Goal: Task Accomplishment & Management: Use online tool/utility

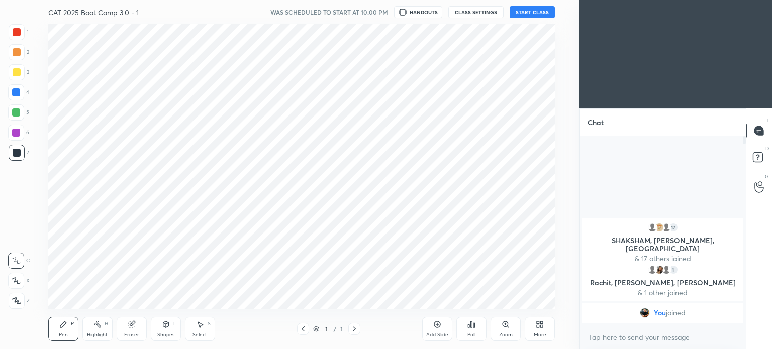
scroll to position [49950, 49697]
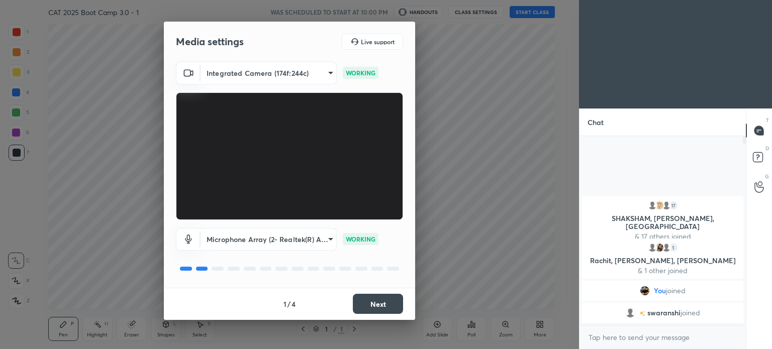
click at [386, 303] on button "Next" at bounding box center [378, 304] width 50 height 20
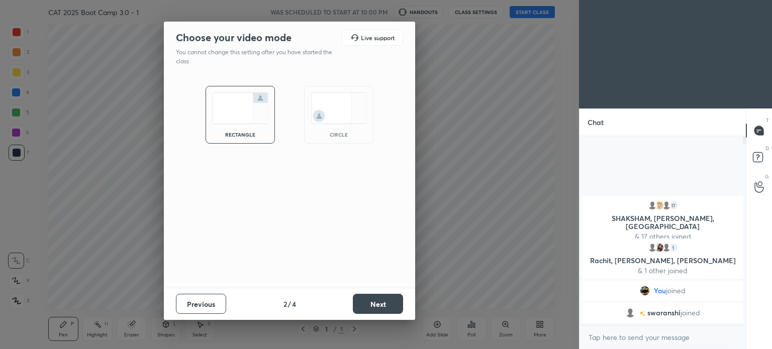
click at [375, 309] on button "Next" at bounding box center [378, 304] width 50 height 20
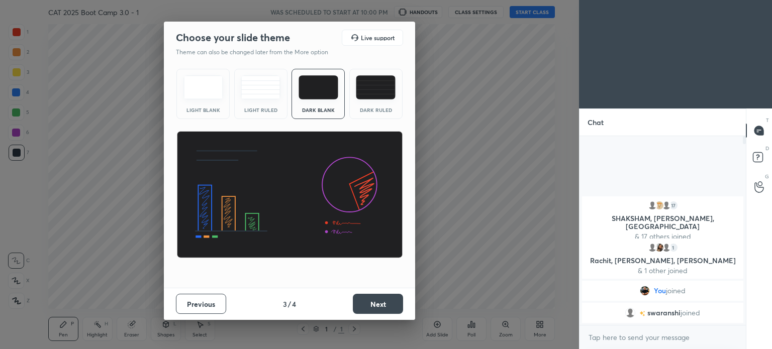
click at [373, 306] on button "Next" at bounding box center [378, 304] width 50 height 20
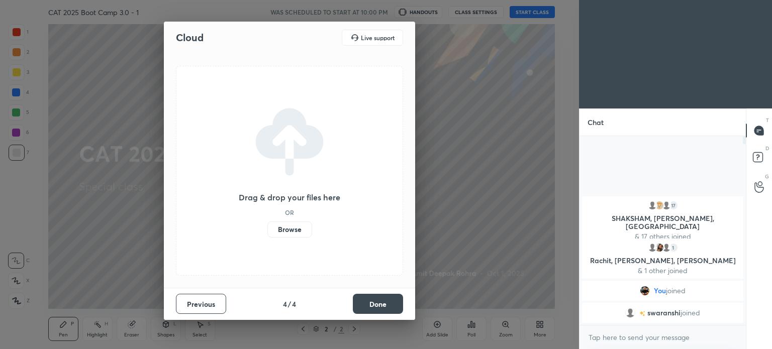
click at [291, 230] on label "Browse" at bounding box center [289, 230] width 45 height 16
click at [267, 230] on input "Browse" at bounding box center [267, 230] width 0 height 16
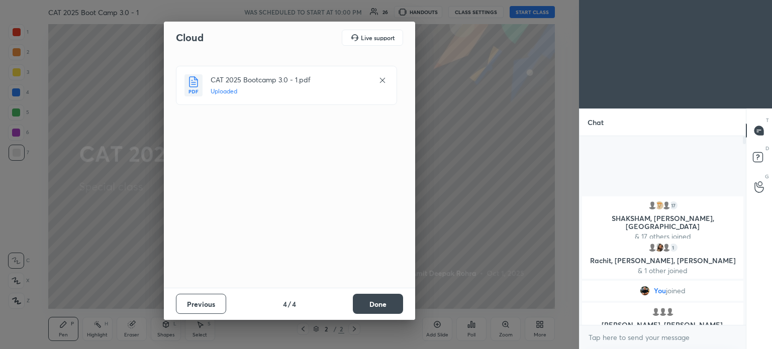
click at [394, 303] on button "Done" at bounding box center [378, 304] width 50 height 20
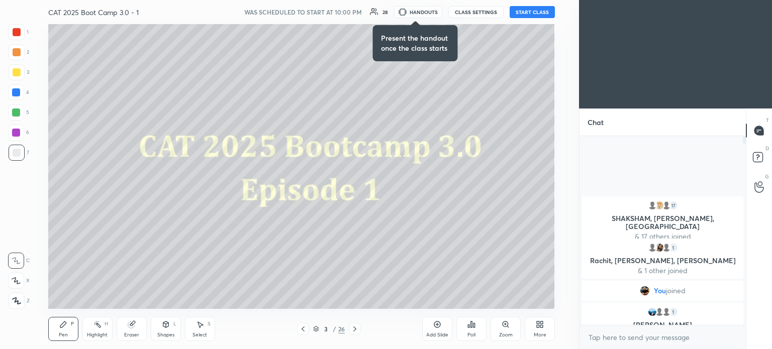
click at [531, 15] on button "START CLASS" at bounding box center [531, 12] width 45 height 12
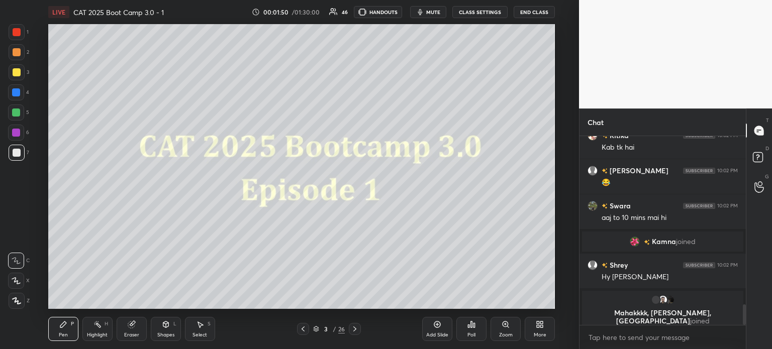
scroll to position [1558, 0]
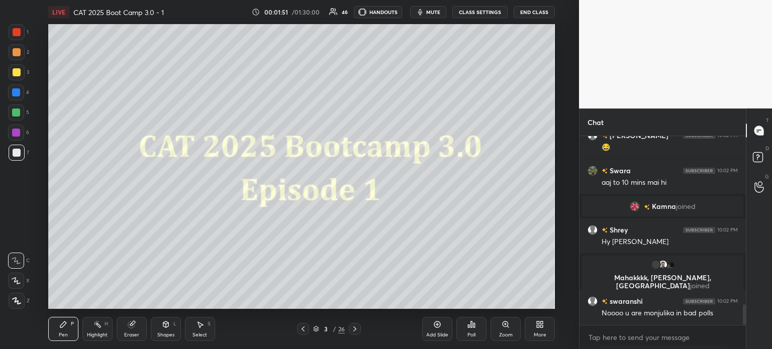
click at [133, 327] on icon at bounding box center [131, 325] width 7 height 7
click at [17, 301] on span "Erase all" at bounding box center [16, 300] width 15 height 7
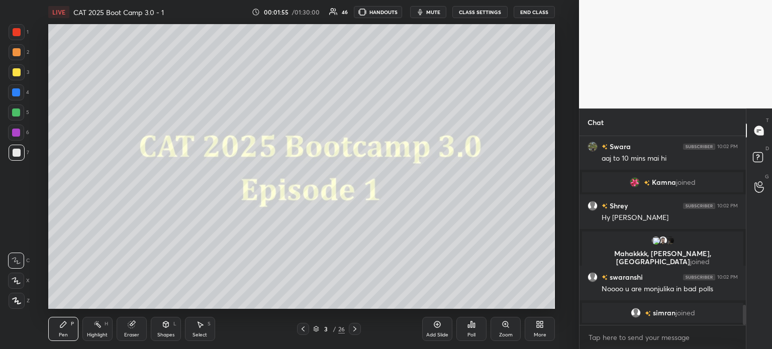
click at [17, 31] on div at bounding box center [17, 32] width 8 height 8
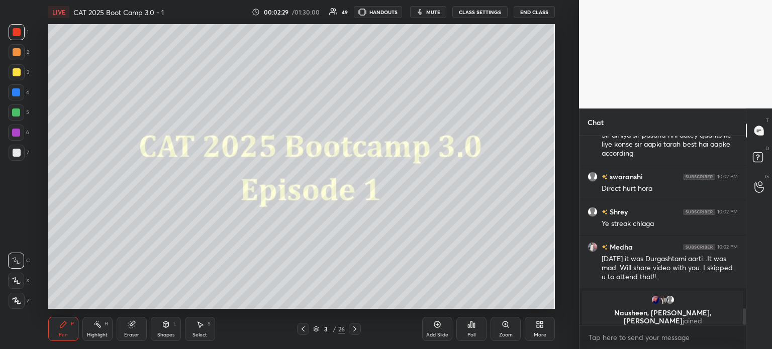
scroll to position [1900, 0]
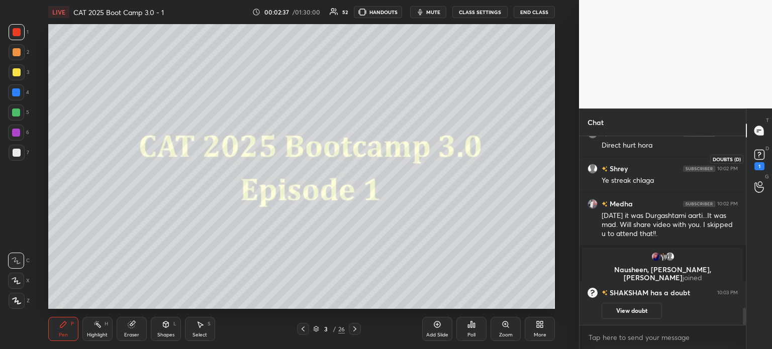
click at [761, 162] on icon at bounding box center [759, 154] width 15 height 15
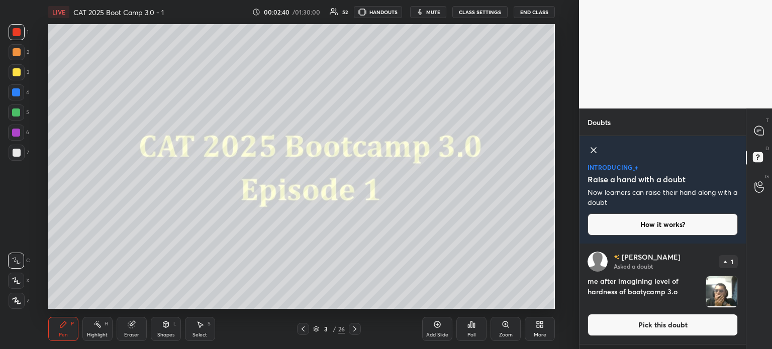
click at [589, 149] on icon at bounding box center [593, 150] width 12 height 12
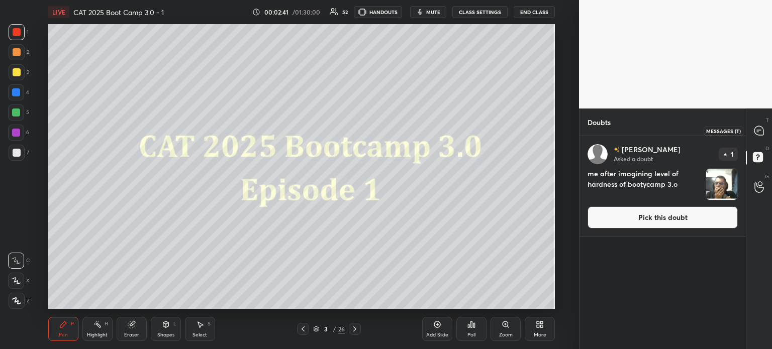
click at [754, 132] on icon at bounding box center [759, 131] width 11 height 11
type textarea "x"
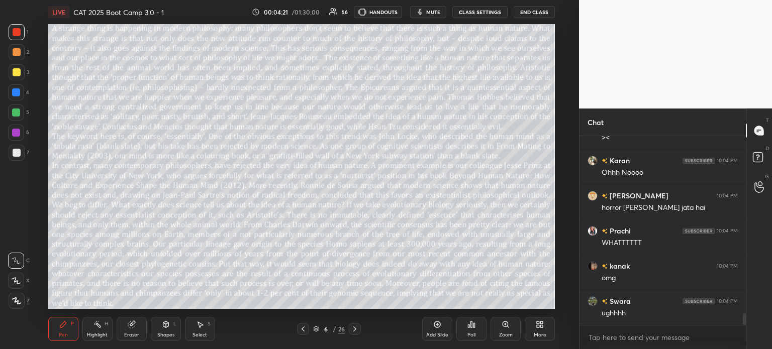
scroll to position [2952, 0]
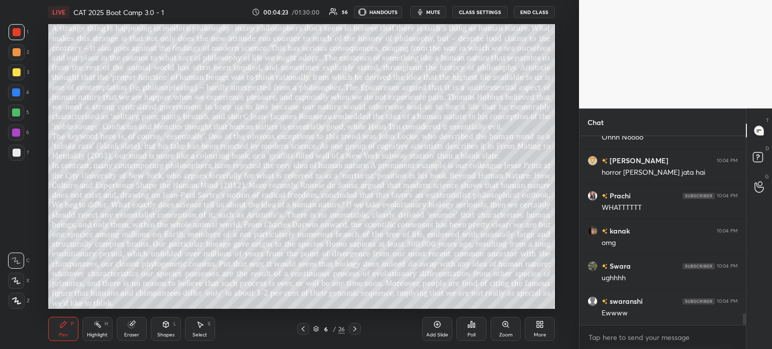
click at [473, 12] on button "CLASS SETTINGS" at bounding box center [479, 12] width 55 height 12
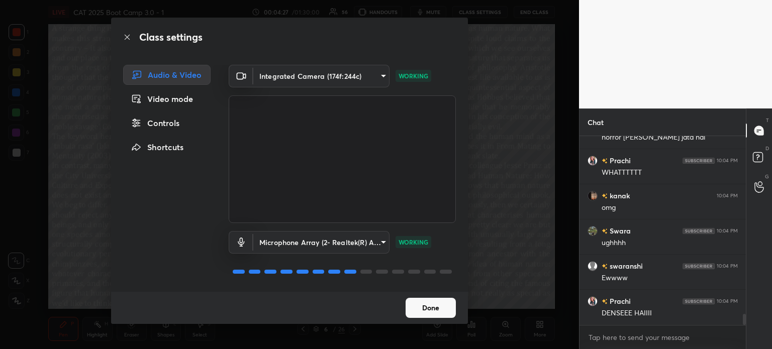
scroll to position [3022, 0]
click at [177, 124] on div "Controls" at bounding box center [166, 123] width 87 height 20
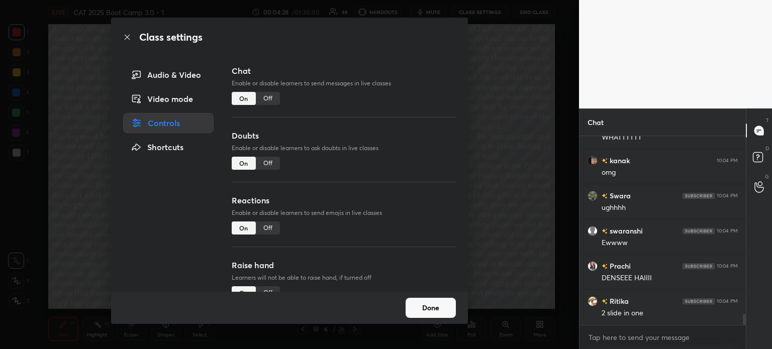
scroll to position [3057, 0]
click at [273, 96] on div "Off" at bounding box center [268, 98] width 24 height 13
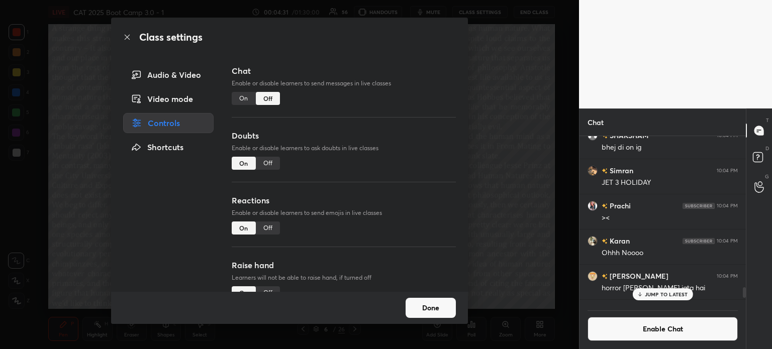
click at [268, 163] on div "Off" at bounding box center [268, 163] width 24 height 13
click at [423, 308] on button "Done" at bounding box center [430, 308] width 50 height 20
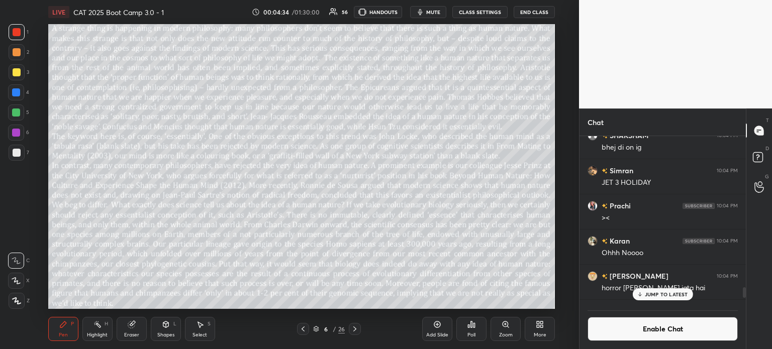
click at [430, 13] on span "mute" at bounding box center [433, 12] width 14 height 7
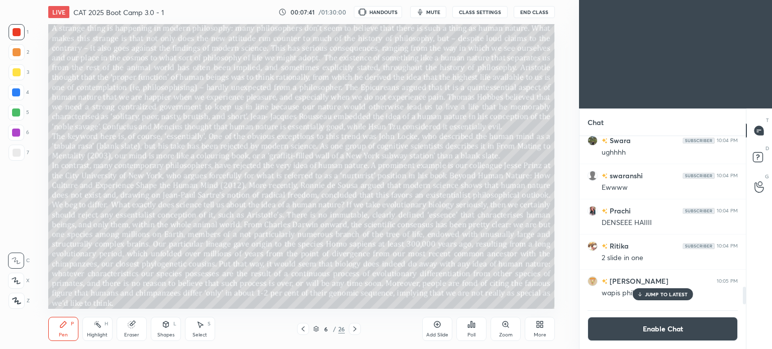
scroll to position [49950, 49697]
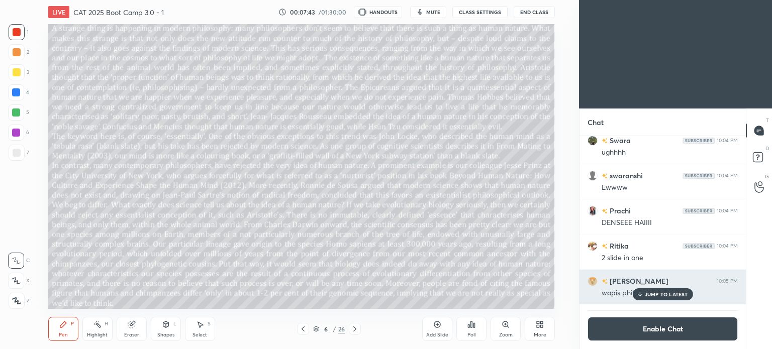
click at [655, 291] on div "JUMP TO LATEST" at bounding box center [662, 294] width 60 height 12
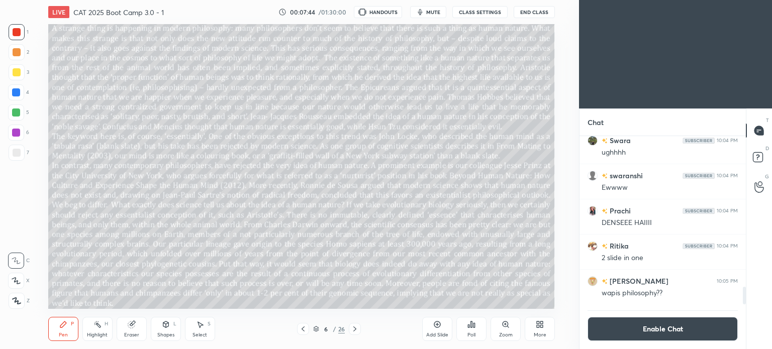
click at [539, 331] on div "More" at bounding box center [539, 329] width 30 height 24
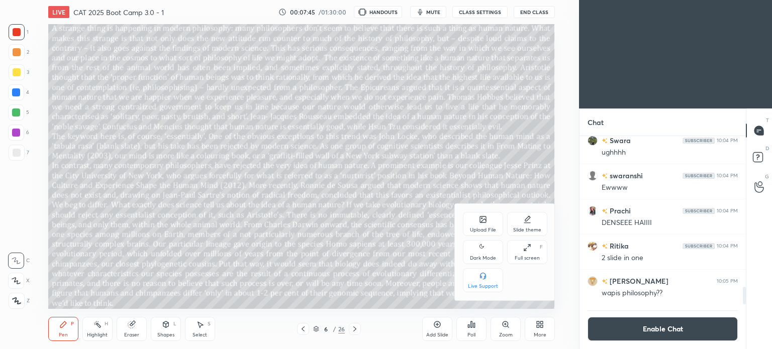
click at [482, 256] on div "Dark Mode" at bounding box center [483, 258] width 26 height 5
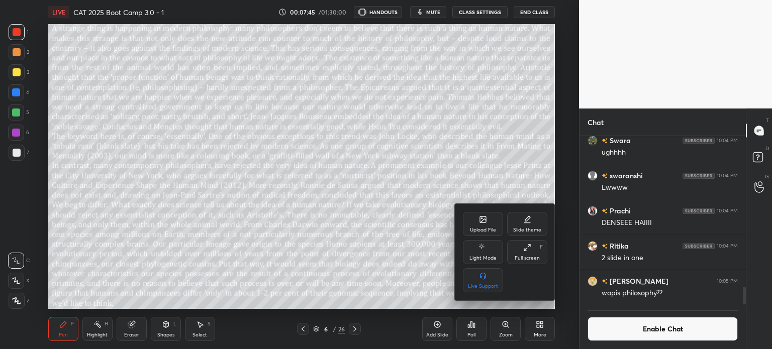
click at [540, 332] on div at bounding box center [386, 174] width 772 height 349
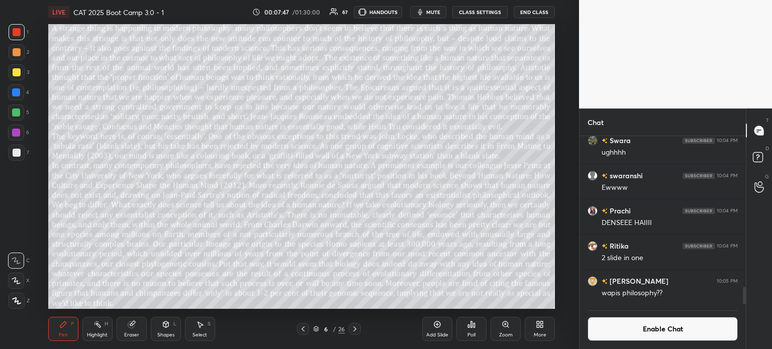
click at [435, 10] on span "mute" at bounding box center [433, 12] width 14 height 7
click at [649, 291] on p "JUMP TO LATEST" at bounding box center [666, 294] width 43 height 6
click at [425, 11] on span "unmute" at bounding box center [432, 12] width 22 height 7
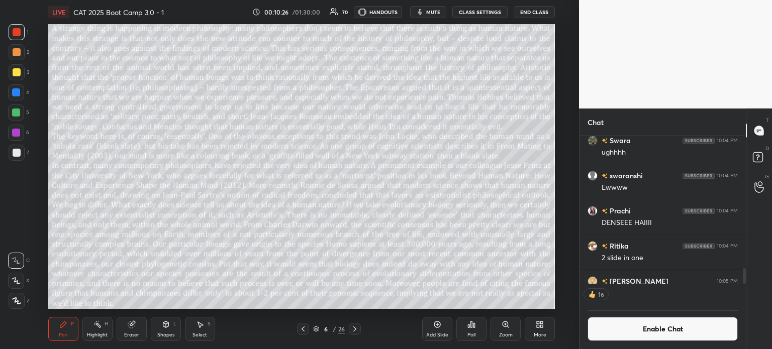
click at [481, 11] on button "CLASS SETTINGS" at bounding box center [479, 12] width 55 height 12
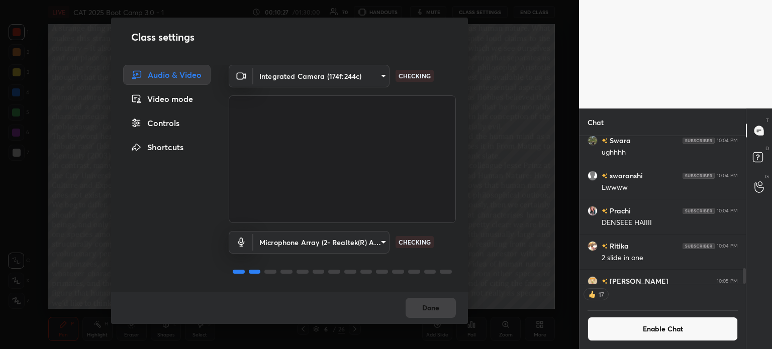
click at [164, 124] on div "Controls" at bounding box center [166, 123] width 87 height 20
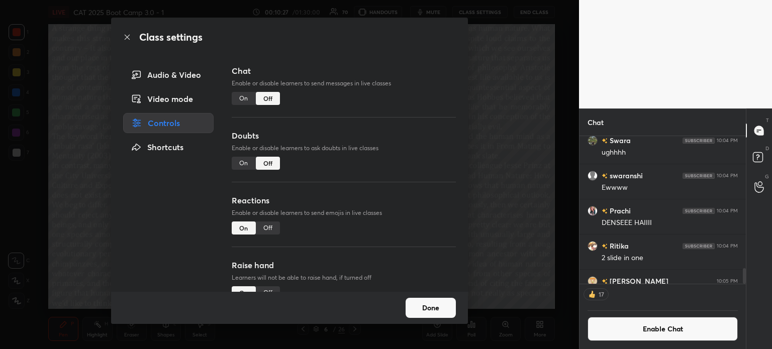
click at [245, 96] on div "On" at bounding box center [244, 98] width 24 height 13
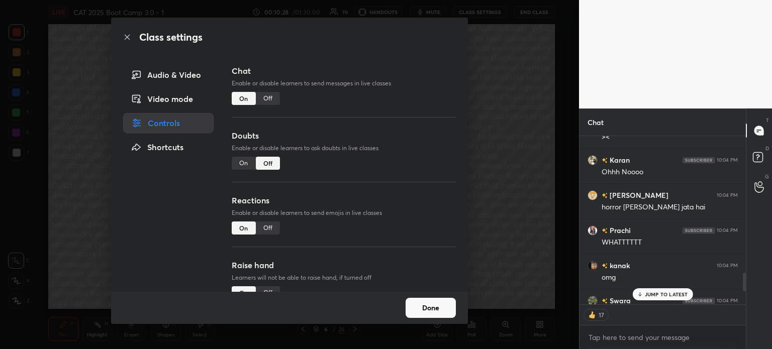
click at [244, 168] on div "On" at bounding box center [244, 163] width 24 height 13
click at [429, 307] on button "Done" at bounding box center [430, 308] width 50 height 20
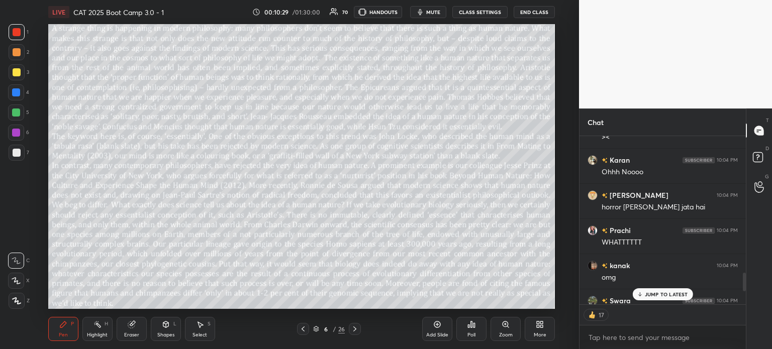
click at [662, 296] on p "JUMP TO LATEST" at bounding box center [666, 294] width 43 height 6
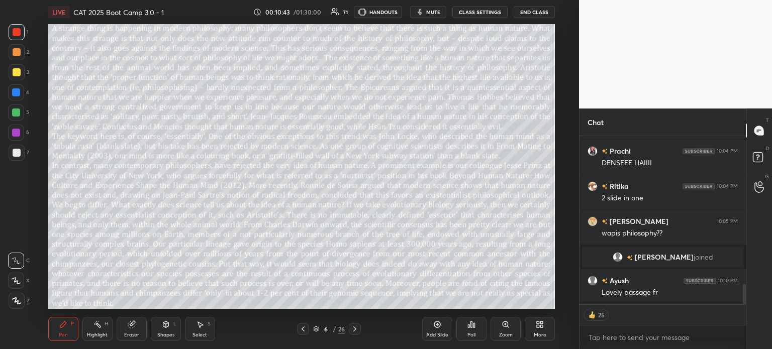
scroll to position [1282, 0]
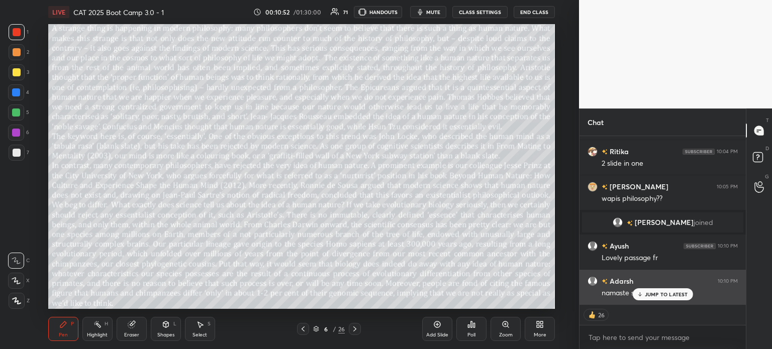
click at [661, 296] on p "JUMP TO LATEST" at bounding box center [666, 294] width 43 height 6
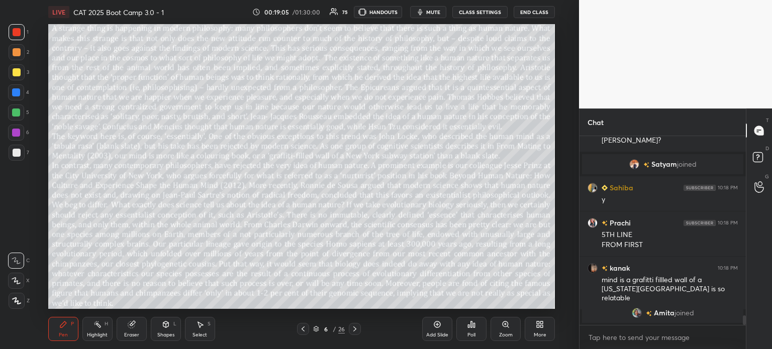
scroll to position [3485, 0]
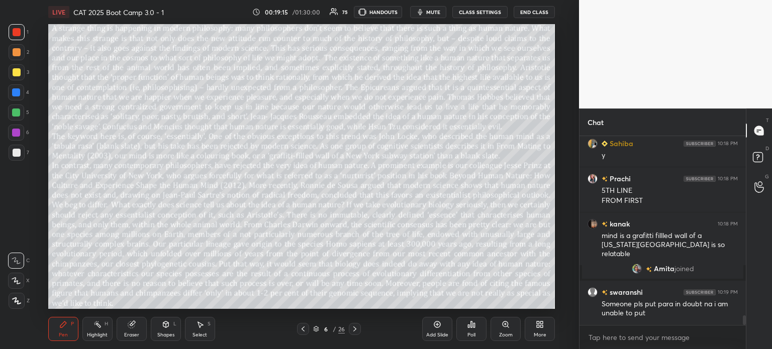
click at [131, 328] on icon at bounding box center [131, 325] width 7 height 7
click at [11, 300] on span "Erase all" at bounding box center [16, 300] width 15 height 7
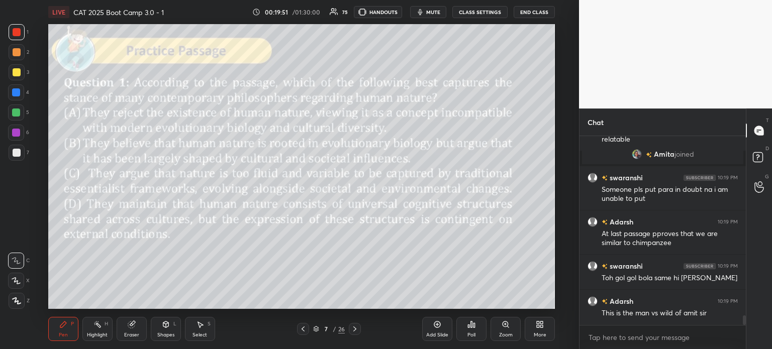
scroll to position [3643, 0]
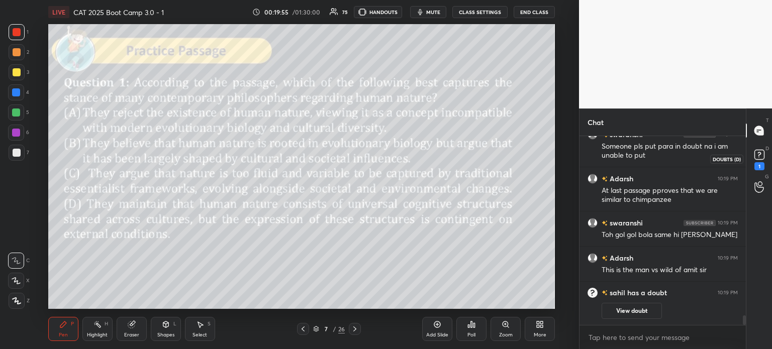
click at [755, 156] on rect at bounding box center [759, 155] width 10 height 10
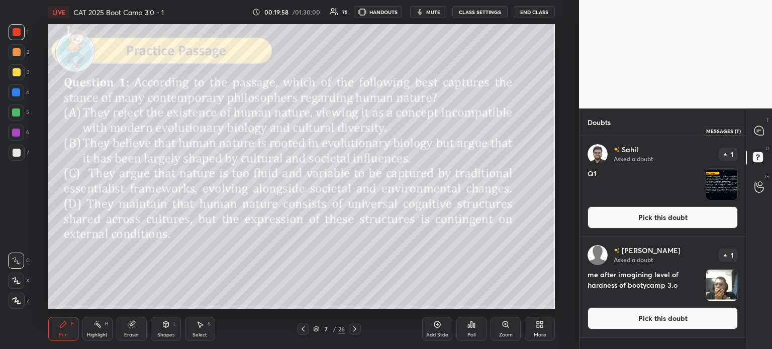
click at [756, 133] on icon at bounding box center [758, 130] width 9 height 9
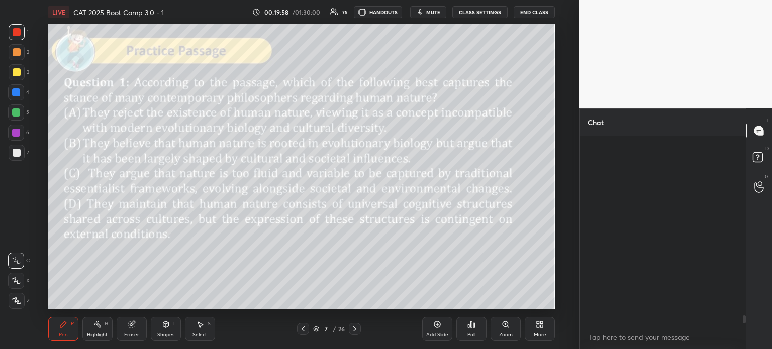
scroll to position [186, 163]
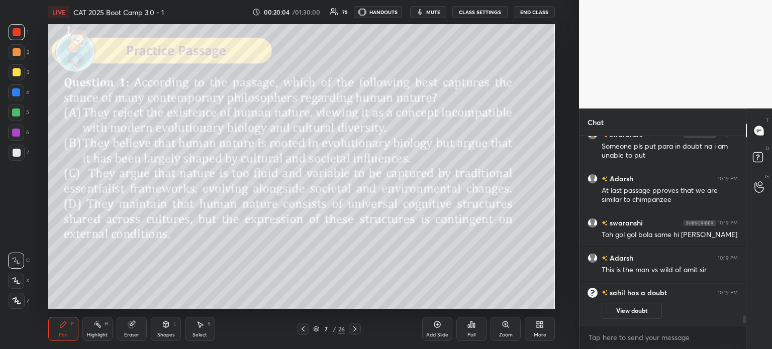
click at [591, 295] on icon "grid" at bounding box center [591, 295] width 1 height 1
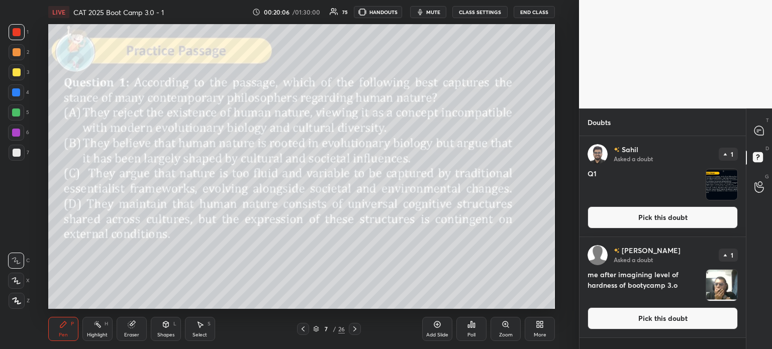
click at [593, 152] on img "grid" at bounding box center [597, 154] width 20 height 20
click at [597, 154] on img "grid" at bounding box center [597, 154] width 20 height 20
click at [627, 150] on p "Sahil" at bounding box center [629, 150] width 17 height 8
click at [629, 150] on p "Sahil" at bounding box center [629, 150] width 17 height 8
click at [622, 151] on p "Sahil" at bounding box center [629, 150] width 17 height 8
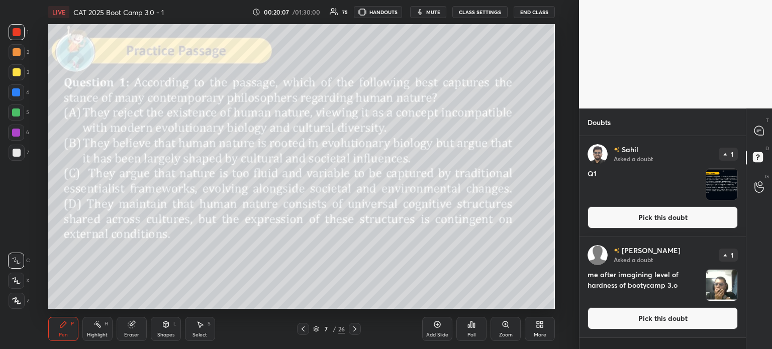
click at [599, 157] on img "grid" at bounding box center [597, 154] width 20 height 20
click at [606, 156] on img "grid" at bounding box center [597, 154] width 20 height 20
click at [618, 153] on div "Sahil" at bounding box center [625, 150] width 25 height 8
click at [756, 129] on icon at bounding box center [758, 130] width 9 height 9
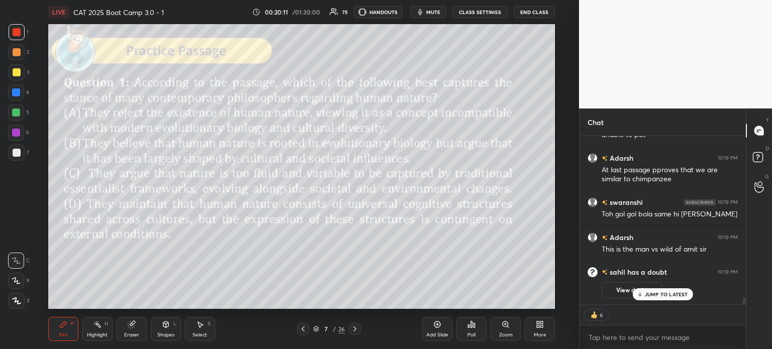
scroll to position [3884, 0]
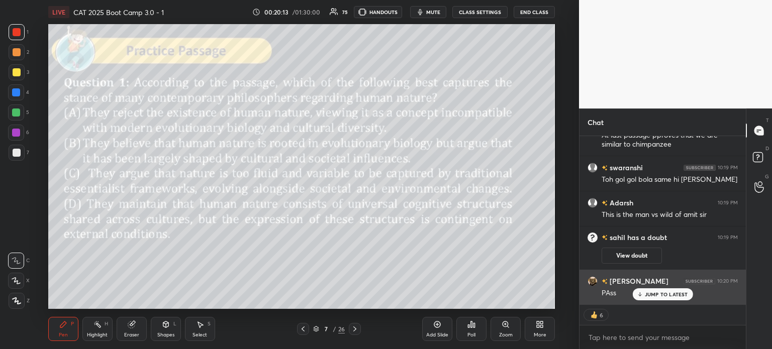
click at [590, 278] on img "grid" at bounding box center [592, 281] width 10 height 10
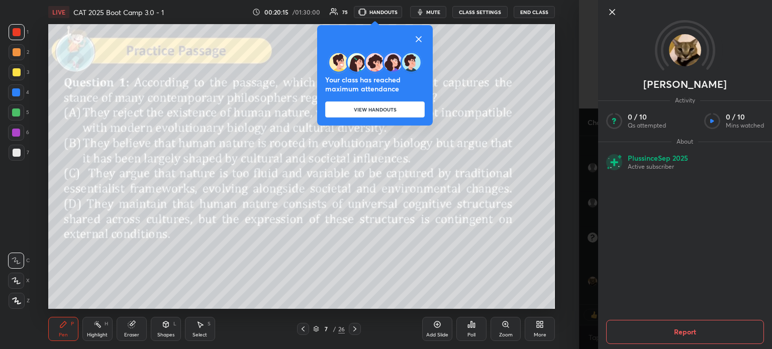
click at [613, 12] on icon at bounding box center [611, 12] width 5 height 5
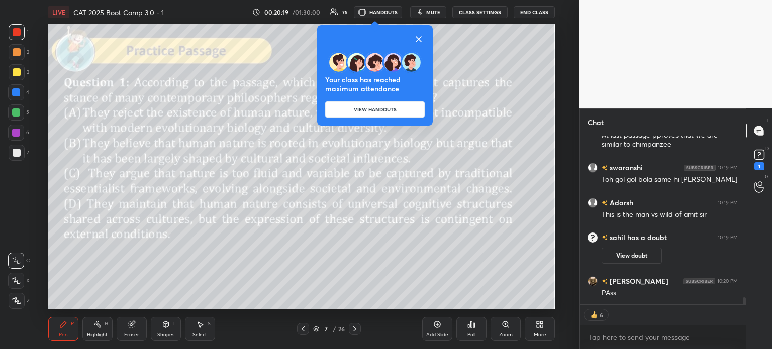
scroll to position [3920, 0]
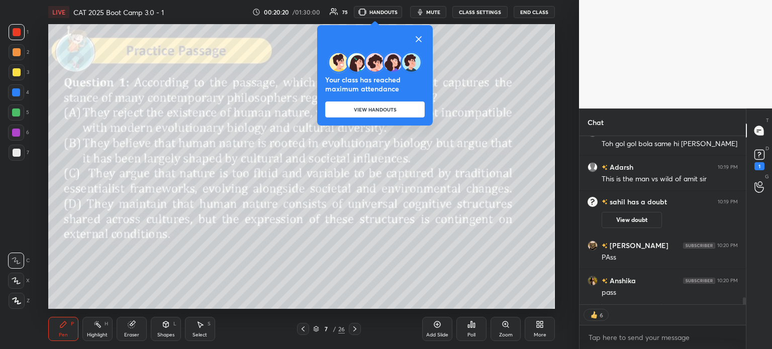
click at [420, 38] on icon at bounding box center [418, 39] width 12 height 12
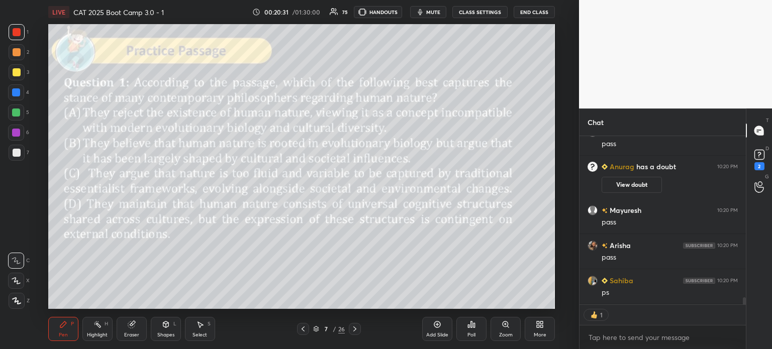
scroll to position [186, 163]
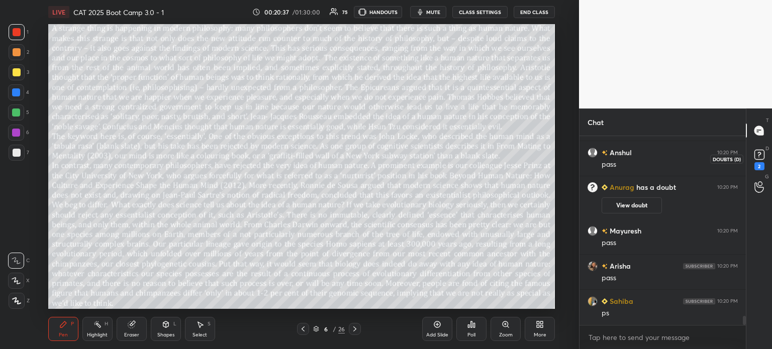
click at [764, 155] on rect at bounding box center [759, 155] width 10 height 10
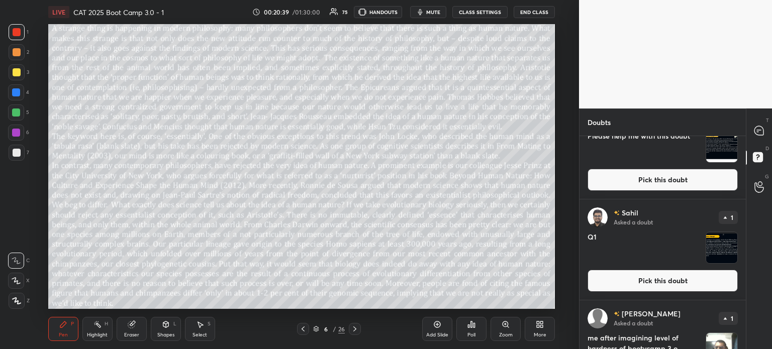
scroll to position [191, 0]
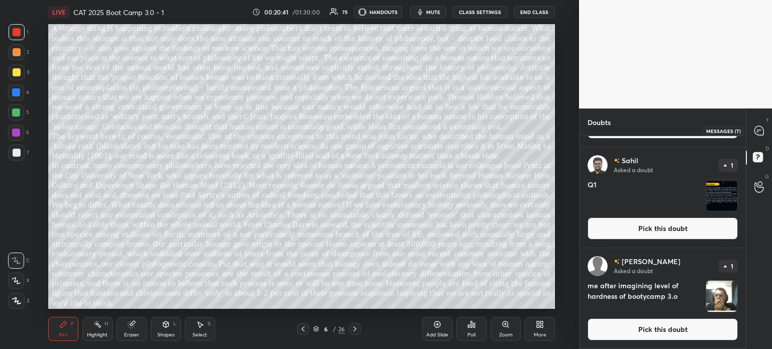
click at [754, 131] on icon at bounding box center [759, 131] width 11 height 11
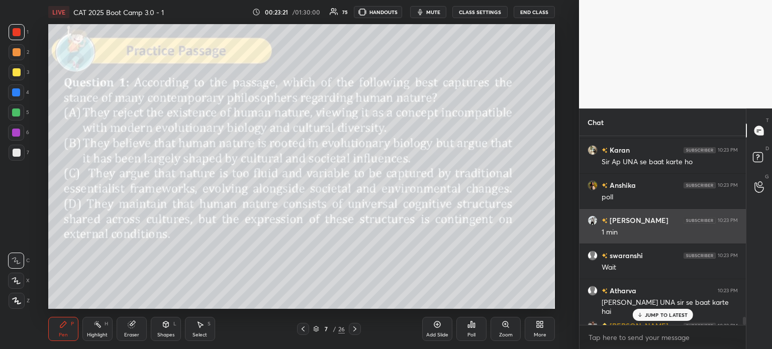
scroll to position [4859, 0]
click at [590, 217] on img "grid" at bounding box center [592, 220] width 10 height 10
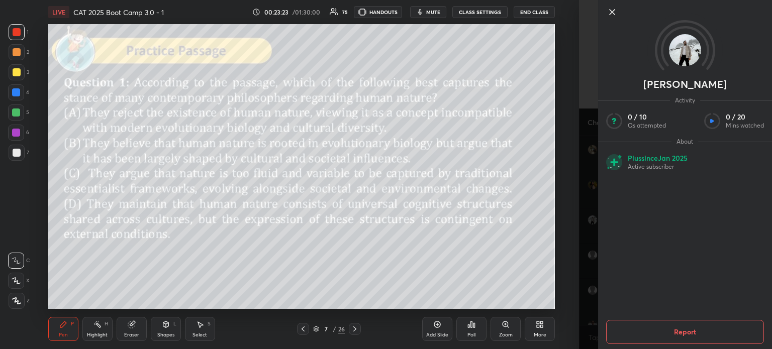
click at [679, 55] on img at bounding box center [685, 50] width 32 height 32
click at [611, 9] on icon at bounding box center [612, 12] width 12 height 12
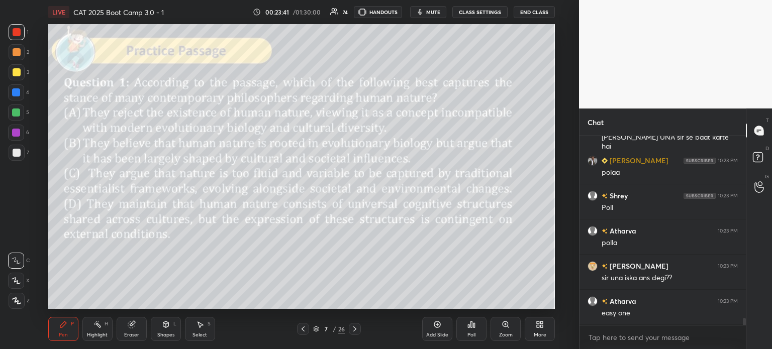
scroll to position [5059, 0]
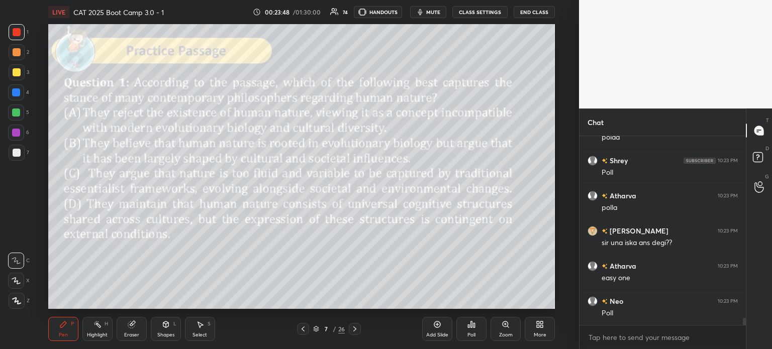
click at [466, 325] on div "Poll" at bounding box center [471, 329] width 30 height 24
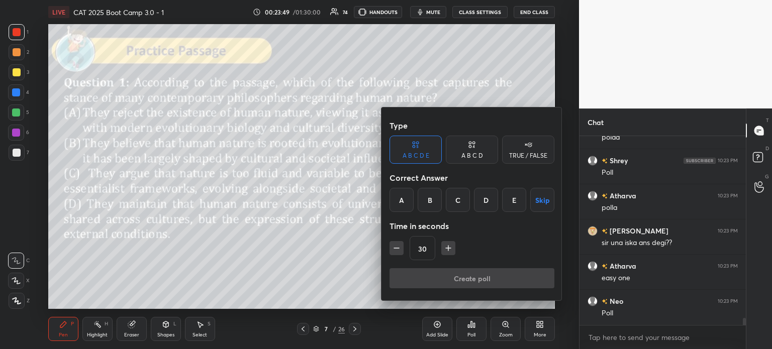
scroll to position [5094, 0]
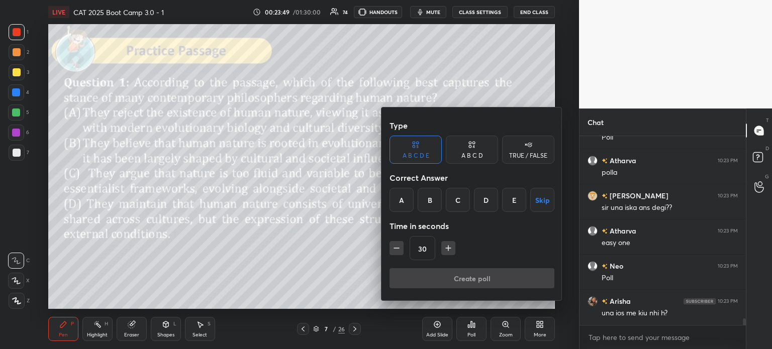
click at [458, 158] on div "A B C D" at bounding box center [472, 150] width 52 height 28
click at [401, 203] on div "A" at bounding box center [404, 200] width 30 height 24
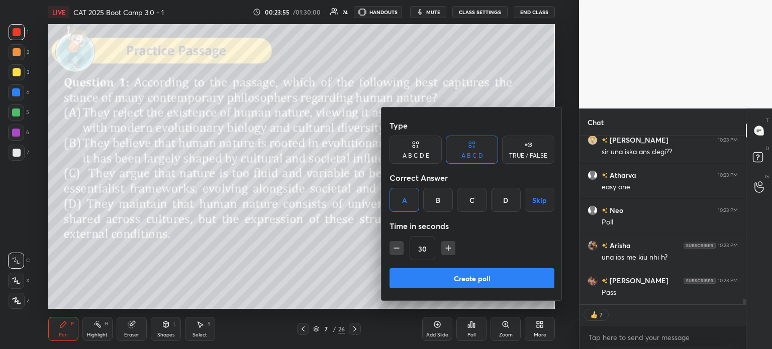
scroll to position [5184, 0]
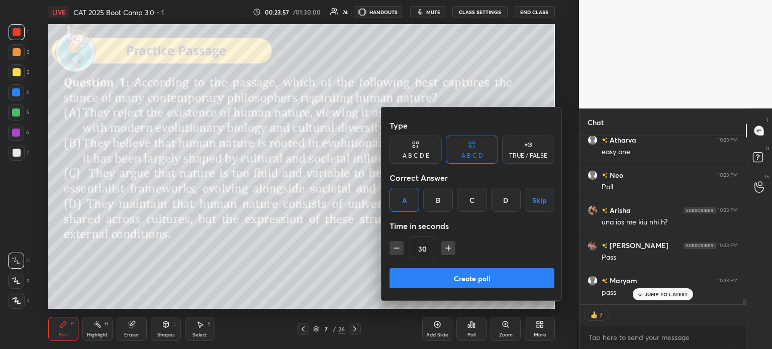
click at [345, 239] on div at bounding box center [386, 174] width 772 height 349
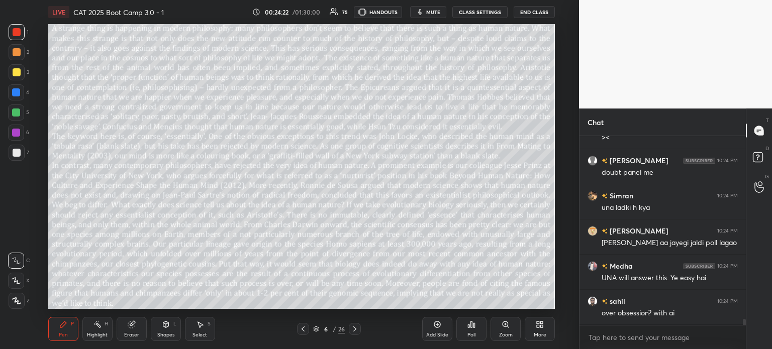
scroll to position [166, 163]
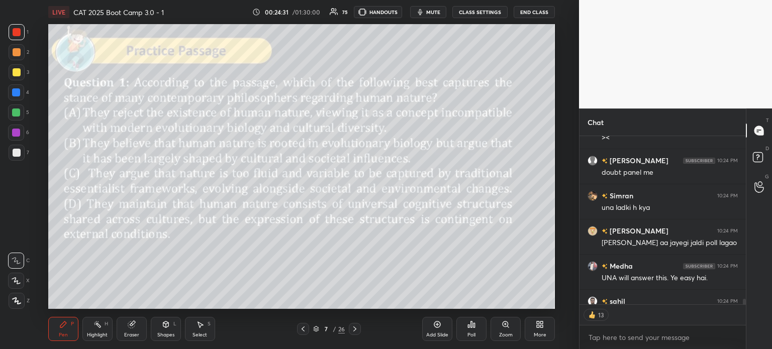
click at [469, 323] on icon at bounding box center [471, 325] width 8 height 8
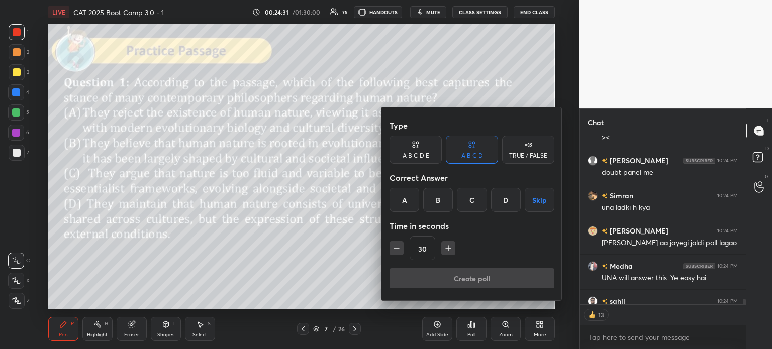
click at [398, 200] on div "A" at bounding box center [404, 200] width 30 height 24
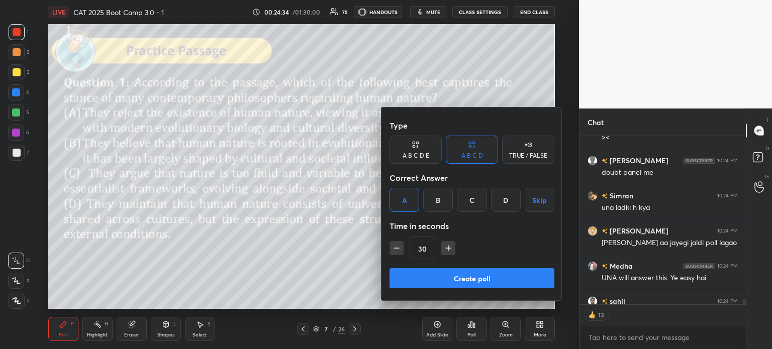
click at [487, 277] on button "Create poll" at bounding box center [471, 278] width 165 height 20
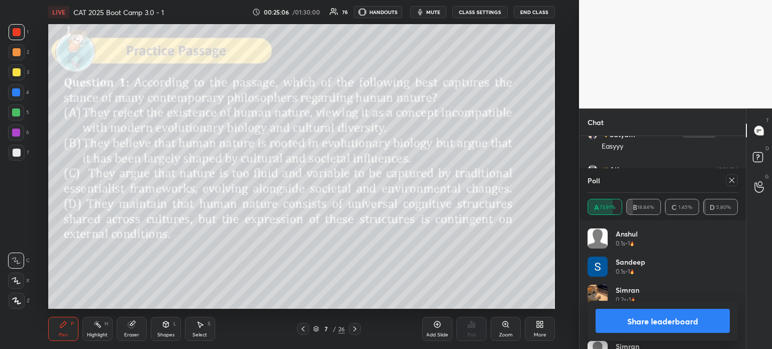
scroll to position [5763, 0]
click at [633, 325] on button "Share leaderboard" at bounding box center [662, 321] width 134 height 24
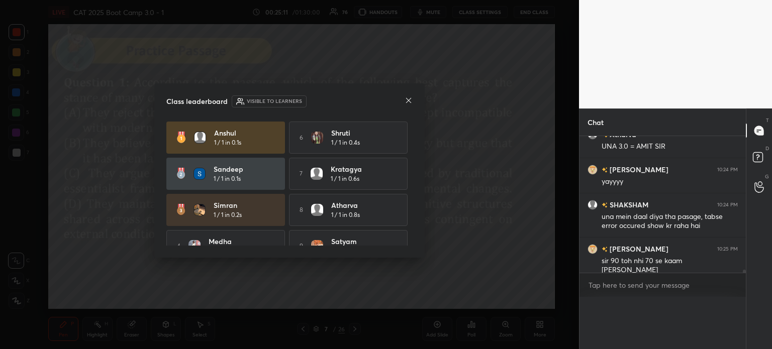
scroll to position [4, 3]
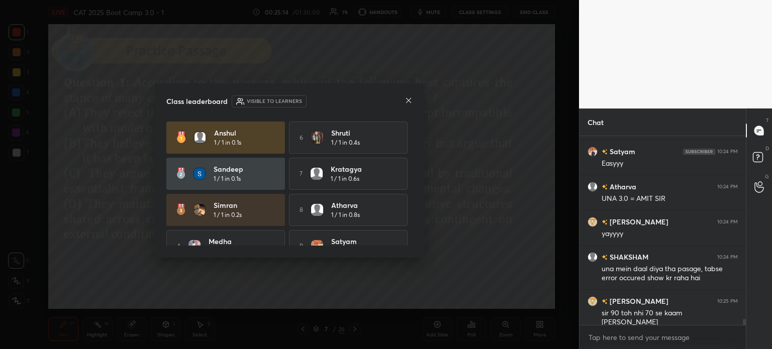
click at [405, 96] on icon at bounding box center [408, 100] width 8 height 8
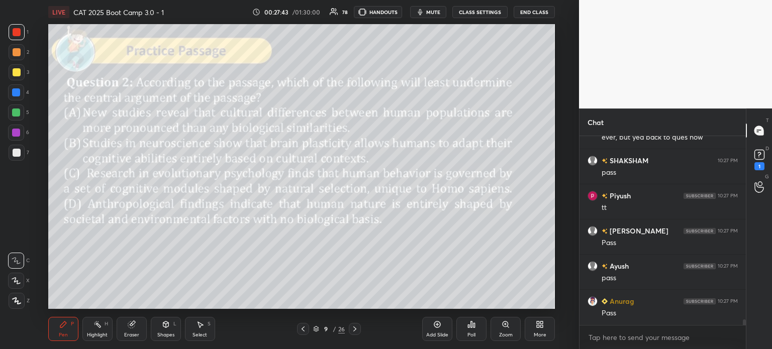
scroll to position [6019, 0]
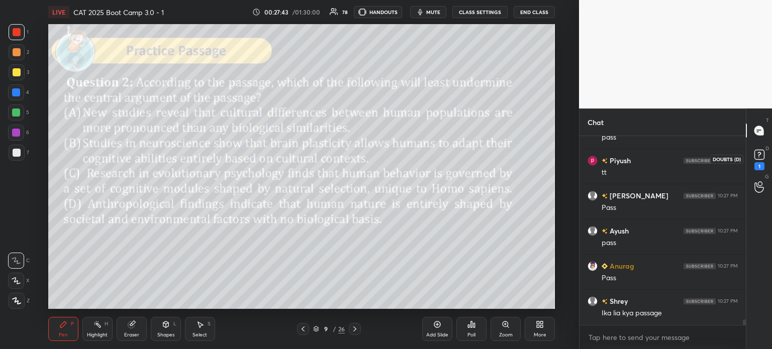
click at [759, 157] on rect at bounding box center [759, 155] width 10 height 10
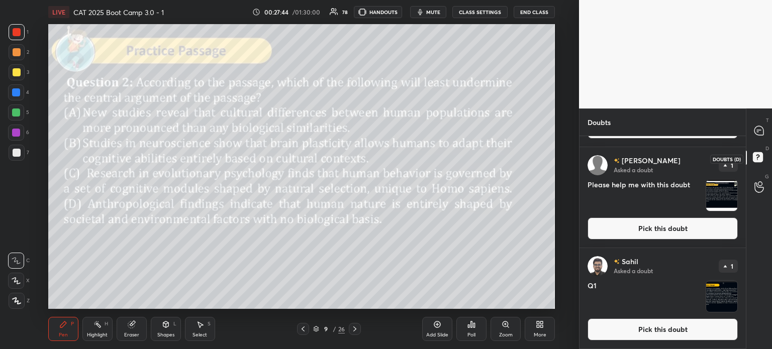
scroll to position [0, 0]
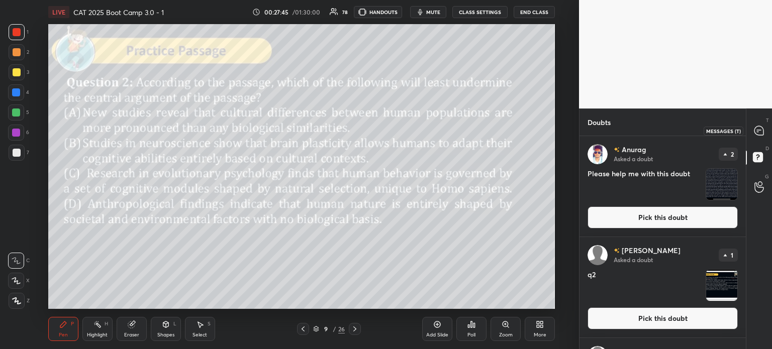
click at [760, 136] on icon at bounding box center [759, 131] width 11 height 11
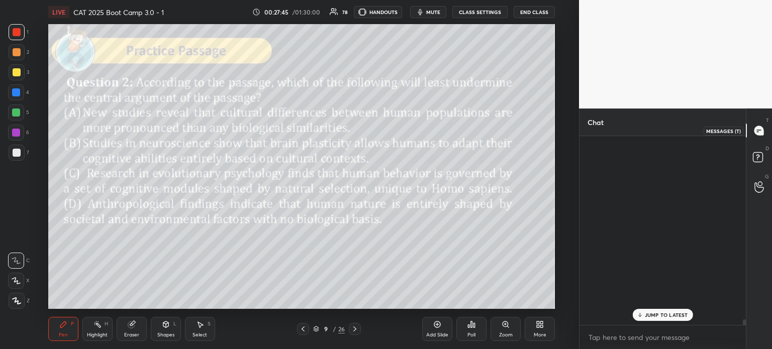
scroll to position [186, 163]
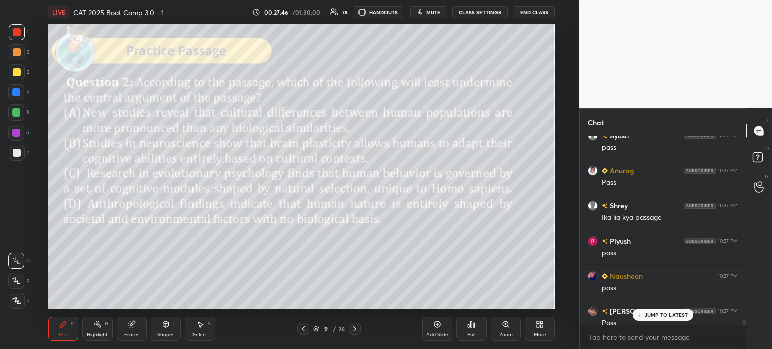
click at [332, 330] on div "9 / 26" at bounding box center [329, 329] width 32 height 9
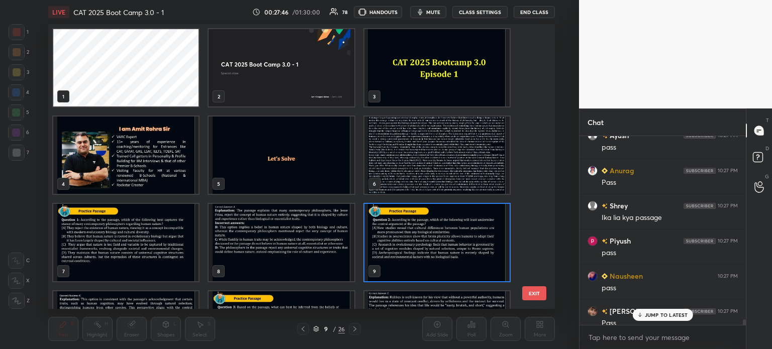
scroll to position [282, 502]
click at [389, 149] on img "grid" at bounding box center [436, 155] width 145 height 77
click at [392, 147] on img "grid" at bounding box center [436, 155] width 145 height 77
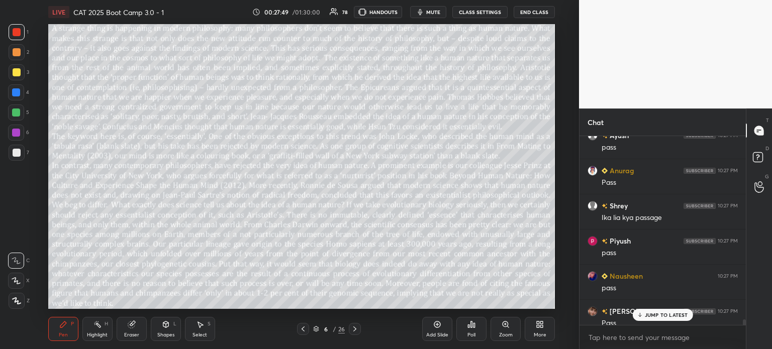
click at [673, 313] on p "JUMP TO LATEST" at bounding box center [666, 315] width 43 height 6
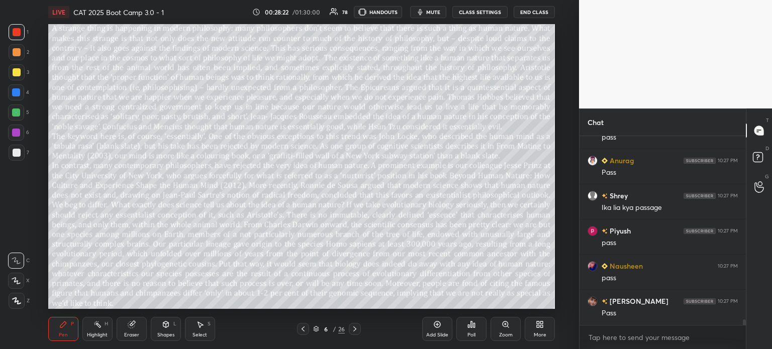
scroll to position [6365, 0]
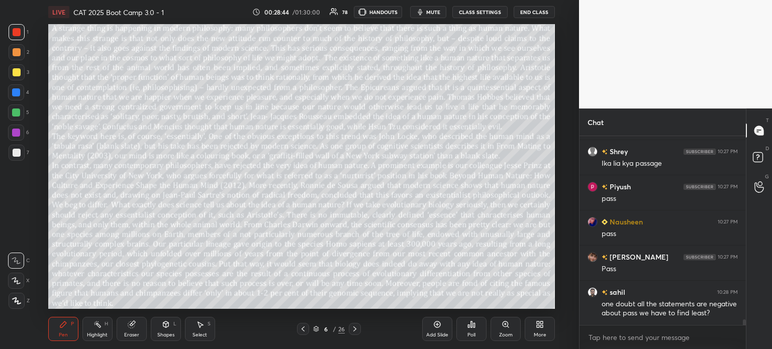
click at [132, 331] on div "Eraser" at bounding box center [132, 329] width 30 height 24
click at [6, 302] on div "1 2 3 4 5 6 7 C X Z C X Z E E Erase all H H" at bounding box center [16, 166] width 32 height 285
click at [11, 300] on span "Erase all" at bounding box center [16, 300] width 15 height 7
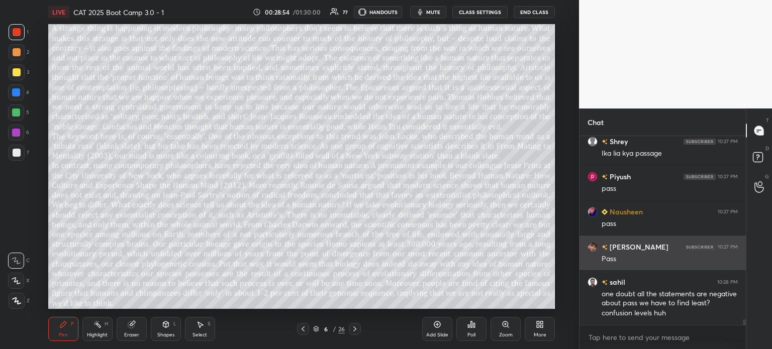
click at [589, 247] on img "grid" at bounding box center [592, 247] width 10 height 10
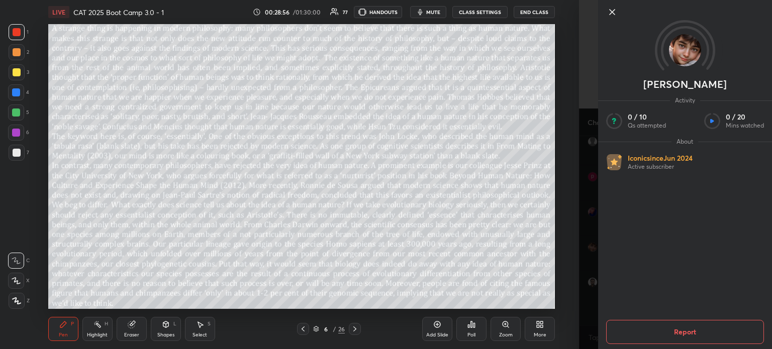
click at [609, 9] on icon at bounding box center [612, 12] width 12 height 12
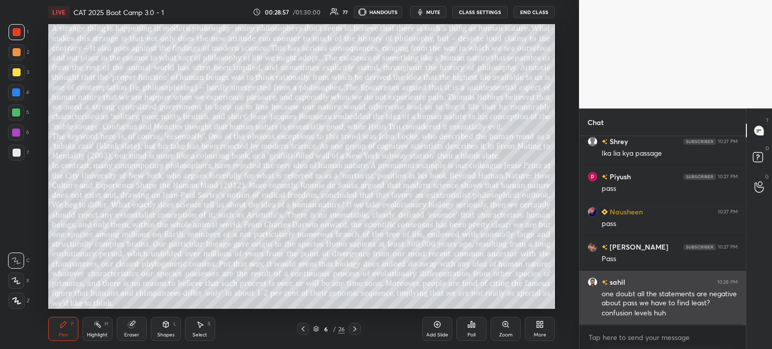
click at [589, 283] on img "grid" at bounding box center [592, 282] width 10 height 10
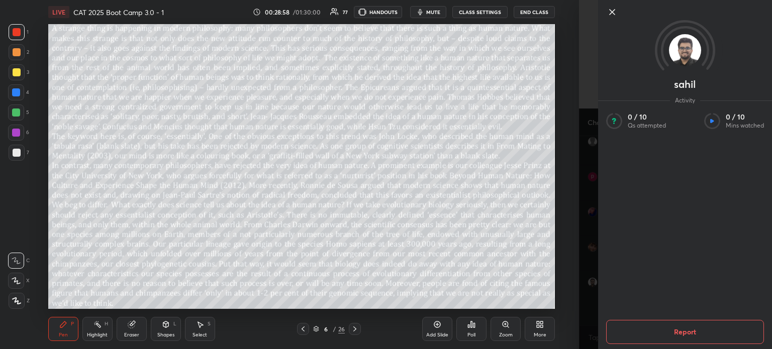
click at [681, 54] on img at bounding box center [685, 50] width 32 height 32
click at [613, 14] on icon at bounding box center [611, 12] width 5 height 5
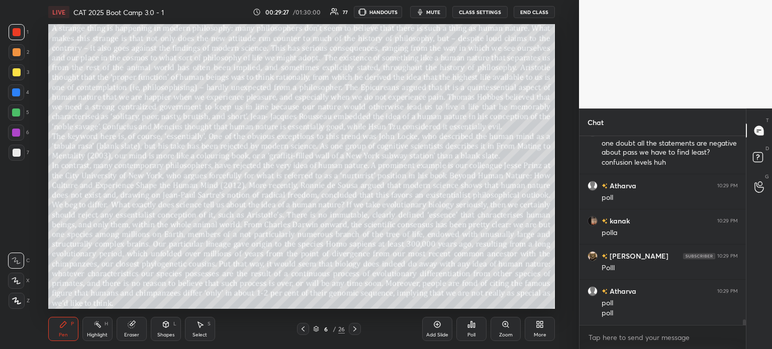
scroll to position [6561, 0]
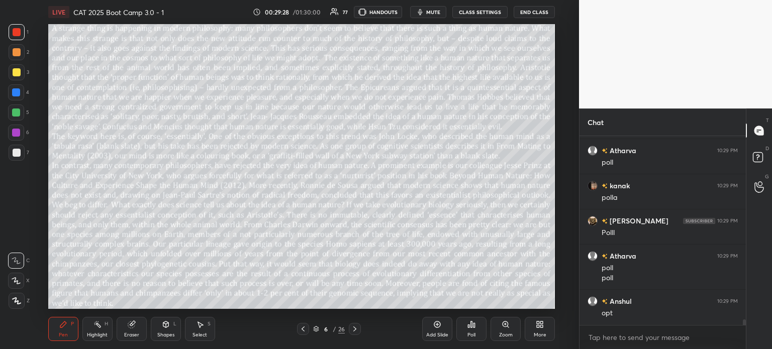
click at [329, 328] on div "6" at bounding box center [326, 329] width 10 height 6
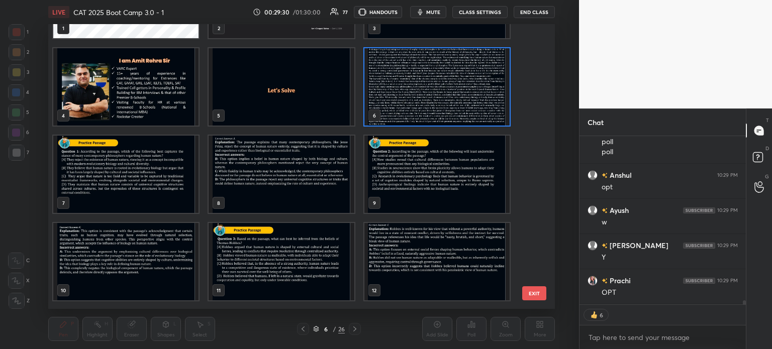
scroll to position [6721, 0]
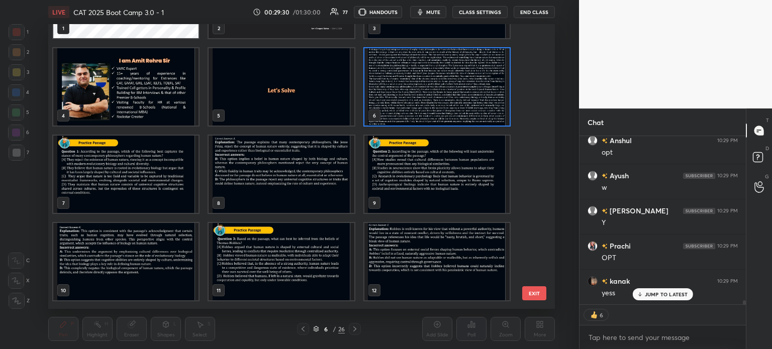
click at [410, 172] on img "grid" at bounding box center [436, 174] width 145 height 77
click at [412, 172] on img "grid" at bounding box center [436, 174] width 145 height 77
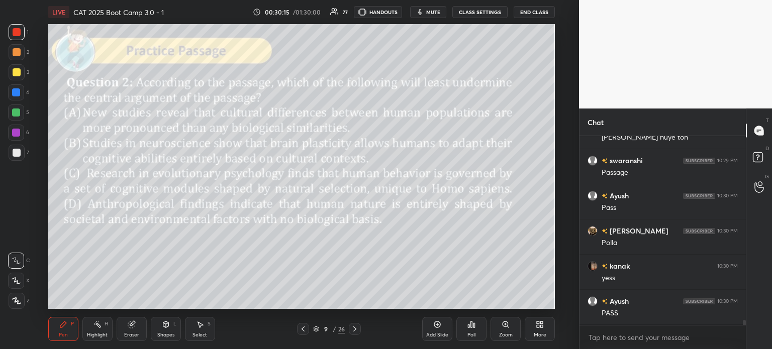
scroll to position [7097, 0]
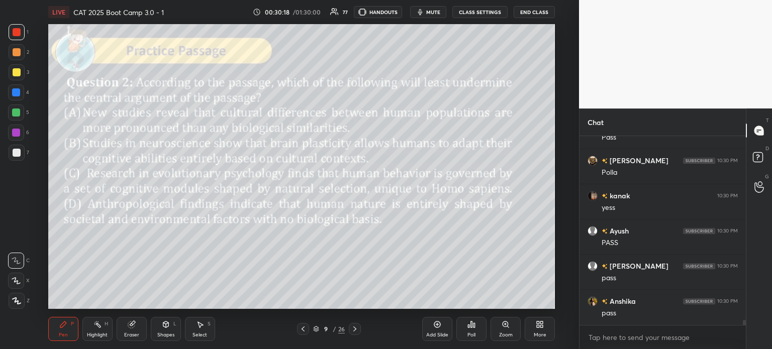
click at [333, 330] on div "/" at bounding box center [334, 329] width 3 height 6
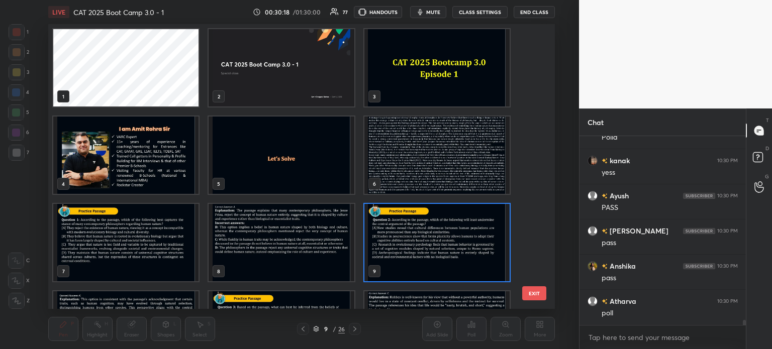
scroll to position [282, 502]
click at [396, 155] on img "grid" at bounding box center [436, 155] width 145 height 77
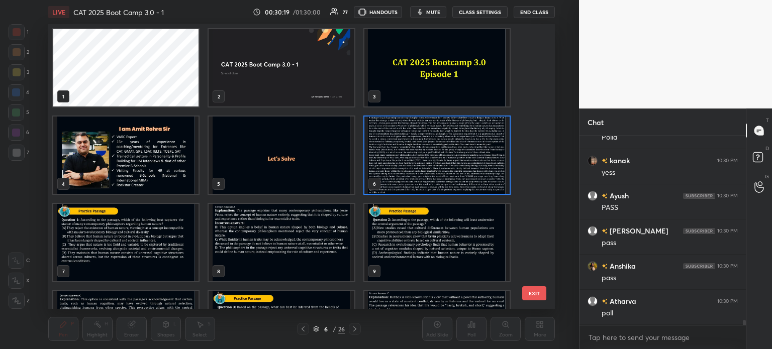
click at [398, 150] on img "grid" at bounding box center [436, 155] width 145 height 77
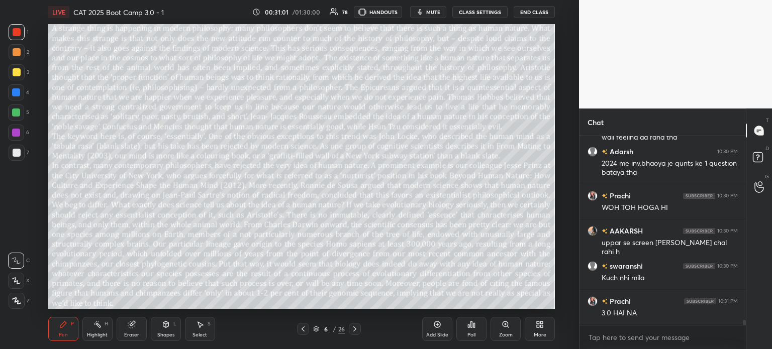
scroll to position [6995, 0]
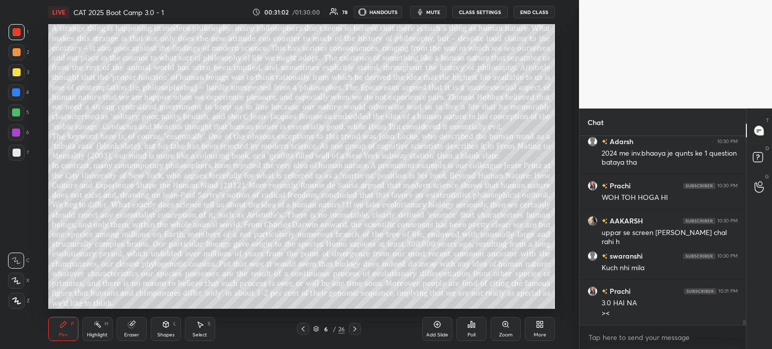
click at [332, 329] on div "6 / 26" at bounding box center [329, 329] width 32 height 9
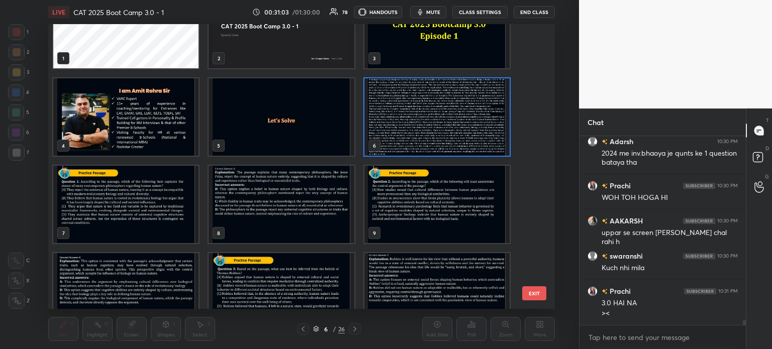
scroll to position [38, 0]
click at [406, 198] on img "grid" at bounding box center [436, 204] width 145 height 77
click at [409, 196] on img "grid" at bounding box center [436, 204] width 145 height 77
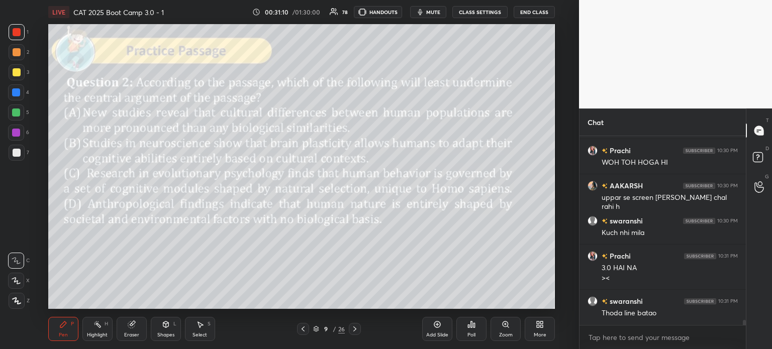
scroll to position [7083, 0]
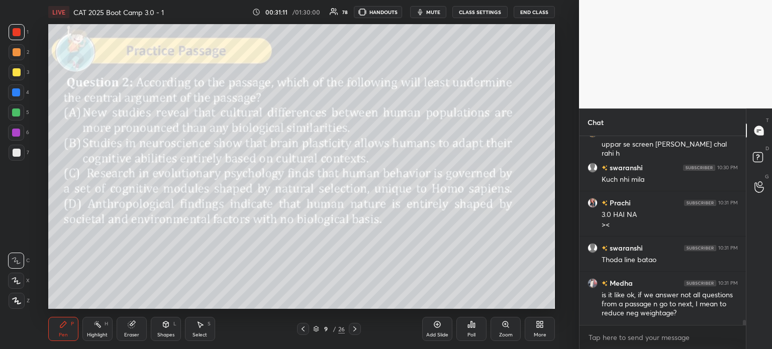
click at [468, 323] on icon at bounding box center [471, 325] width 8 height 8
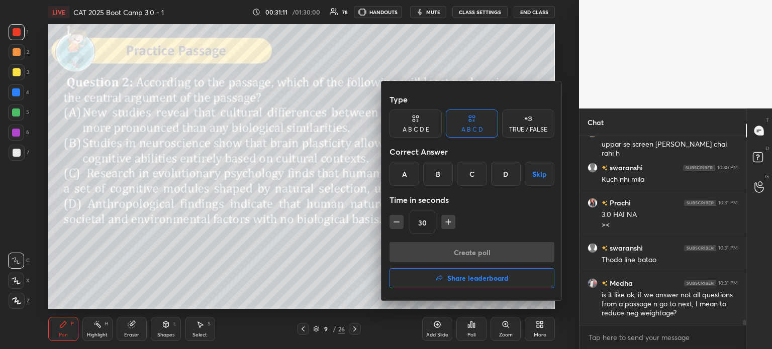
click at [466, 172] on div "C" at bounding box center [472, 174] width 30 height 24
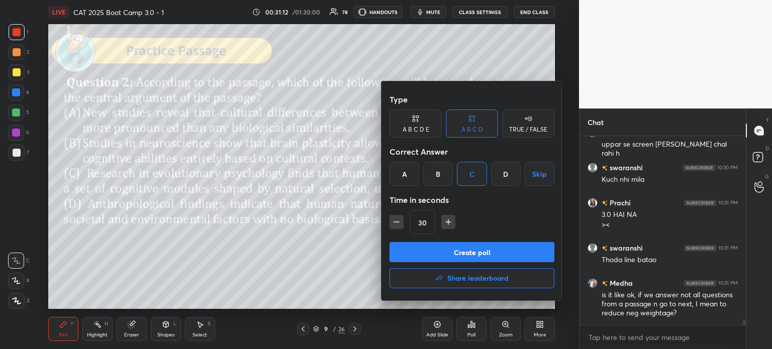
click at [474, 254] on button "Create poll" at bounding box center [471, 252] width 165 height 20
type textarea "x"
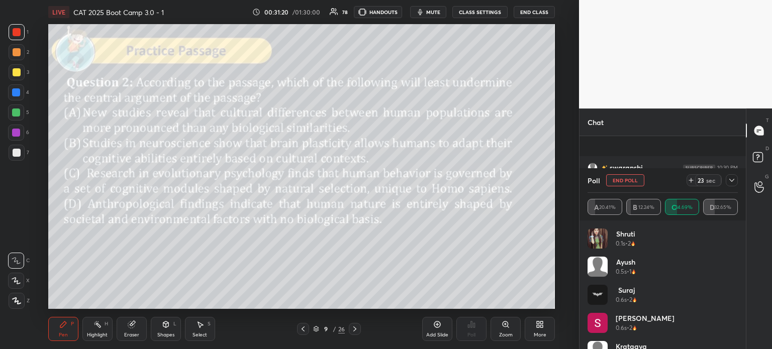
scroll to position [7171, 0]
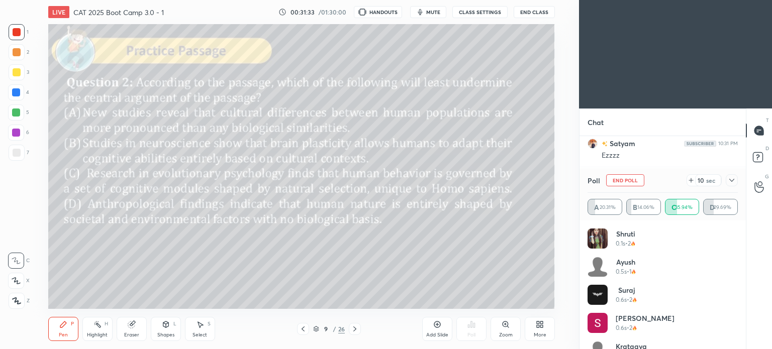
scroll to position [285, 542]
click at [538, 325] on icon at bounding box center [538, 326] width 3 height 3
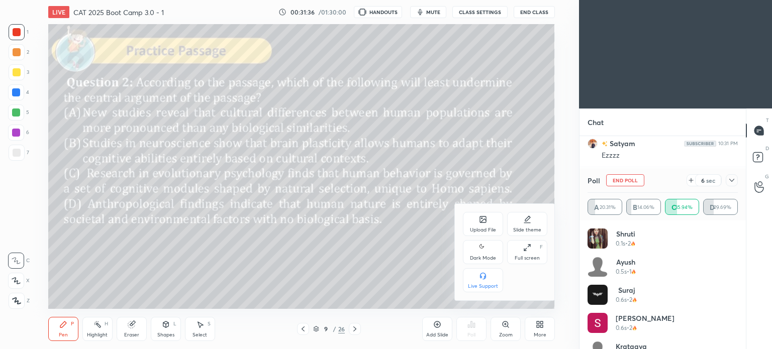
click at [484, 254] on icon at bounding box center [483, 248] width 8 height 12
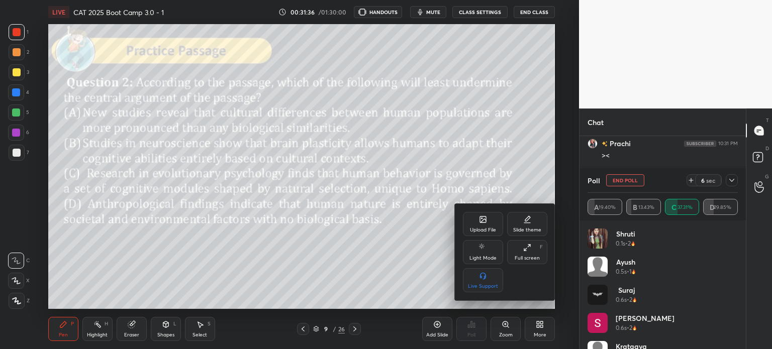
click at [539, 322] on div at bounding box center [386, 174] width 772 height 349
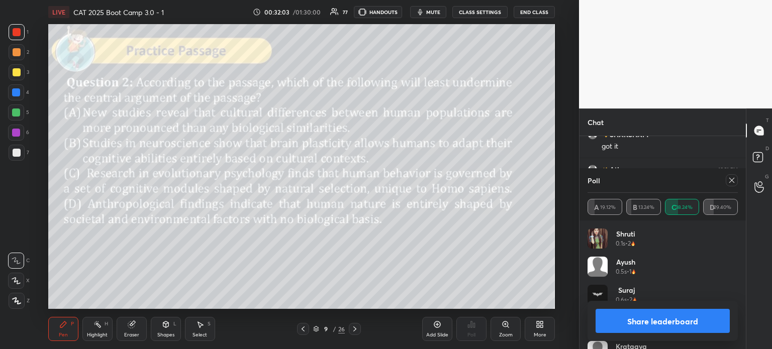
click at [631, 316] on button "Share leaderboard" at bounding box center [662, 321] width 134 height 24
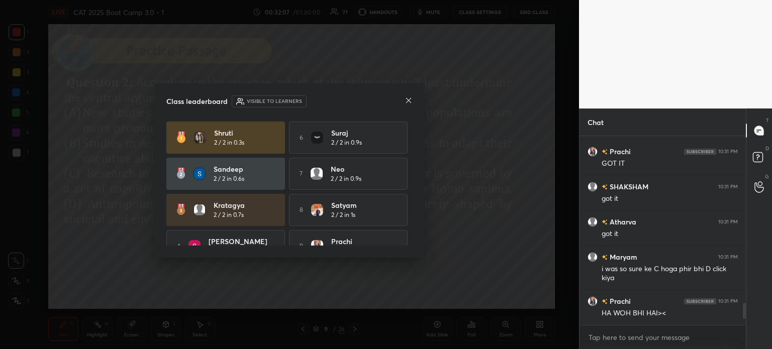
click at [406, 97] on icon at bounding box center [408, 100] width 8 height 8
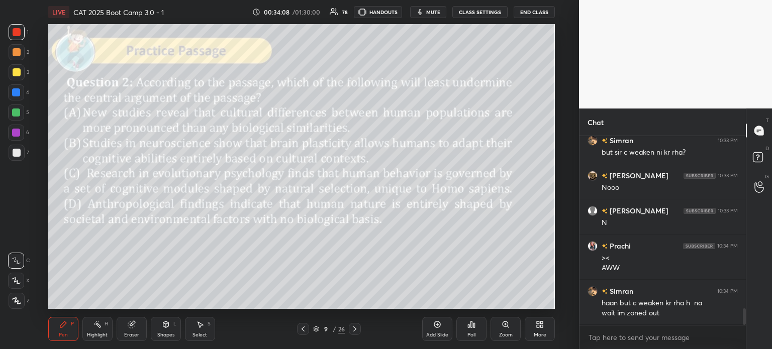
scroll to position [1989, 0]
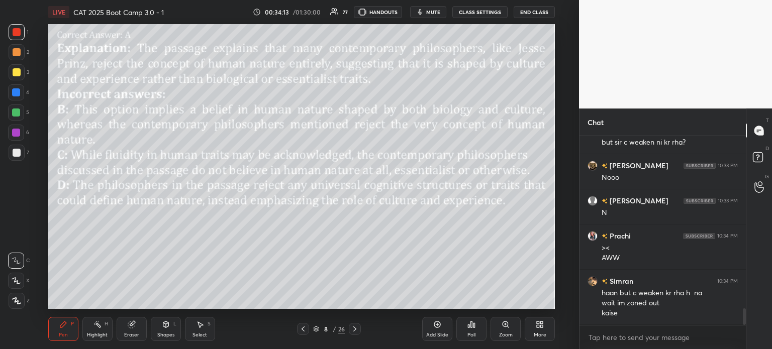
click at [334, 331] on div "/" at bounding box center [334, 329] width 3 height 6
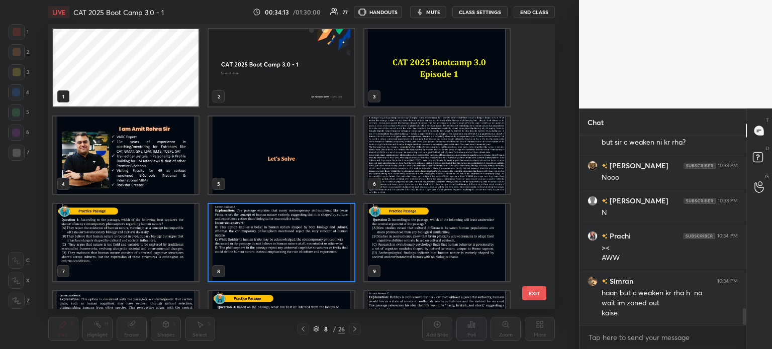
scroll to position [282, 502]
click at [402, 164] on img "grid" at bounding box center [436, 155] width 145 height 77
click at [407, 165] on img "grid" at bounding box center [436, 155] width 145 height 77
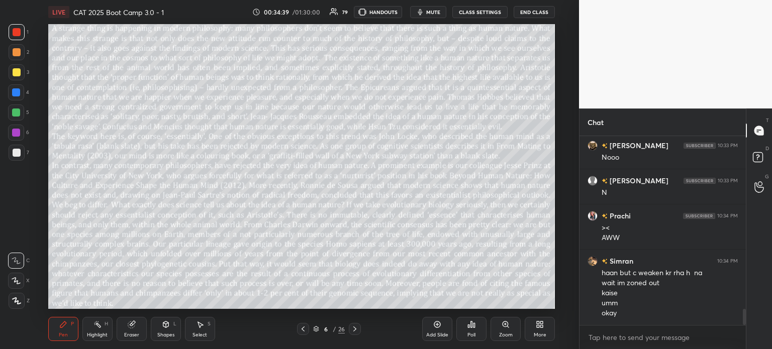
scroll to position [2045, 0]
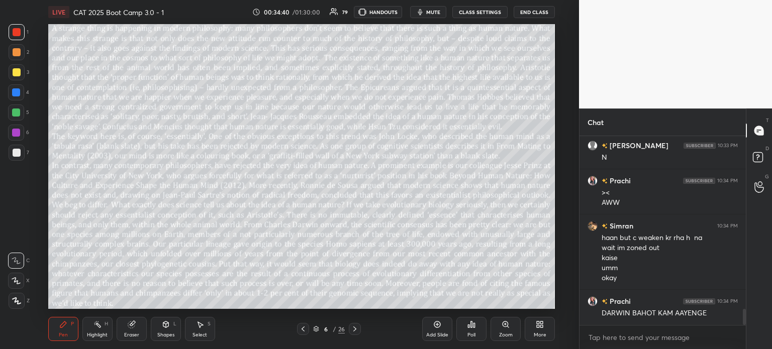
click at [331, 329] on div "6 / 26" at bounding box center [329, 329] width 32 height 9
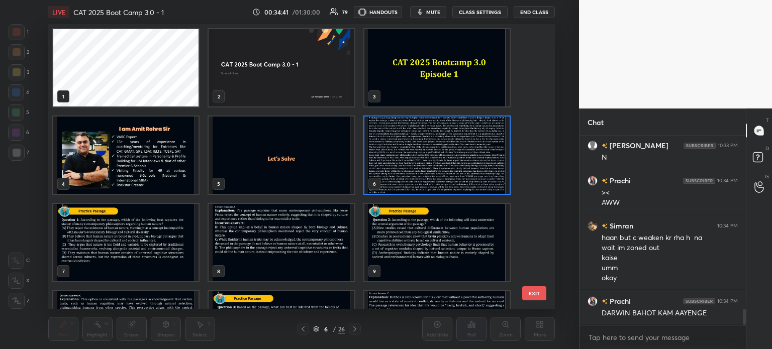
scroll to position [2055, 0]
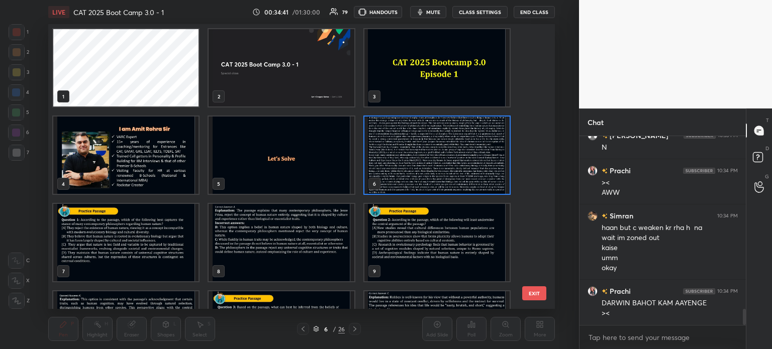
click at [400, 239] on img "grid" at bounding box center [436, 242] width 145 height 77
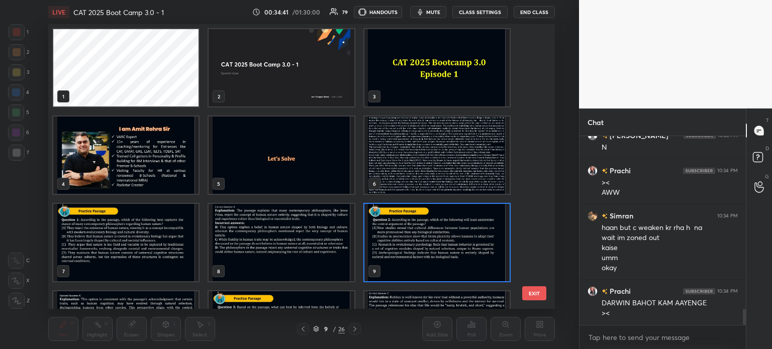
click at [407, 237] on img "grid" at bounding box center [436, 242] width 145 height 77
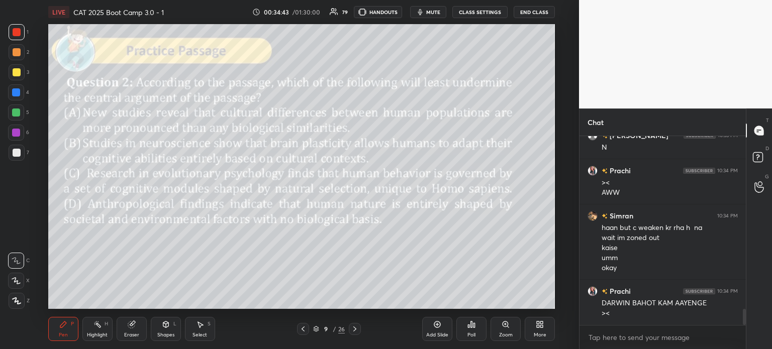
click at [128, 328] on icon at bounding box center [132, 325] width 8 height 8
click at [24, 299] on div "Erase all" at bounding box center [16, 301] width 16 height 16
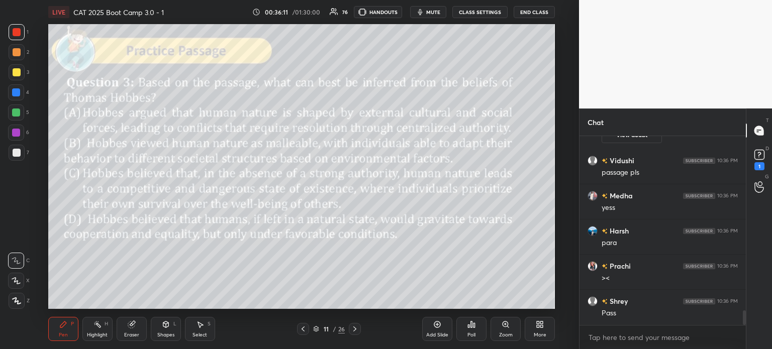
scroll to position [2310, 0]
click at [330, 331] on div "11" at bounding box center [326, 329] width 10 height 6
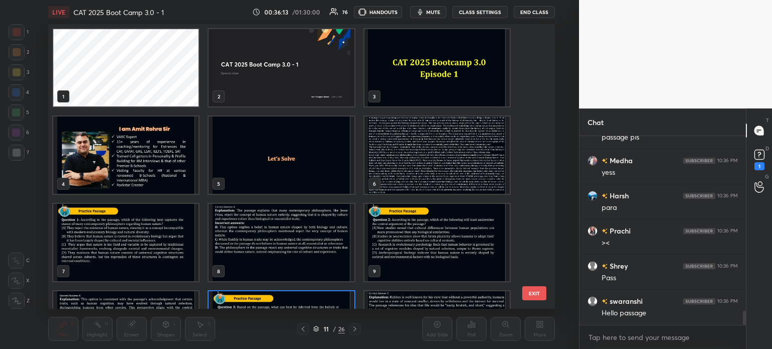
scroll to position [282, 502]
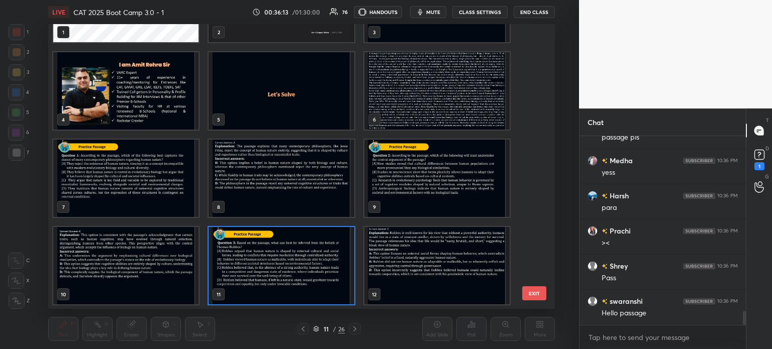
click at [404, 100] on img "grid" at bounding box center [436, 90] width 145 height 77
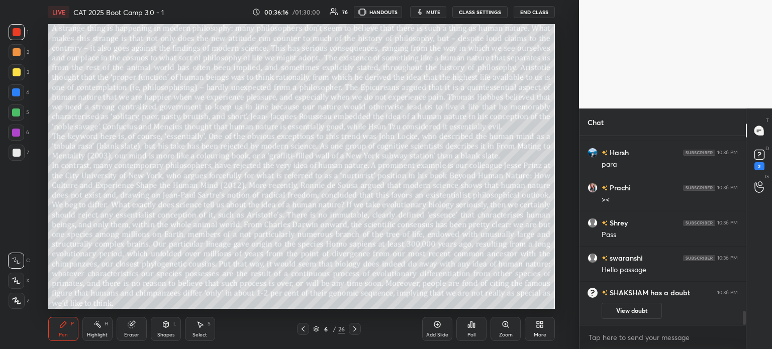
click at [125, 322] on div "Eraser" at bounding box center [132, 329] width 30 height 24
click at [18, 301] on span "Erase all" at bounding box center [16, 300] width 15 height 7
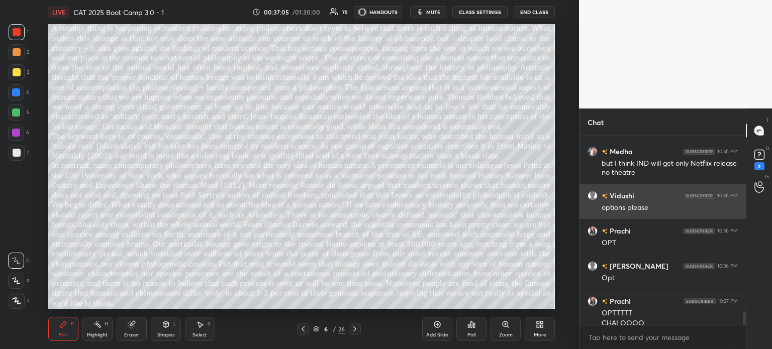
scroll to position [2458, 0]
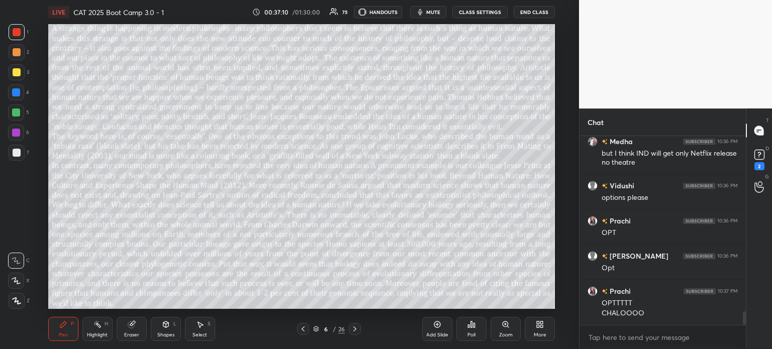
click at [334, 331] on div "/" at bounding box center [334, 329] width 3 height 6
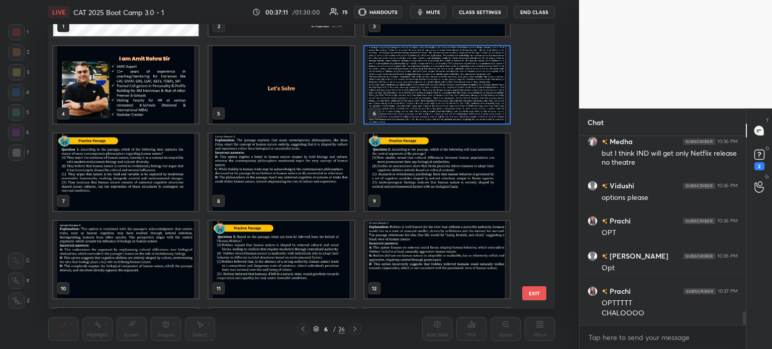
scroll to position [2493, 0]
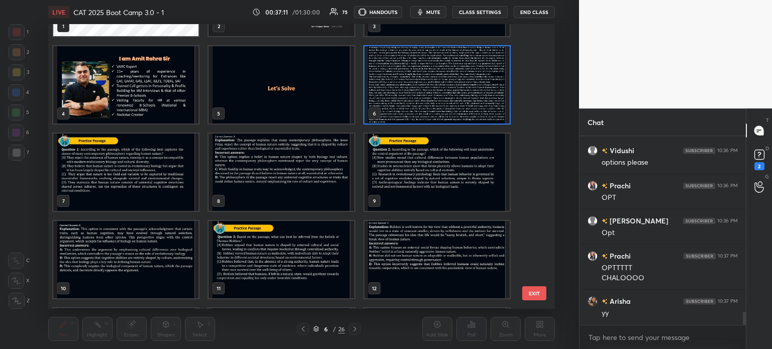
click at [298, 249] on img "grid" at bounding box center [280, 259] width 145 height 77
click at [300, 245] on img "grid" at bounding box center [280, 259] width 145 height 77
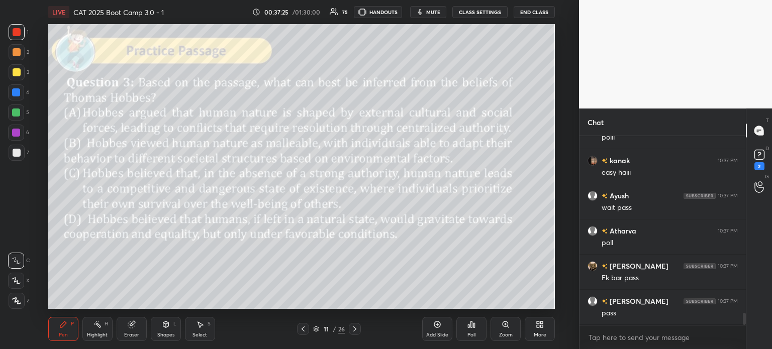
scroll to position [2809, 0]
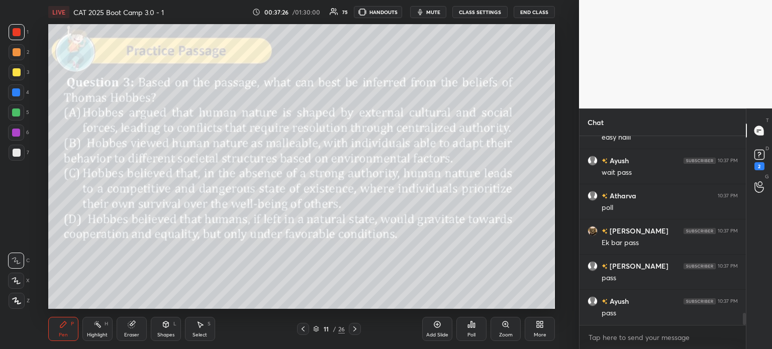
click at [326, 329] on div "11" at bounding box center [326, 329] width 10 height 6
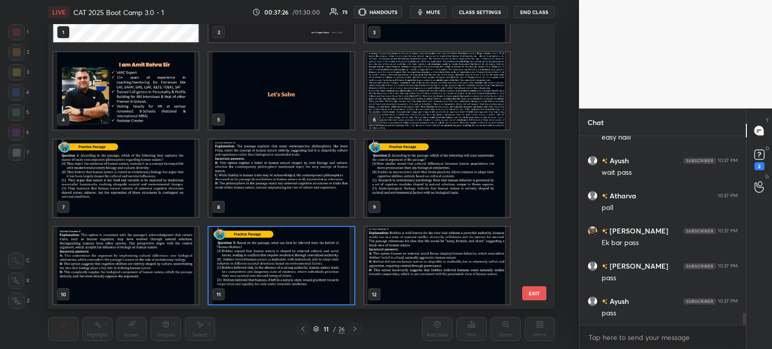
scroll to position [2844, 0]
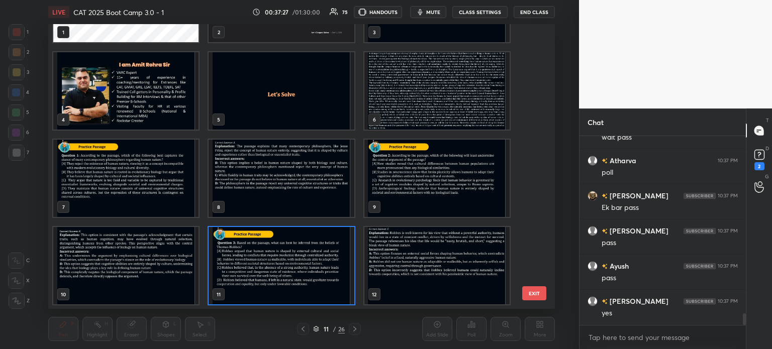
click at [412, 109] on img "grid" at bounding box center [436, 90] width 145 height 77
click at [416, 108] on img "grid" at bounding box center [436, 90] width 145 height 77
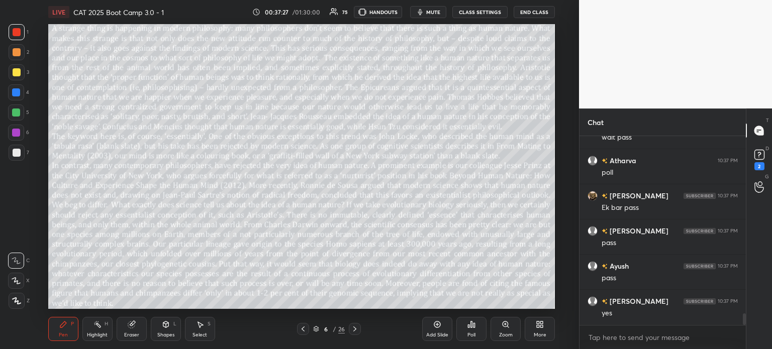
scroll to position [2915, 0]
click at [758, 158] on rect at bounding box center [759, 155] width 10 height 10
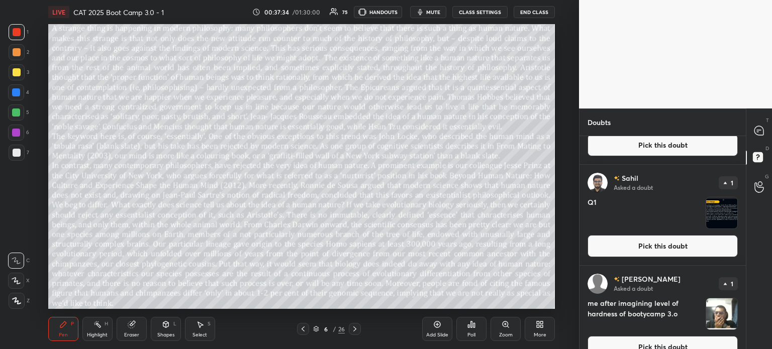
scroll to position [494, 0]
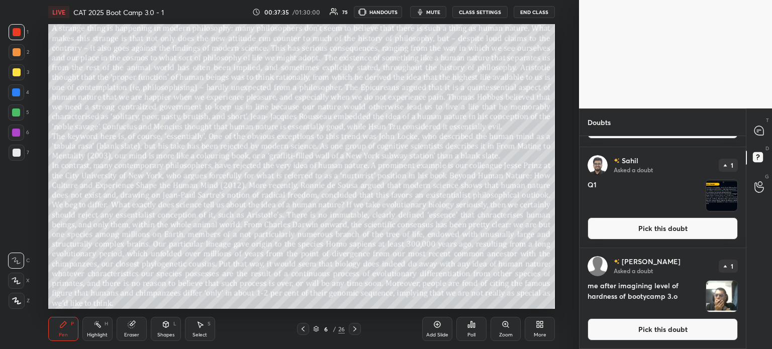
click at [757, 129] on icon at bounding box center [758, 130] width 9 height 9
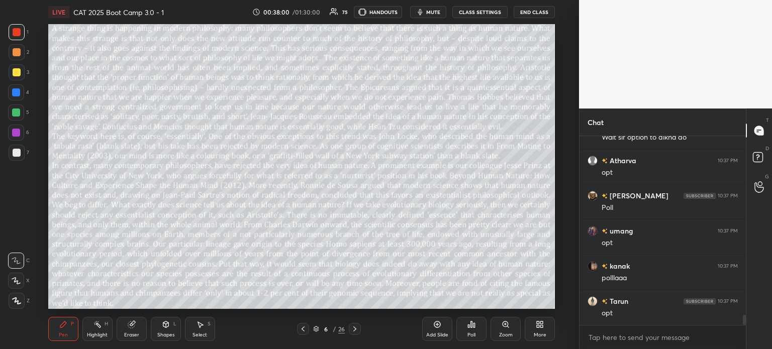
scroll to position [3380, 0]
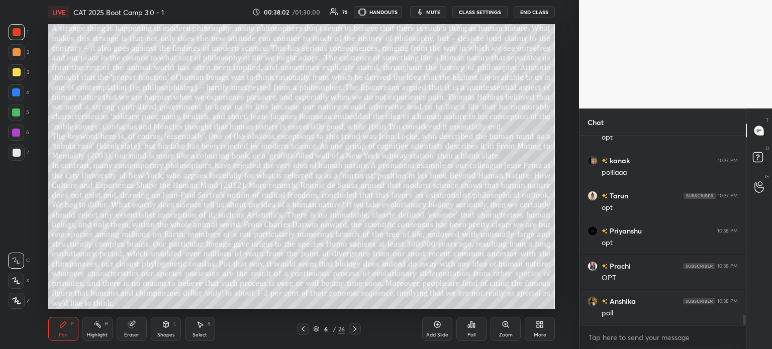
click at [330, 327] on div "6" at bounding box center [326, 329] width 10 height 6
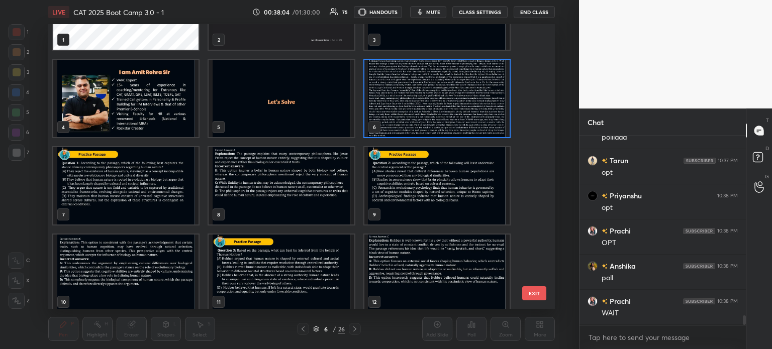
click at [307, 258] on img "grid" at bounding box center [280, 273] width 145 height 77
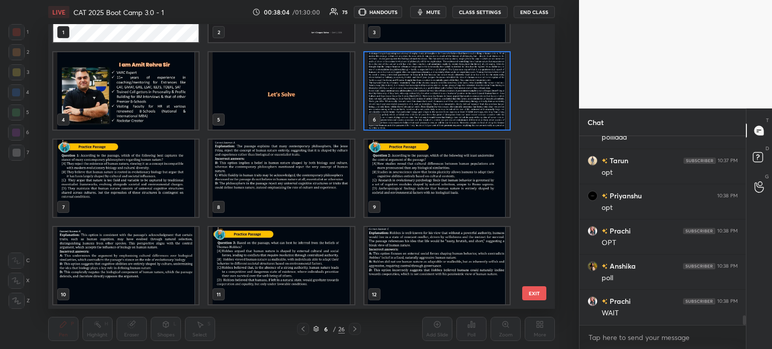
click at [311, 258] on div "1 2 3 4 5 6 7 8 9 10 11 12 13 14 15" at bounding box center [292, 166] width 489 height 285
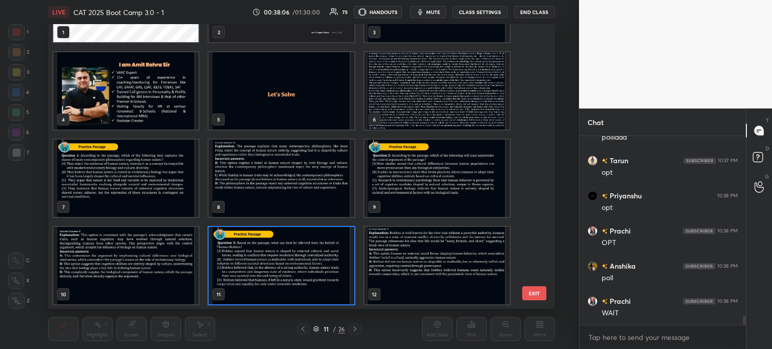
click at [411, 108] on img "grid" at bounding box center [436, 90] width 145 height 77
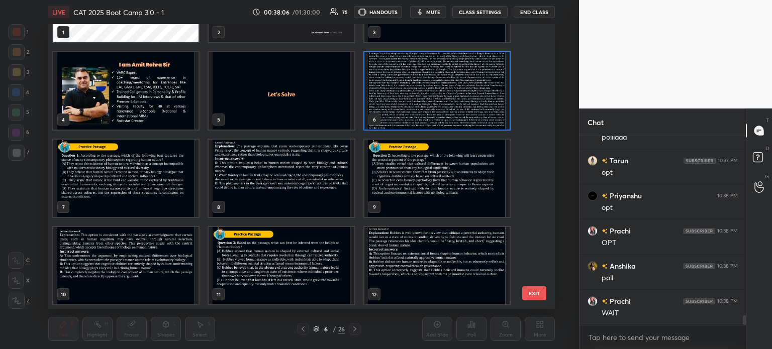
click at [415, 111] on img "grid" at bounding box center [436, 90] width 145 height 77
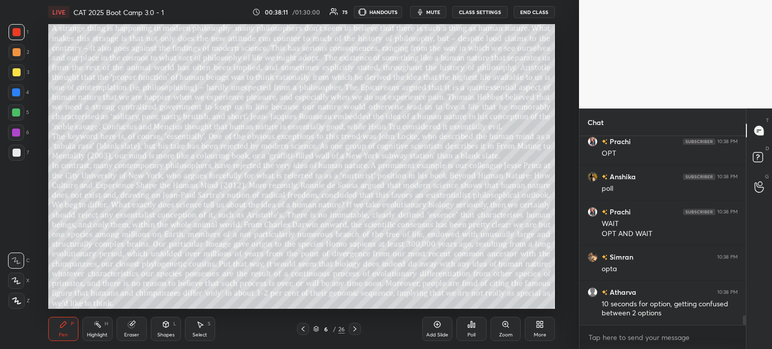
click at [331, 331] on div "6 / 26" at bounding box center [329, 329] width 32 height 9
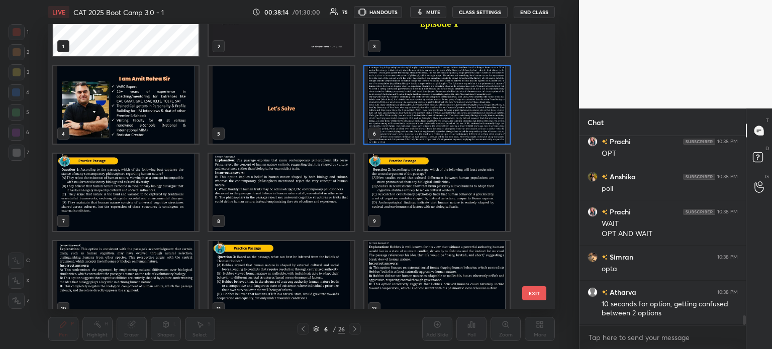
click at [300, 270] on img "grid" at bounding box center [280, 279] width 145 height 77
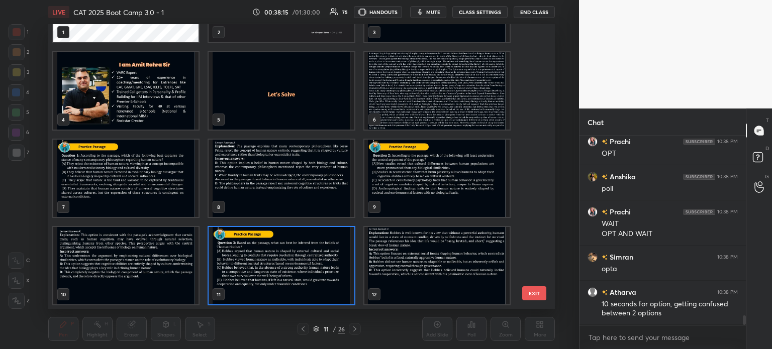
click at [305, 268] on div "1 2 3 4 5 6 7 8 9 10 11 12" at bounding box center [292, 166] width 489 height 285
click at [302, 261] on img "grid" at bounding box center [280, 265] width 145 height 77
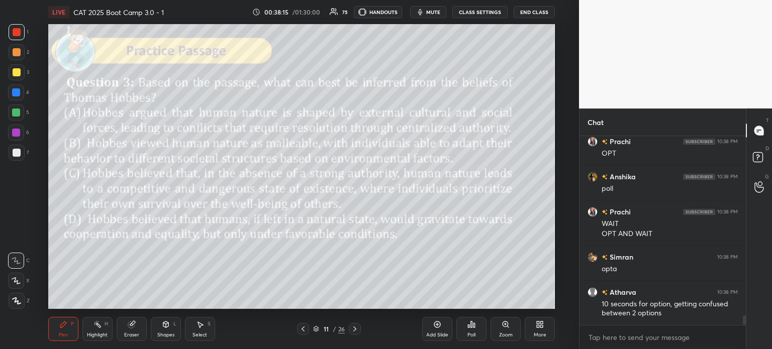
click at [306, 257] on img "grid" at bounding box center [280, 265] width 145 height 77
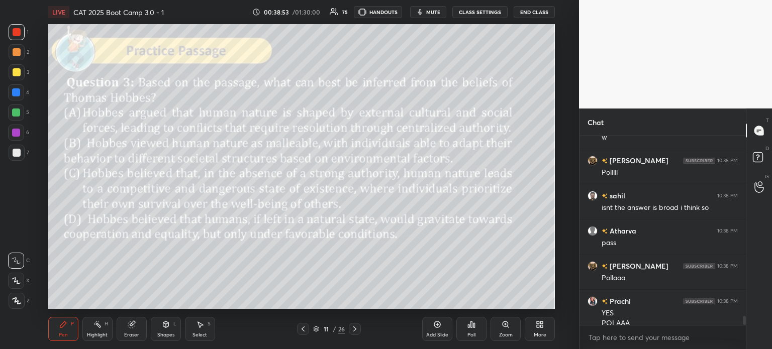
scroll to position [3866, 0]
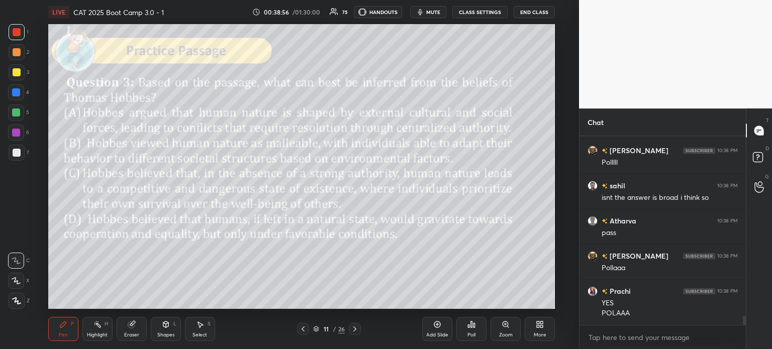
click at [463, 330] on div "Poll" at bounding box center [471, 329] width 30 height 24
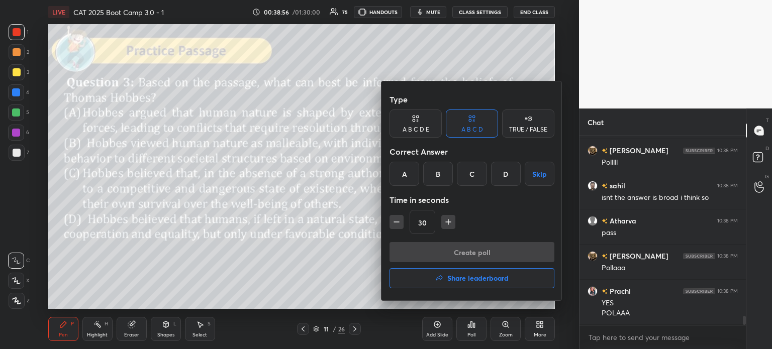
scroll to position [3901, 0]
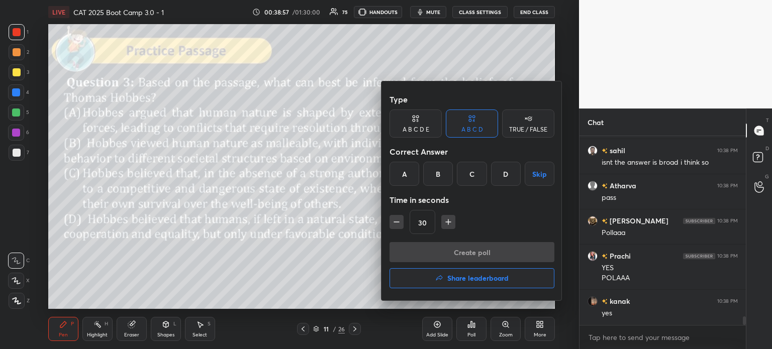
click at [473, 178] on div "C" at bounding box center [472, 174] width 30 height 24
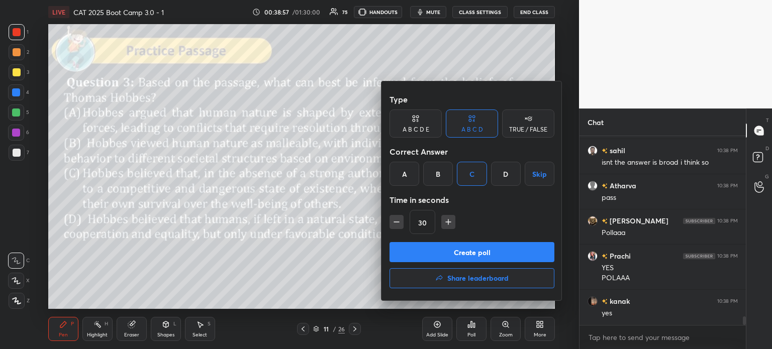
scroll to position [3936, 0]
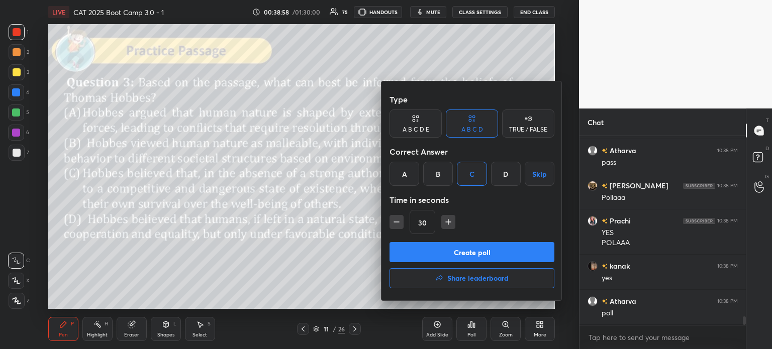
click at [478, 254] on button "Create poll" at bounding box center [471, 252] width 165 height 20
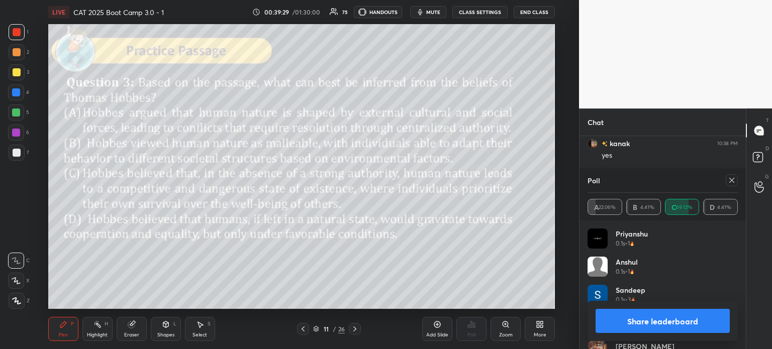
scroll to position [4103, 0]
click at [630, 319] on button "Share leaderboard" at bounding box center [662, 321] width 134 height 24
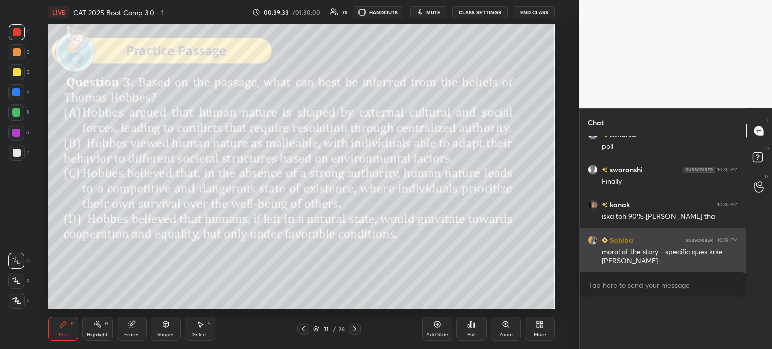
scroll to position [0, 0]
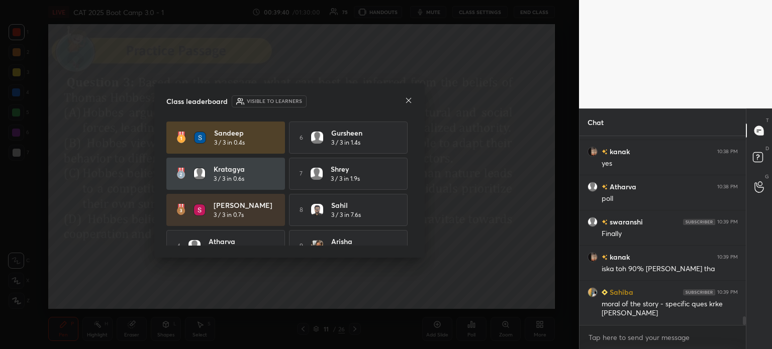
click at [407, 98] on icon at bounding box center [408, 100] width 8 height 8
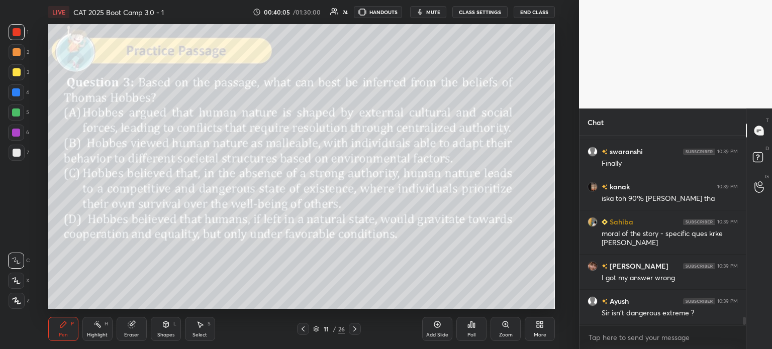
click at [319, 327] on div "11 / 26" at bounding box center [329, 329] width 32 height 9
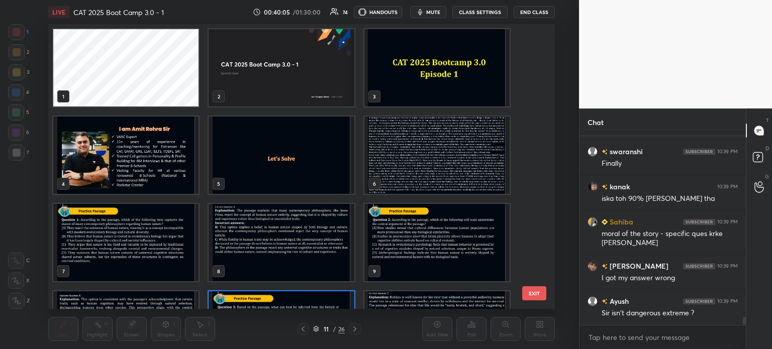
scroll to position [3, 5]
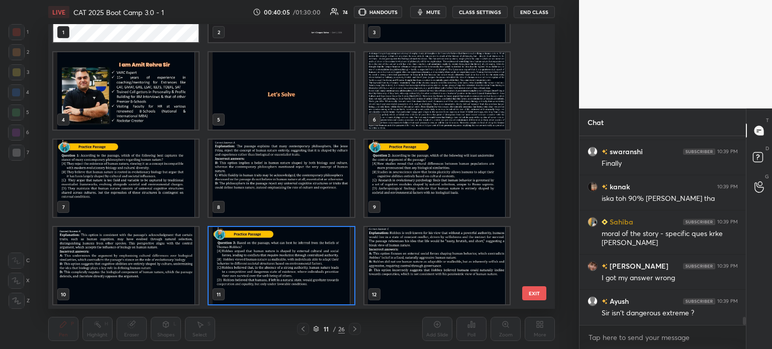
click at [407, 103] on img "grid" at bounding box center [436, 90] width 145 height 77
click at [412, 105] on img "grid" at bounding box center [436, 90] width 145 height 77
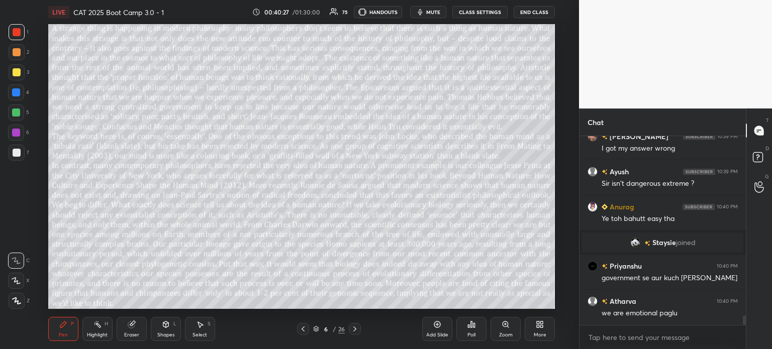
click at [333, 327] on div "/" at bounding box center [334, 329] width 3 height 6
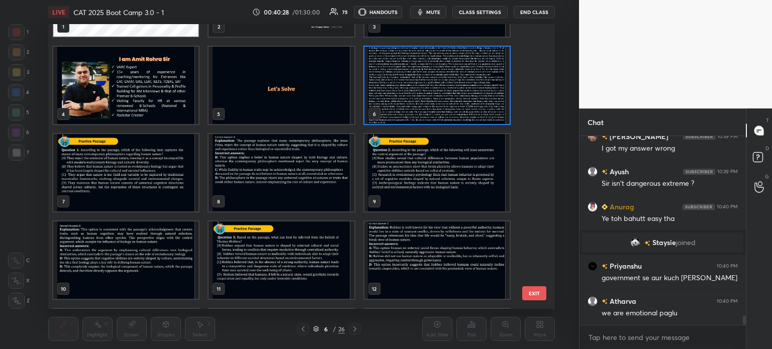
click at [306, 256] on img "grid" at bounding box center [280, 260] width 145 height 77
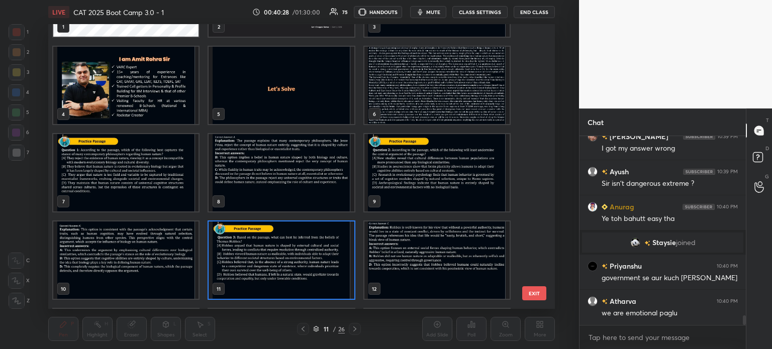
click at [311, 250] on img "grid" at bounding box center [280, 260] width 145 height 77
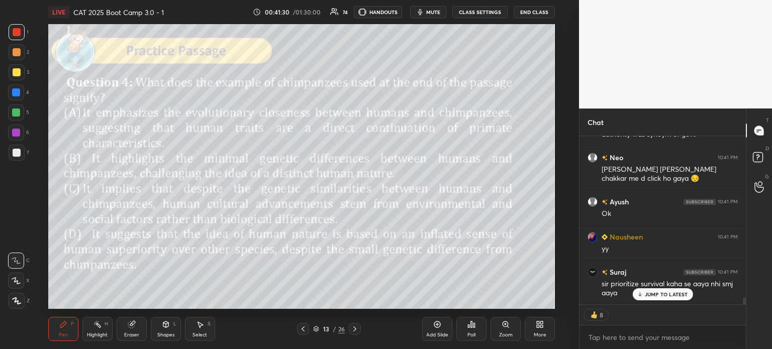
scroll to position [3886, 0]
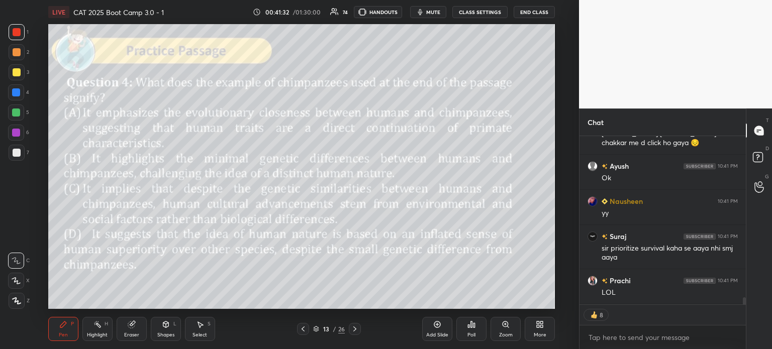
type textarea "x"
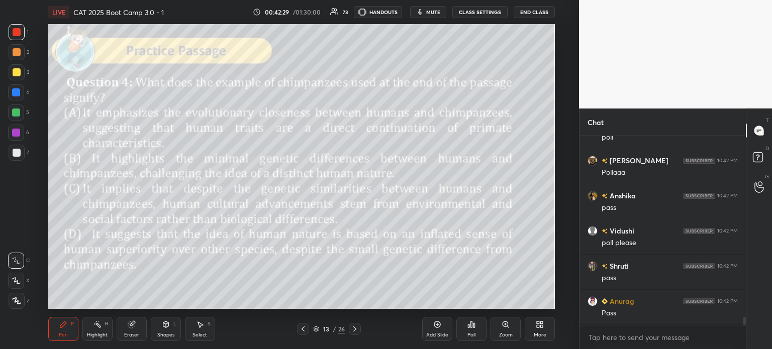
scroll to position [4393, 0]
click at [331, 329] on div "13 / 26" at bounding box center [329, 329] width 32 height 9
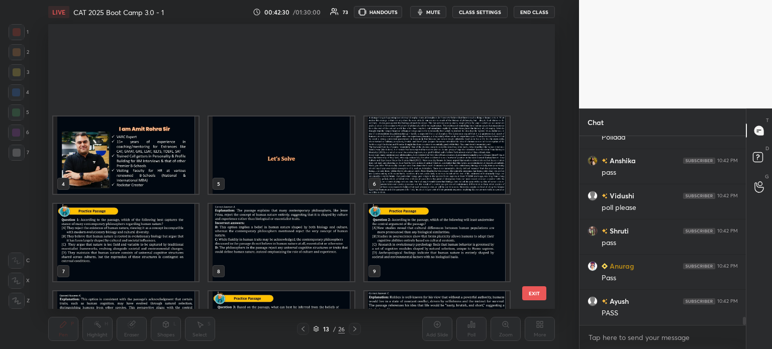
scroll to position [282, 502]
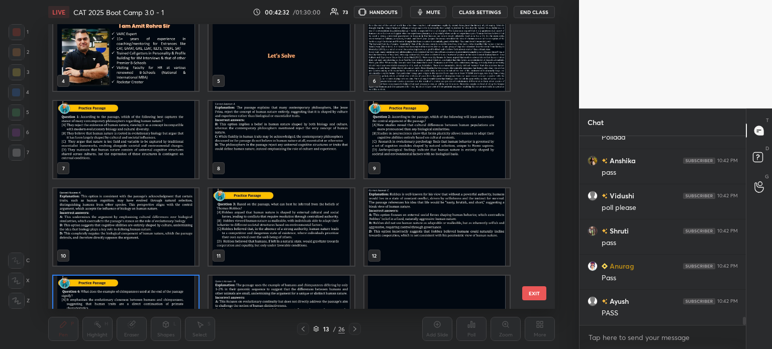
click at [440, 68] on img "grid" at bounding box center [436, 52] width 145 height 77
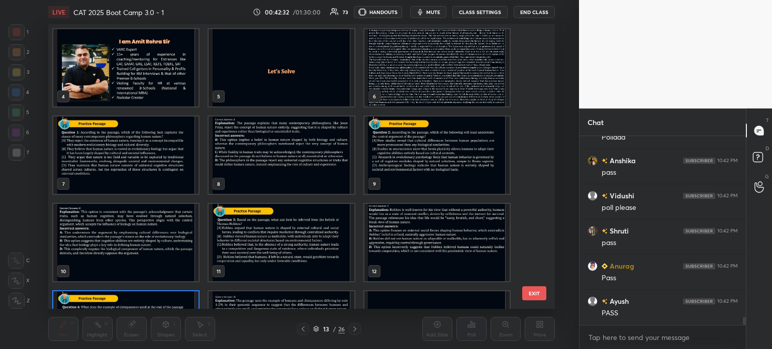
click at [445, 68] on div "1 2 3 4 5 6 7 8 9 10 11 12 13 14 15" at bounding box center [292, 166] width 489 height 285
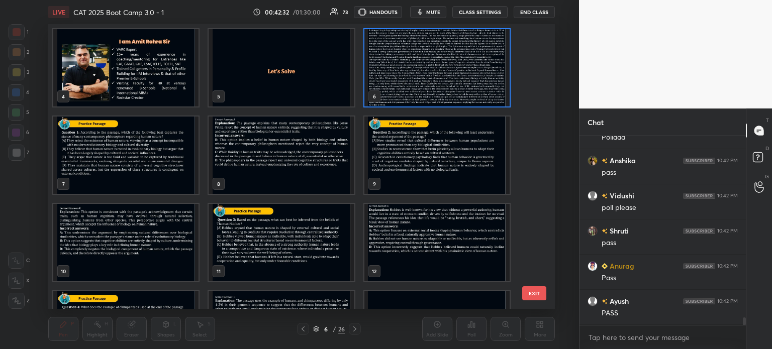
scroll to position [4428, 0]
click at [438, 72] on img "grid" at bounding box center [436, 67] width 145 height 77
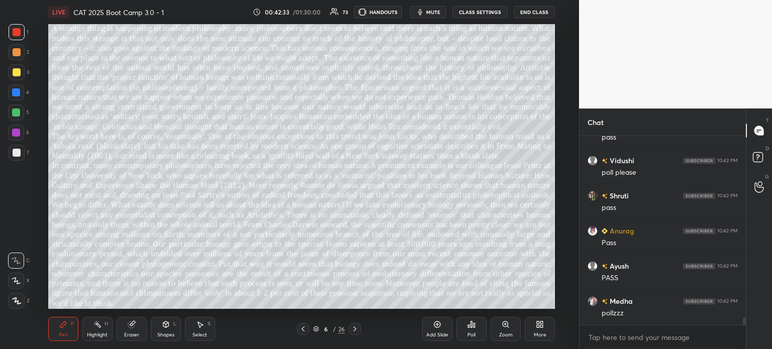
click at [446, 78] on img "grid" at bounding box center [436, 67] width 145 height 77
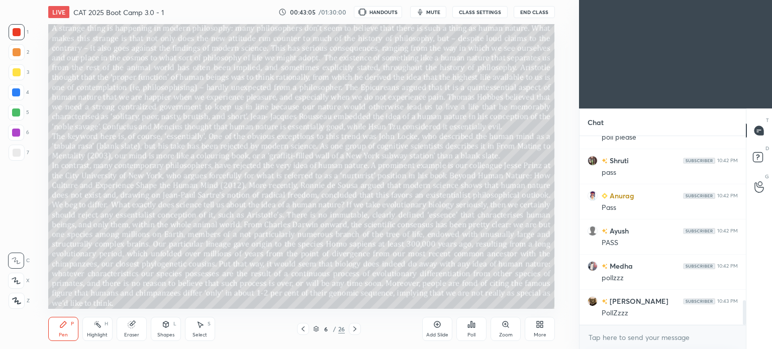
scroll to position [49950, 49697]
click at [541, 331] on div "More" at bounding box center [539, 329] width 30 height 24
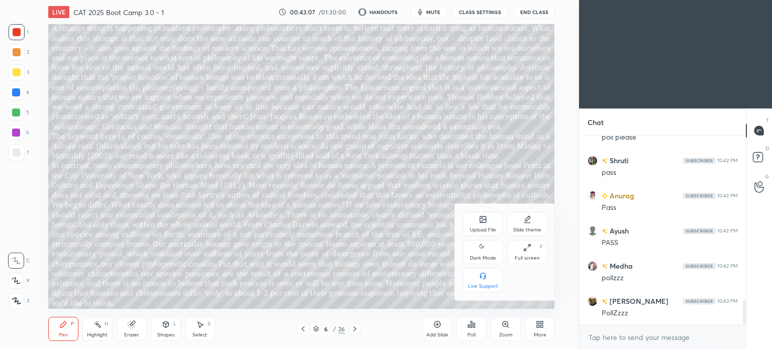
click at [484, 259] on div "Dark Mode" at bounding box center [483, 258] width 26 height 5
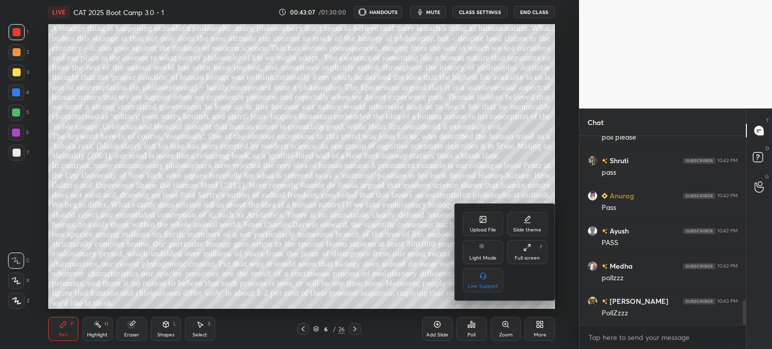
click at [541, 326] on div at bounding box center [386, 174] width 772 height 349
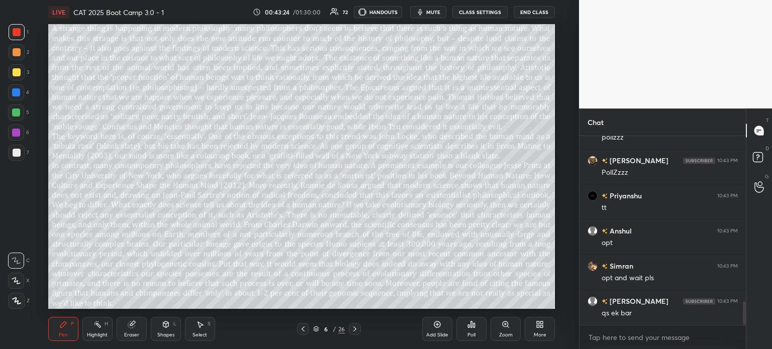
scroll to position [1323, 0]
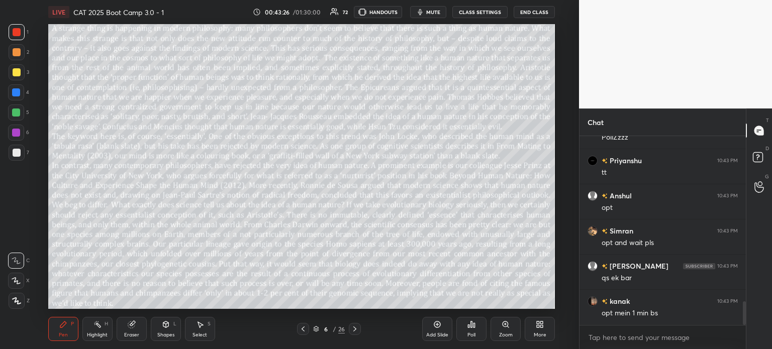
click at [334, 331] on div "/" at bounding box center [334, 329] width 3 height 6
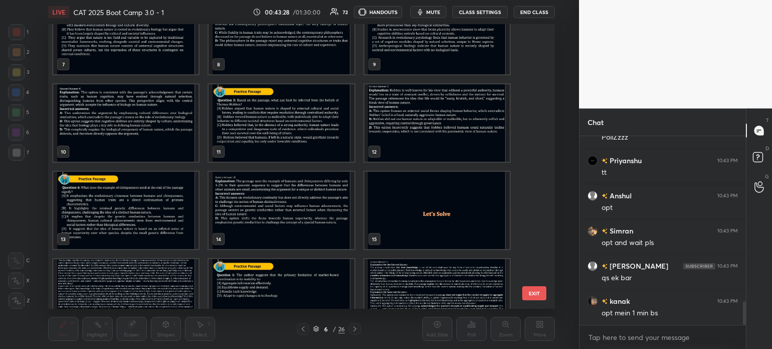
scroll to position [209, 0]
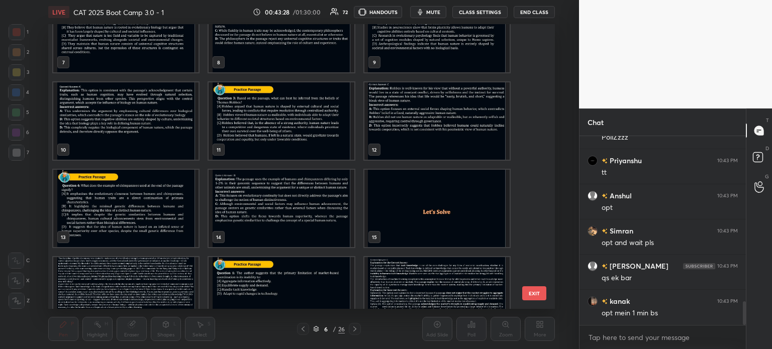
click at [124, 202] on img "grid" at bounding box center [125, 208] width 145 height 77
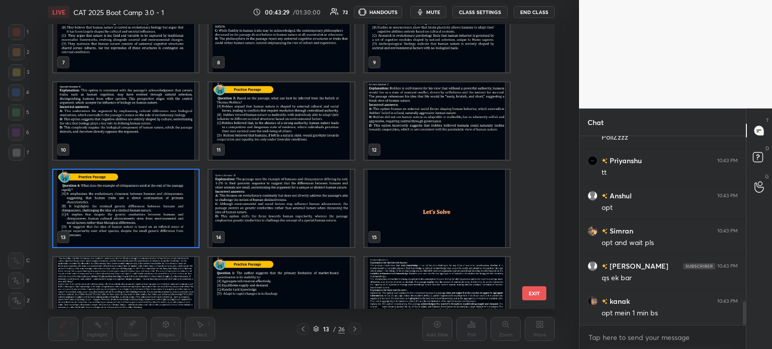
click at [135, 208] on img "grid" at bounding box center [125, 208] width 145 height 77
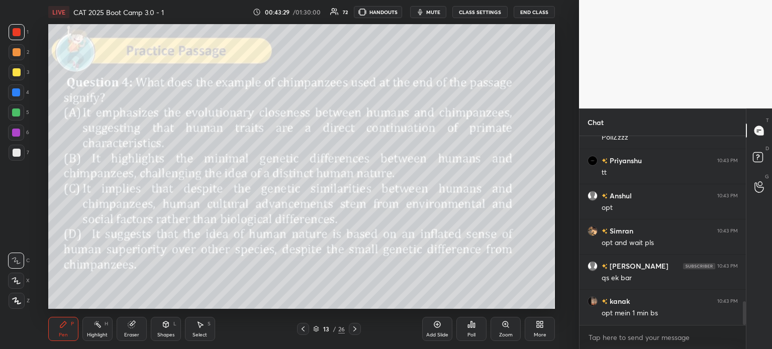
click at [141, 207] on img "grid" at bounding box center [125, 208] width 145 height 77
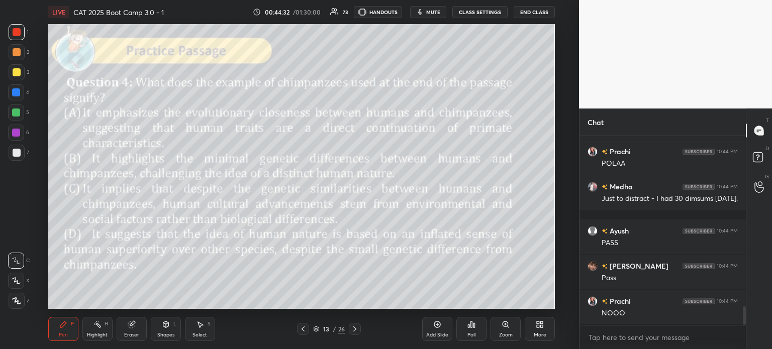
scroll to position [1743, 0]
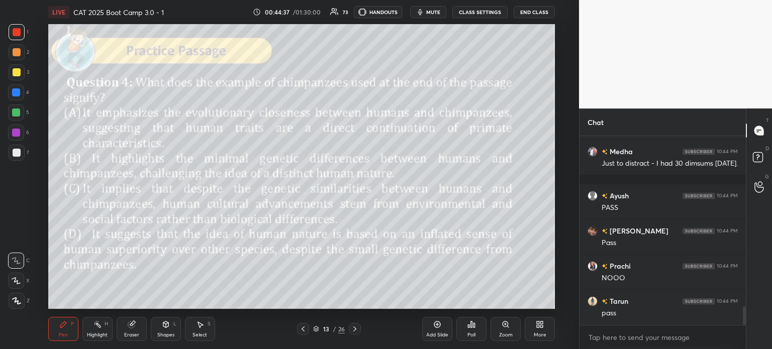
click at [332, 328] on div "13 / 26" at bounding box center [329, 329] width 32 height 9
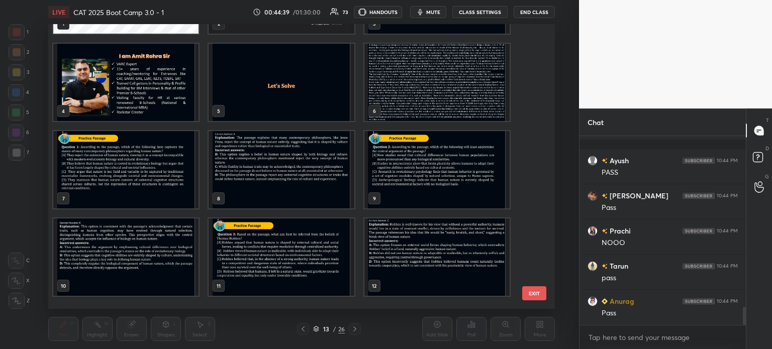
scroll to position [64, 0]
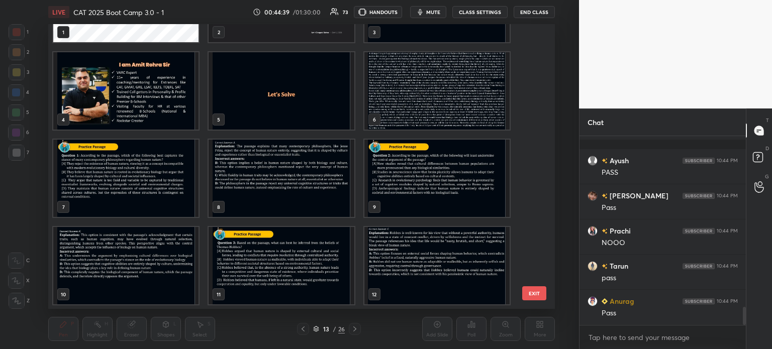
click at [437, 94] on img "grid" at bounding box center [436, 90] width 145 height 77
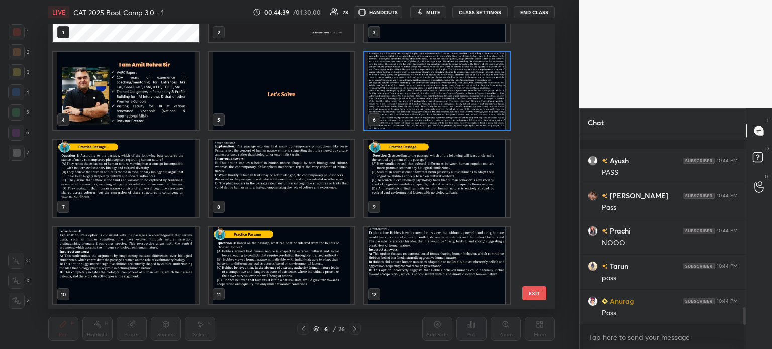
click at [442, 95] on img "grid" at bounding box center [436, 90] width 145 height 77
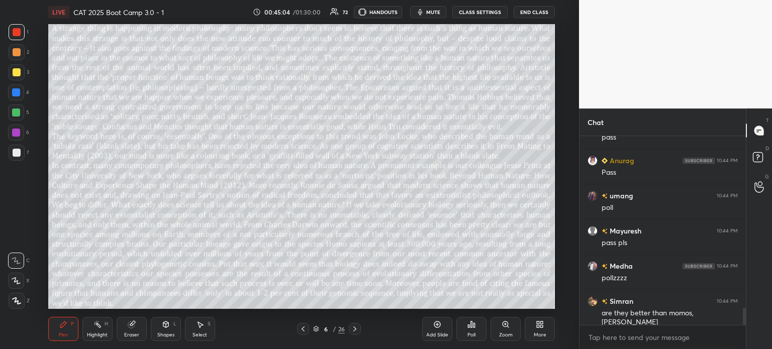
scroll to position [1954, 0]
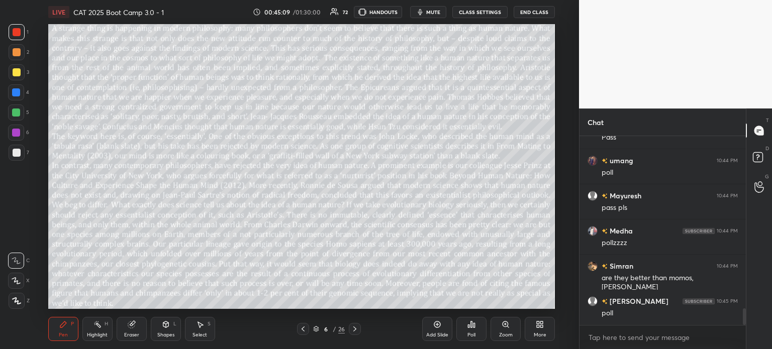
click at [334, 332] on div "/" at bounding box center [334, 329] width 3 height 6
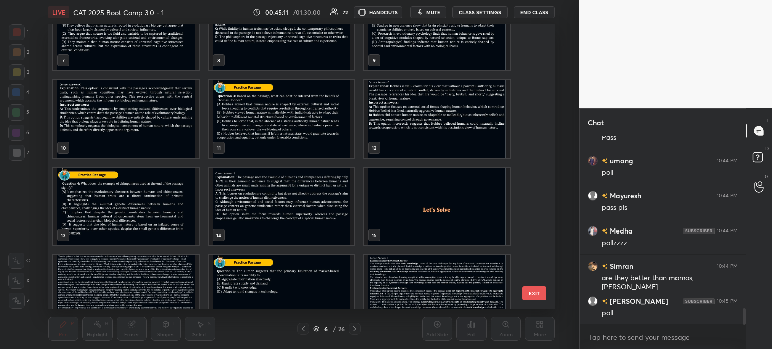
scroll to position [212, 0]
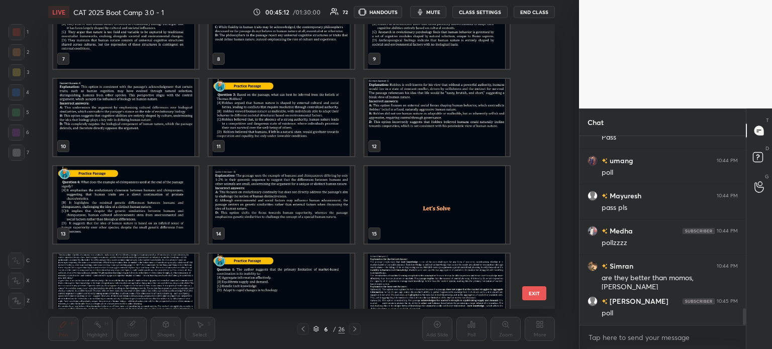
click at [141, 208] on img "grid" at bounding box center [125, 204] width 145 height 77
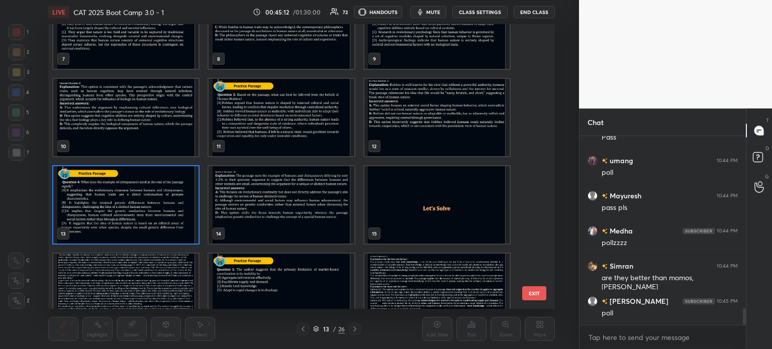
click at [143, 208] on img "grid" at bounding box center [125, 204] width 145 height 77
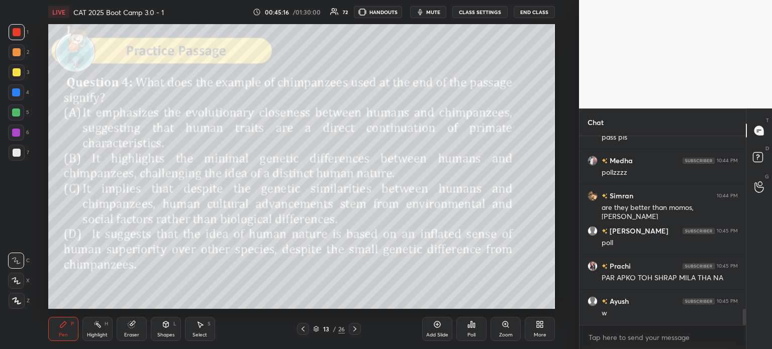
scroll to position [2060, 0]
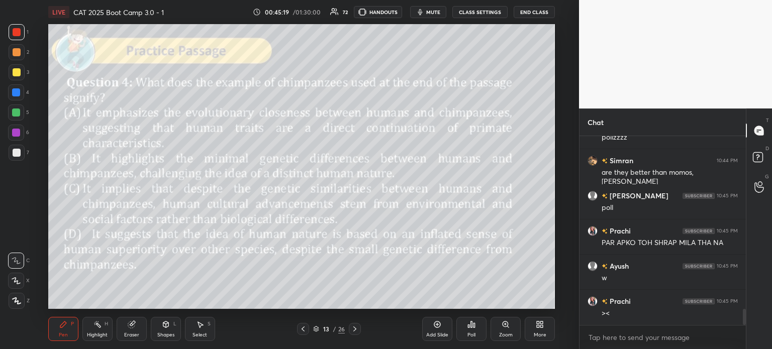
click at [472, 330] on div "Poll" at bounding box center [471, 329] width 30 height 24
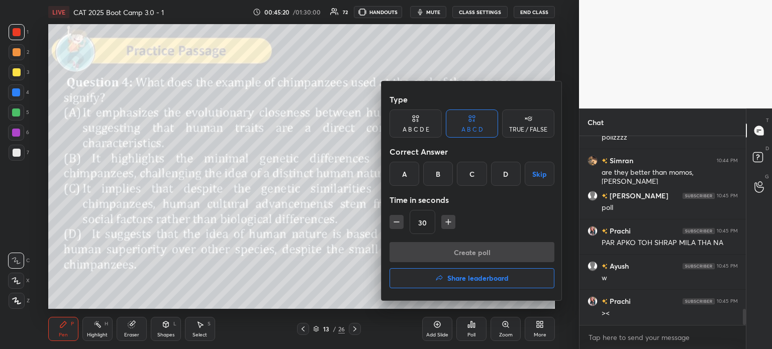
click at [489, 175] on div "A B C D Skip" at bounding box center [471, 174] width 165 height 24
click at [433, 176] on div "B" at bounding box center [438, 174] width 30 height 24
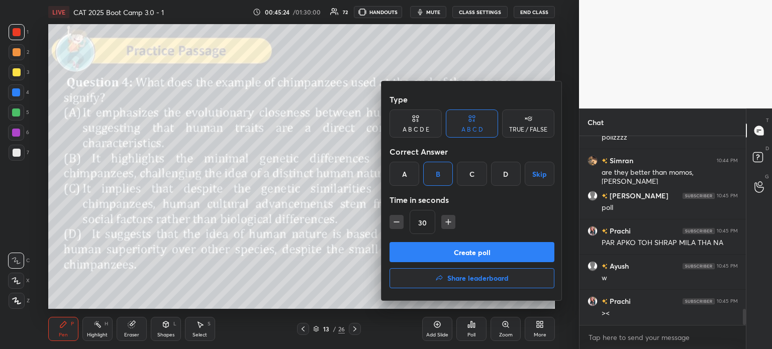
click at [483, 251] on button "Create poll" at bounding box center [471, 252] width 165 height 20
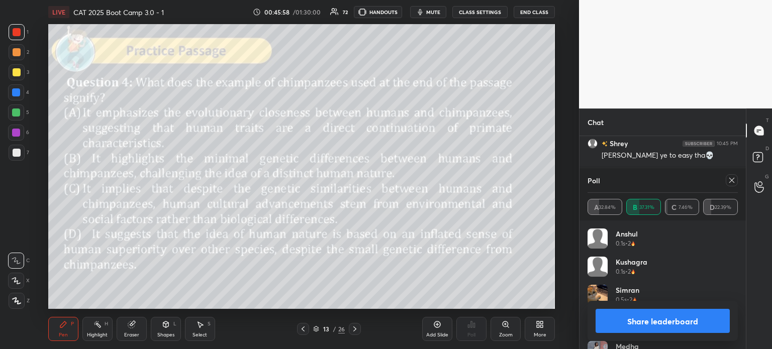
scroll to position [2447, 0]
click at [631, 323] on button "Share leaderboard" at bounding box center [662, 321] width 134 height 24
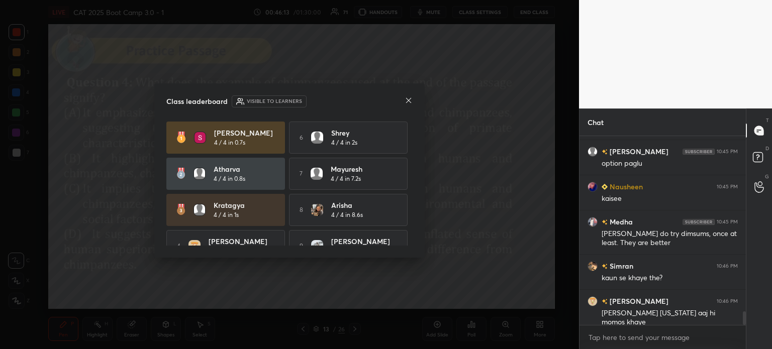
click at [408, 98] on icon at bounding box center [408, 100] width 8 height 8
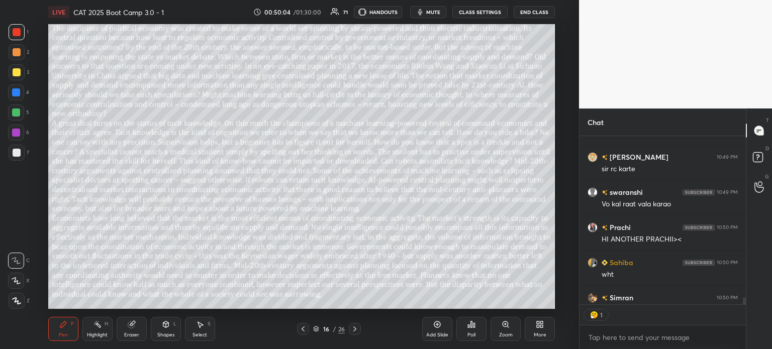
type textarea "x"
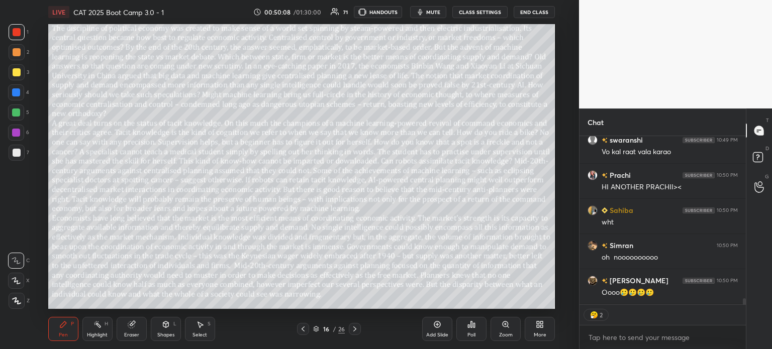
click at [476, 12] on button "CLASS SETTINGS" at bounding box center [479, 12] width 55 height 12
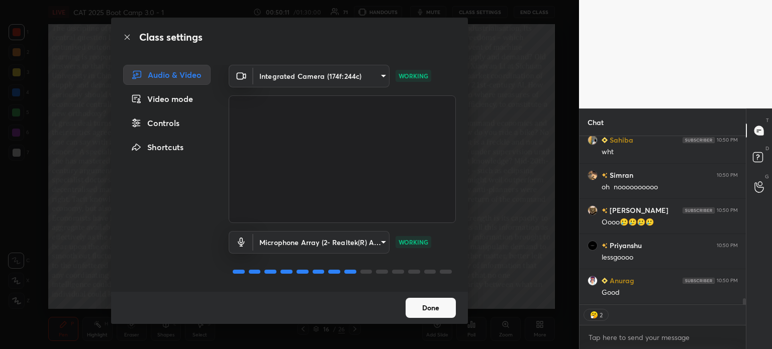
click at [167, 125] on div "Controls" at bounding box center [166, 123] width 87 height 20
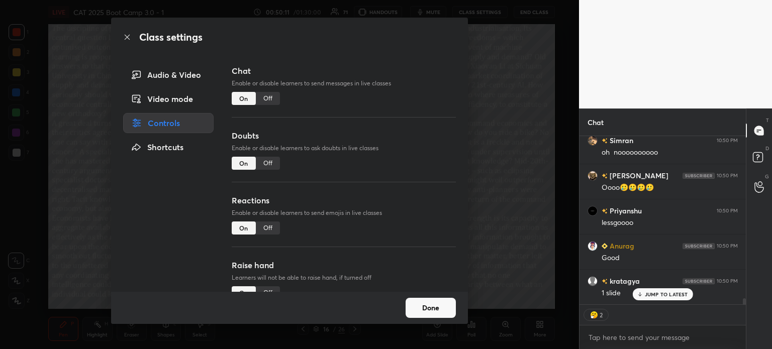
click at [266, 98] on div "Off" at bounding box center [268, 98] width 24 height 13
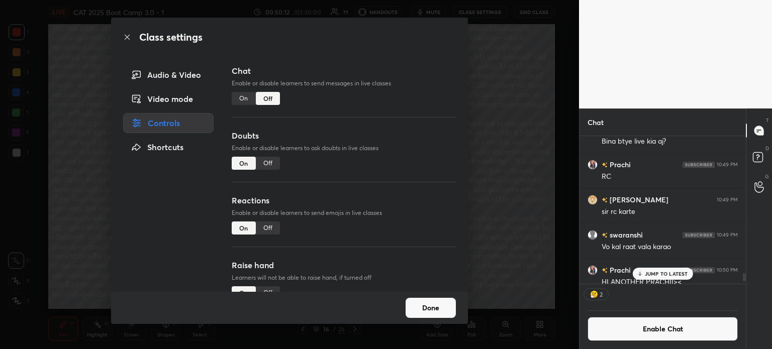
click at [269, 170] on div "Doubts Enable or disable learners to ask doubts in live classes On Off" at bounding box center [344, 162] width 224 height 65
click at [269, 165] on div "Off" at bounding box center [268, 163] width 24 height 13
click at [418, 306] on button "Done" at bounding box center [430, 308] width 50 height 20
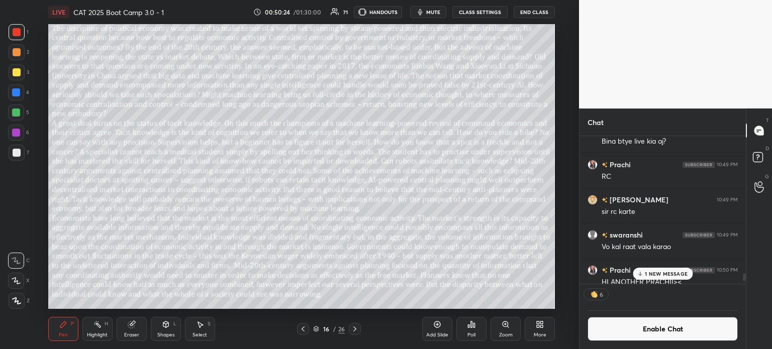
click at [663, 270] on div "1 NEW MESSAGE" at bounding box center [662, 274] width 60 height 12
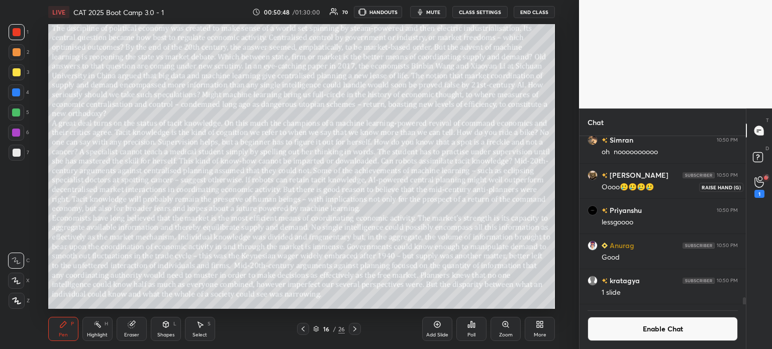
click at [754, 188] on div "1" at bounding box center [759, 187] width 10 height 22
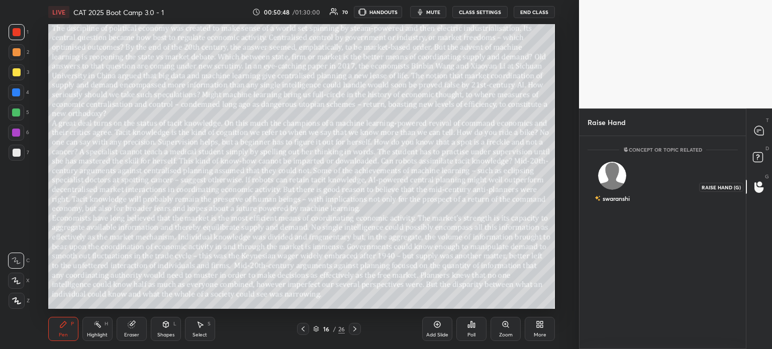
scroll to position [3, 3]
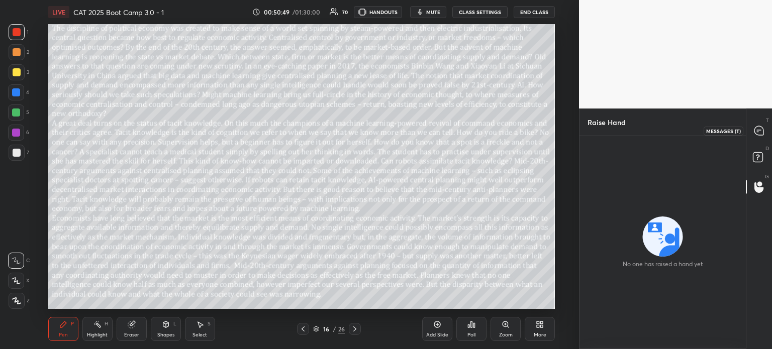
click at [758, 126] on icon at bounding box center [758, 130] width 9 height 9
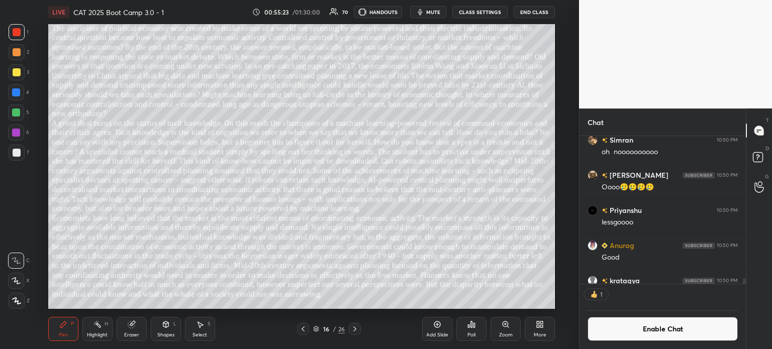
scroll to position [145, 163]
click at [476, 12] on button "CLASS SETTINGS" at bounding box center [479, 12] width 55 height 12
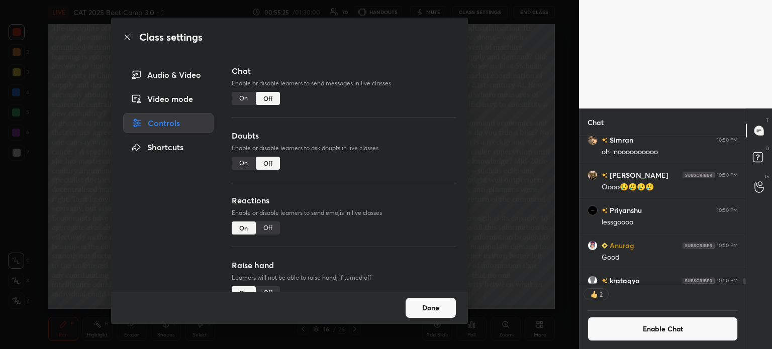
click at [239, 98] on div "On" at bounding box center [244, 98] width 24 height 13
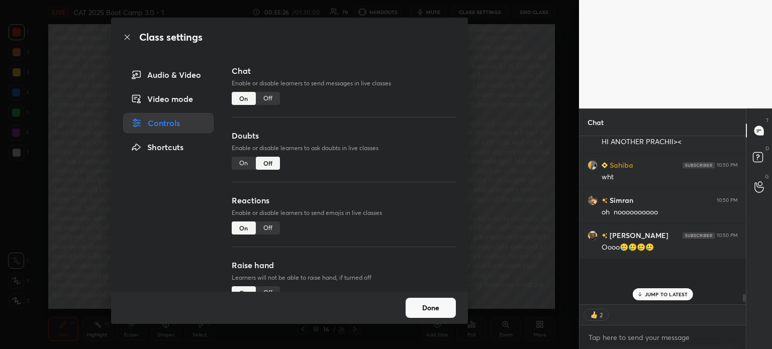
scroll to position [3770, 0]
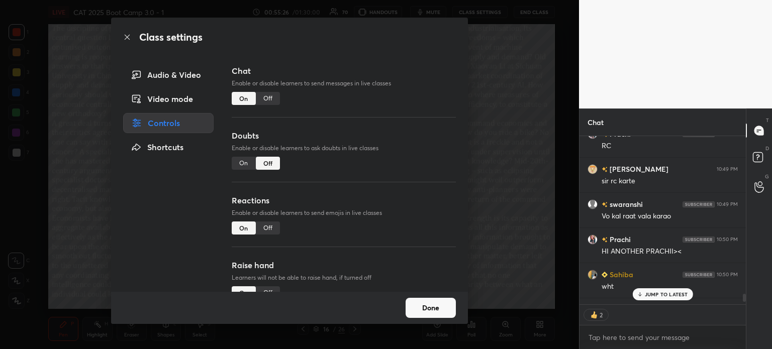
click at [235, 162] on div "On" at bounding box center [244, 163] width 24 height 13
click at [443, 309] on button "Done" at bounding box center [430, 308] width 50 height 20
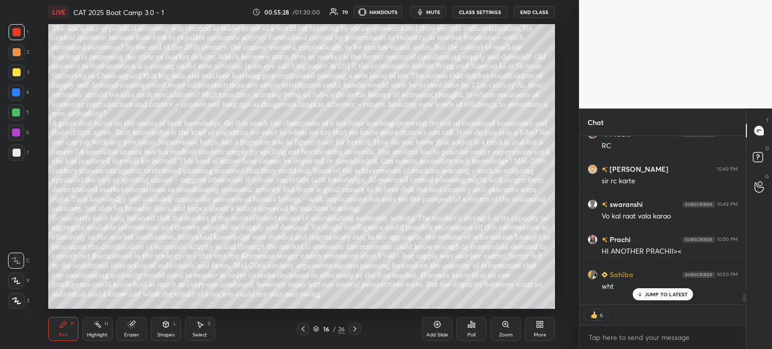
click at [662, 291] on p "JUMP TO LATEST" at bounding box center [666, 294] width 43 height 6
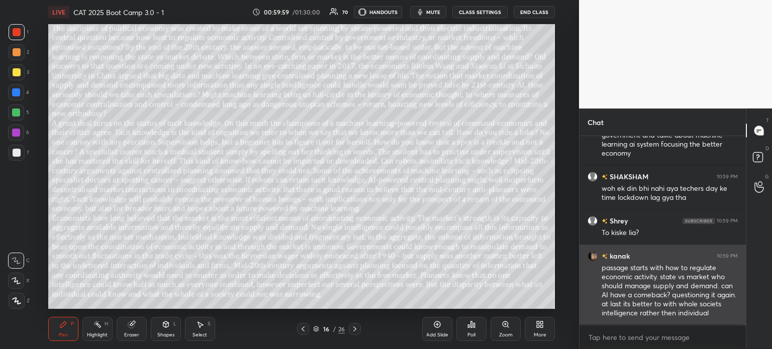
scroll to position [6364, 0]
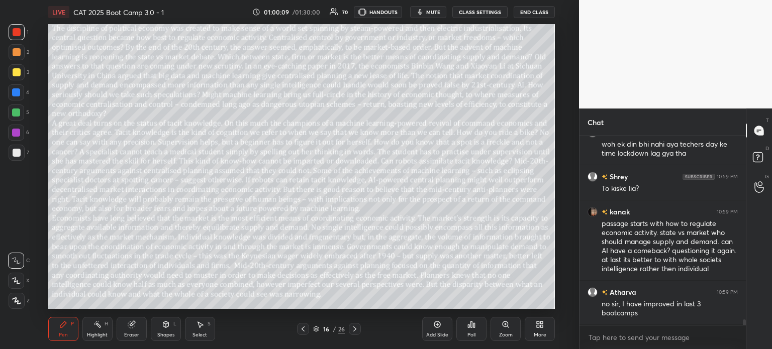
click at [128, 329] on icon at bounding box center [132, 325] width 8 height 8
click at [21, 301] on span "Erase all" at bounding box center [16, 300] width 15 height 7
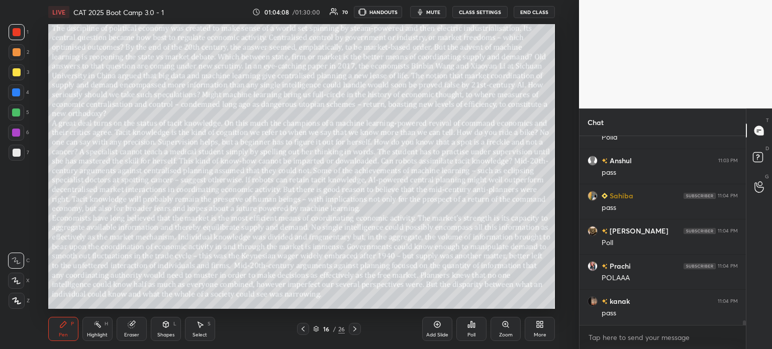
scroll to position [7844, 0]
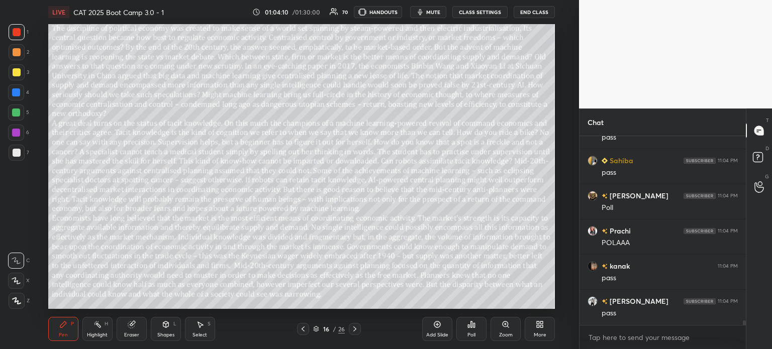
click at [133, 329] on icon at bounding box center [132, 325] width 8 height 8
click at [17, 297] on span "Erase all" at bounding box center [16, 300] width 15 height 7
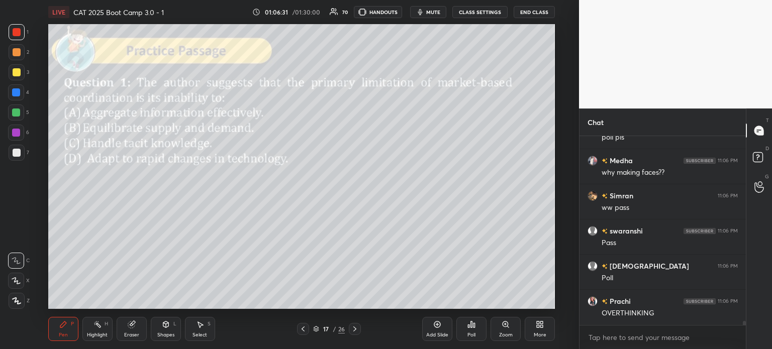
scroll to position [8617, 0]
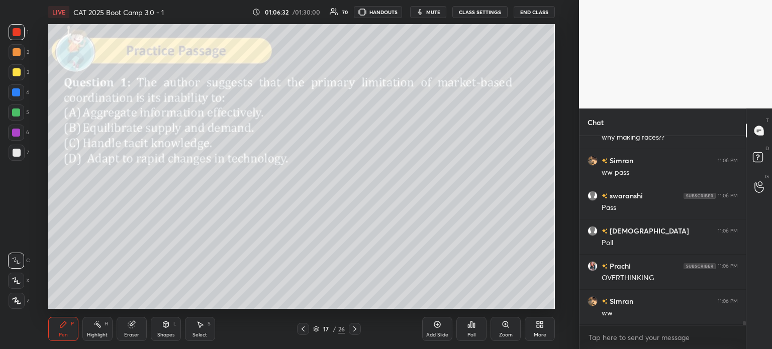
click at [469, 325] on icon at bounding box center [469, 326] width 2 height 3
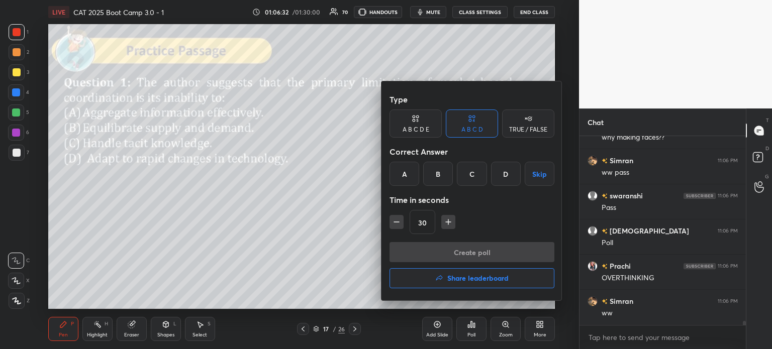
scroll to position [8653, 0]
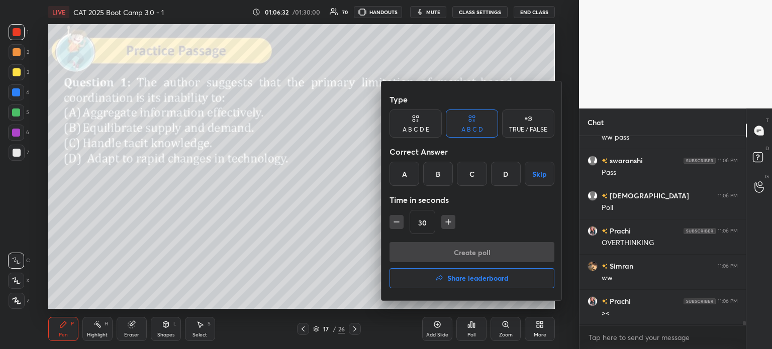
click at [435, 177] on div "B" at bounding box center [438, 174] width 30 height 24
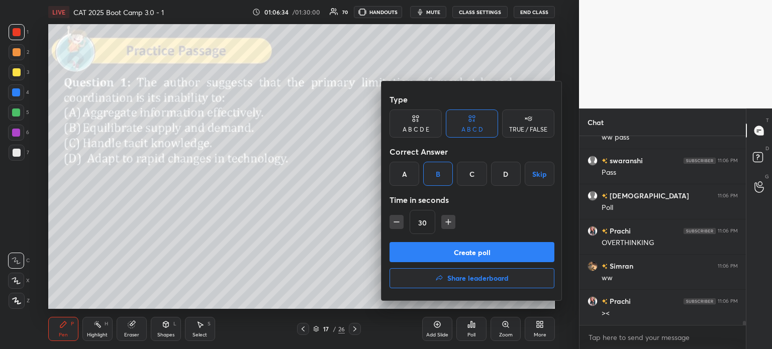
click at [473, 257] on button "Create poll" at bounding box center [471, 252] width 165 height 20
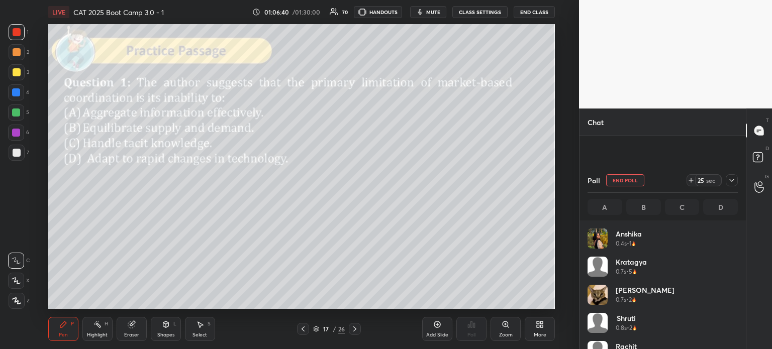
scroll to position [8740, 0]
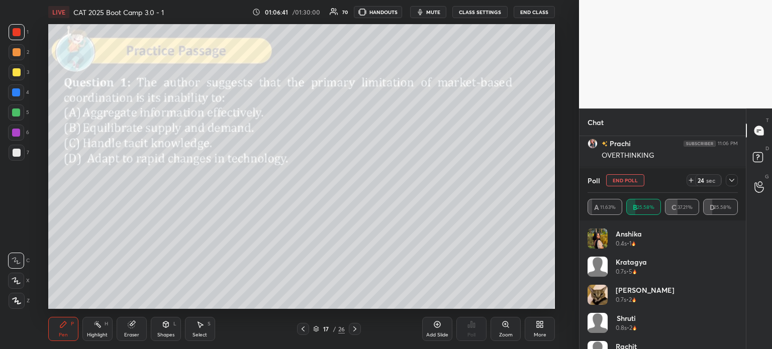
click at [731, 180] on icon at bounding box center [731, 180] width 8 height 8
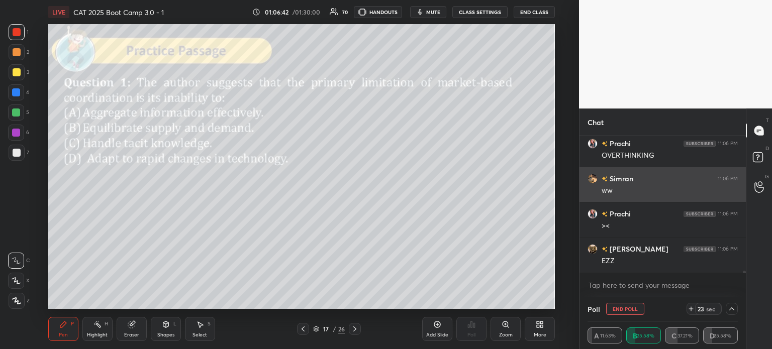
scroll to position [35, 147]
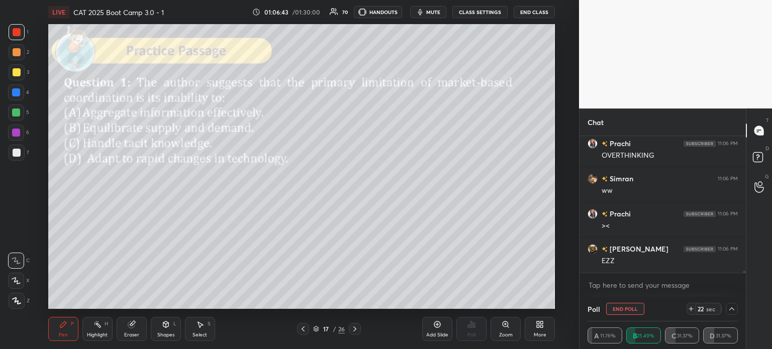
click at [629, 307] on button "End Poll" at bounding box center [625, 309] width 38 height 12
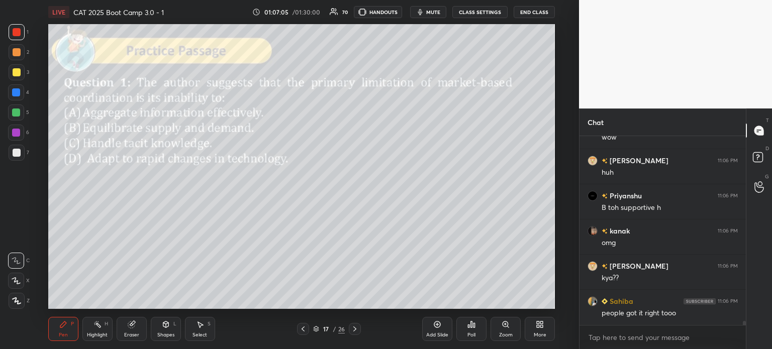
click at [468, 329] on div "Poll" at bounding box center [471, 329] width 30 height 24
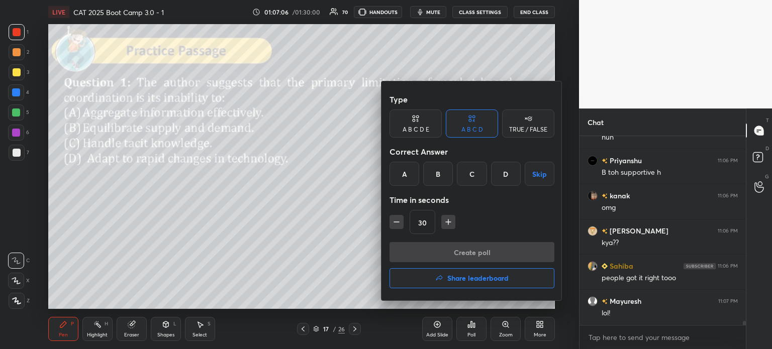
click at [470, 175] on div "C" at bounding box center [472, 174] width 30 height 24
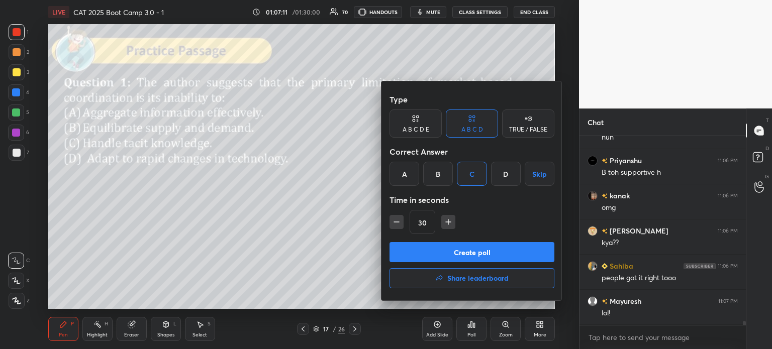
click at [482, 253] on button "Create poll" at bounding box center [471, 252] width 165 height 20
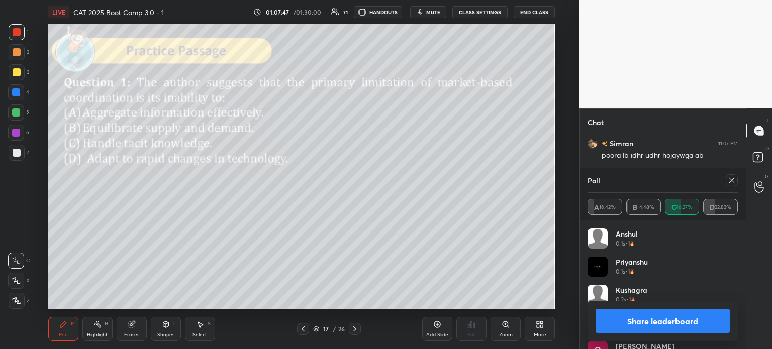
click at [631, 322] on button "Share leaderboard" at bounding box center [662, 321] width 134 height 24
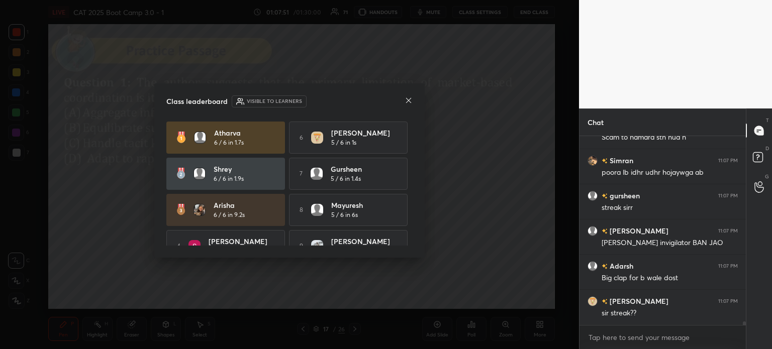
click at [406, 98] on icon at bounding box center [408, 100] width 5 height 5
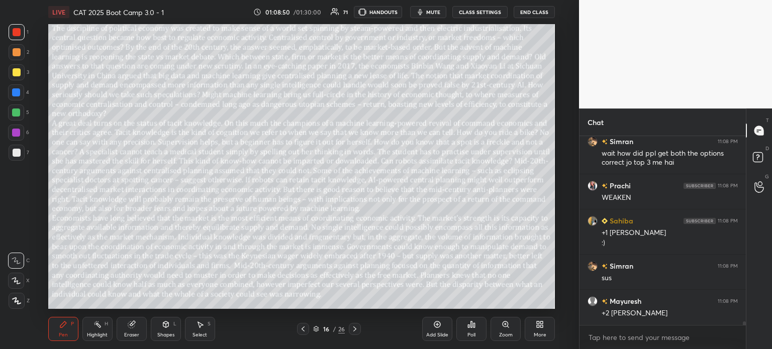
scroll to position [9786, 0]
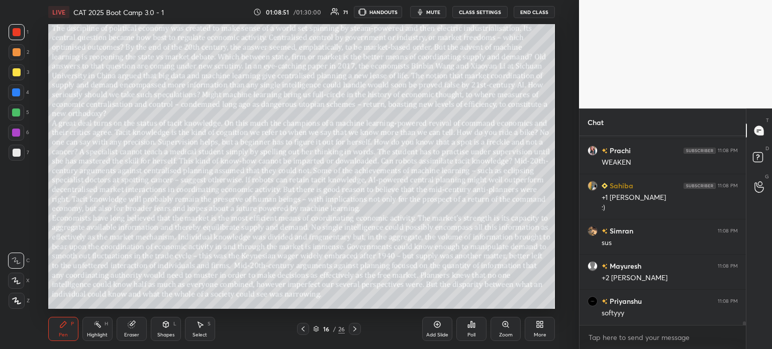
click at [128, 323] on icon at bounding box center [132, 325] width 8 height 8
click at [12, 301] on span "Erase all" at bounding box center [16, 300] width 15 height 7
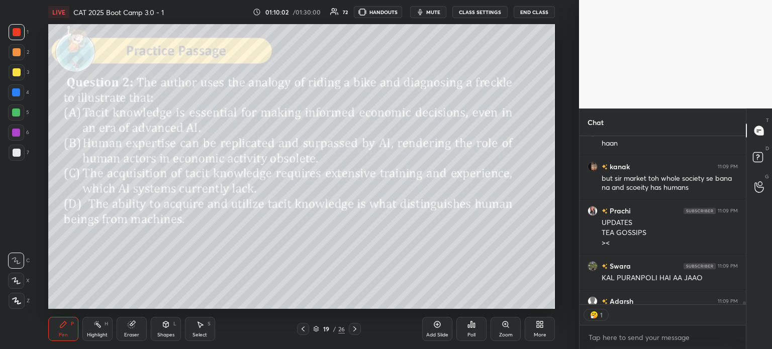
scroll to position [166, 163]
type textarea "x"
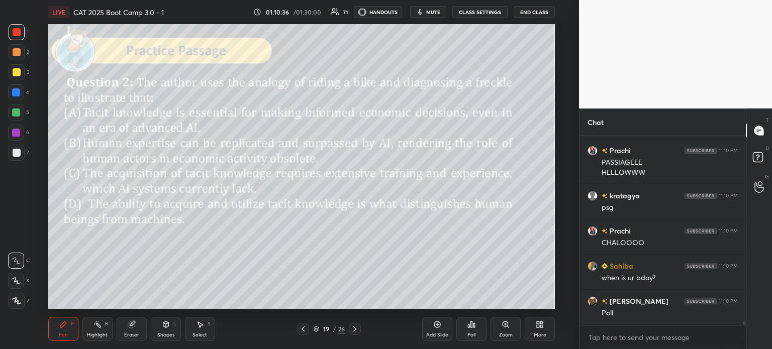
scroll to position [10574, 0]
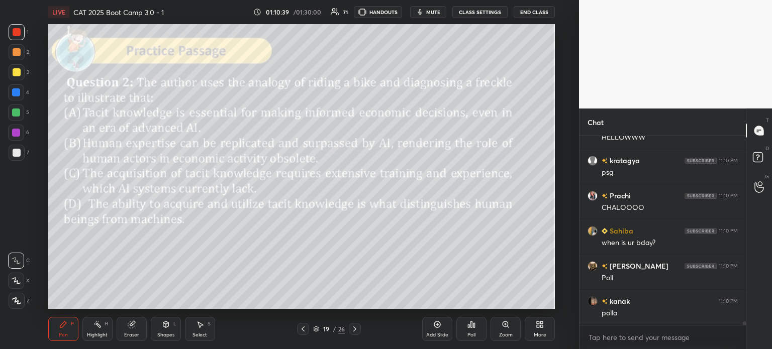
click at [330, 331] on div "19" at bounding box center [326, 329] width 10 height 6
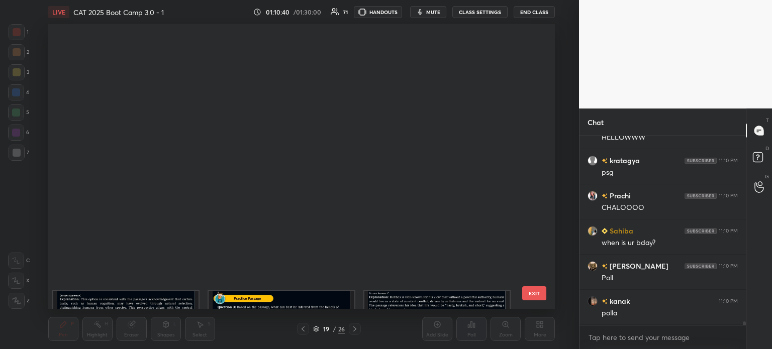
scroll to position [282, 502]
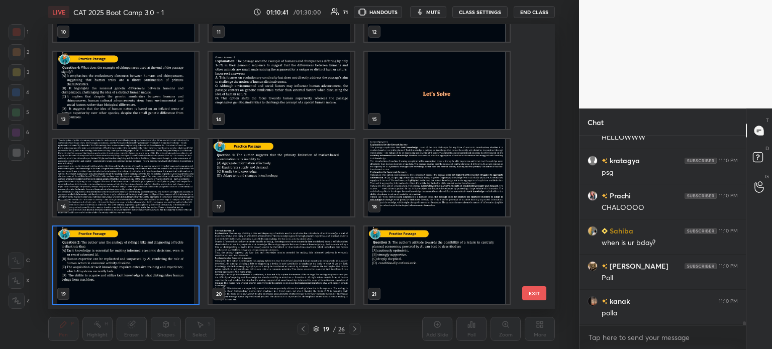
click at [147, 179] on img "grid" at bounding box center [125, 177] width 145 height 77
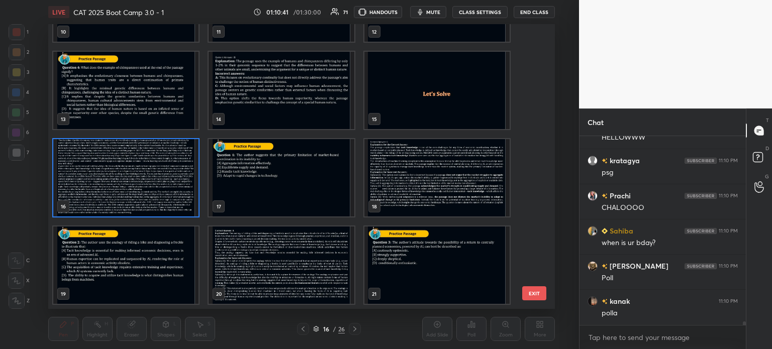
click at [151, 178] on img "grid" at bounding box center [125, 177] width 145 height 77
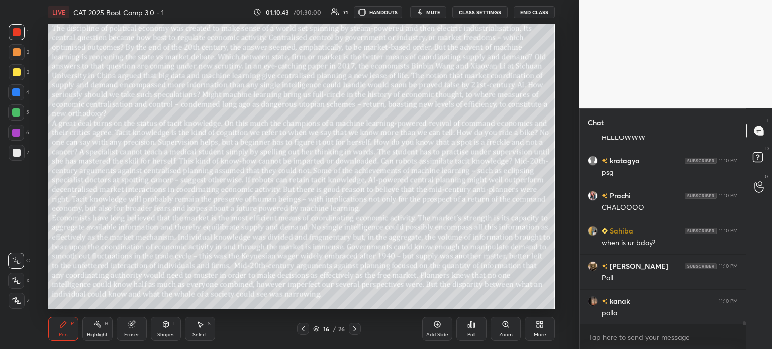
scroll to position [10609, 0]
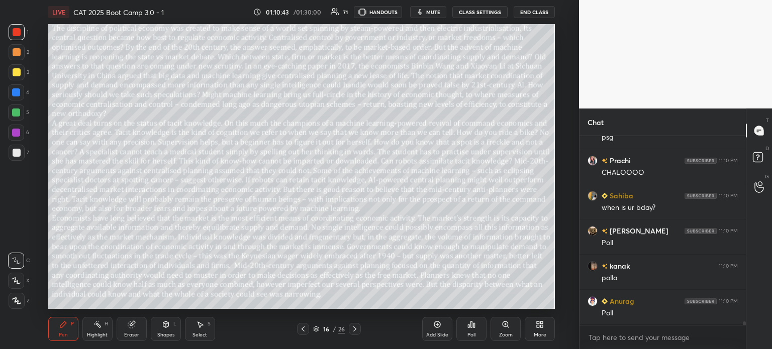
click at [135, 324] on icon at bounding box center [132, 325] width 8 height 8
click at [12, 297] on div "Erase all" at bounding box center [16, 301] width 16 height 16
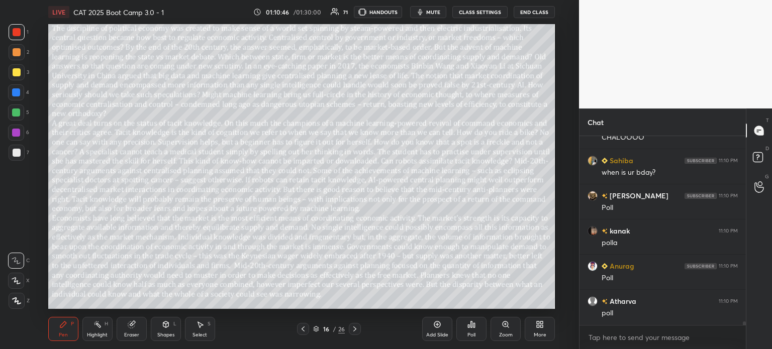
scroll to position [10679, 0]
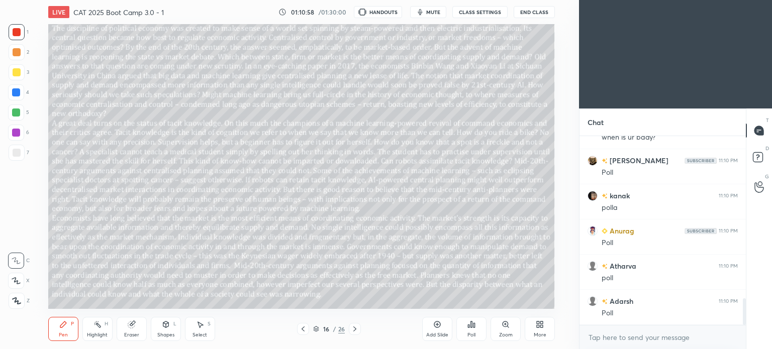
scroll to position [49950, 49697]
click at [540, 328] on icon at bounding box center [540, 325] width 8 height 8
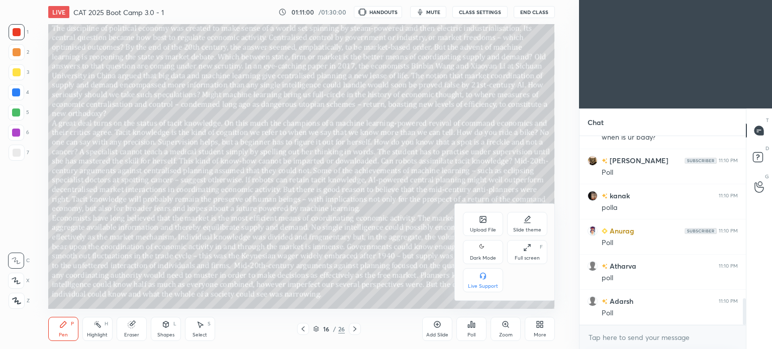
click at [484, 255] on div "Dark Mode" at bounding box center [483, 252] width 40 height 24
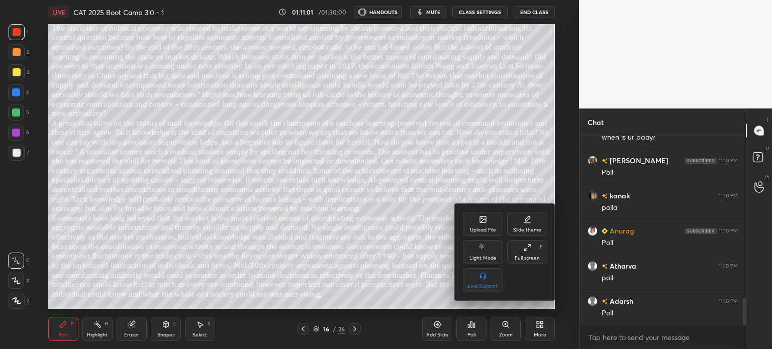
click at [541, 331] on div at bounding box center [386, 174] width 772 height 349
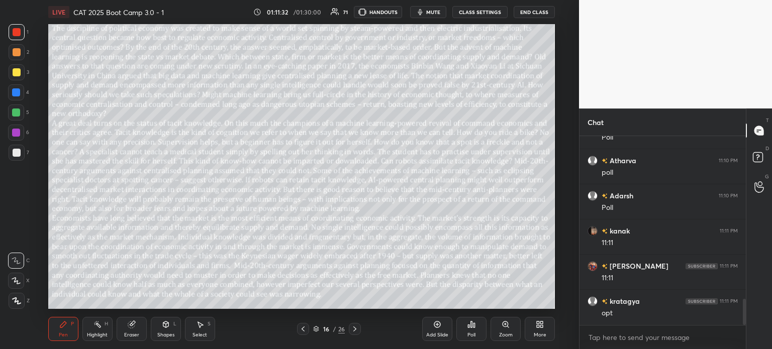
scroll to position [1212, 0]
click at [330, 325] on div "16 / 26" at bounding box center [329, 329] width 32 height 9
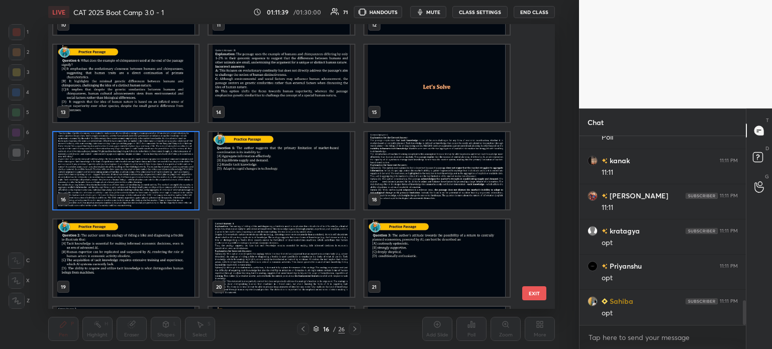
scroll to position [341, 0]
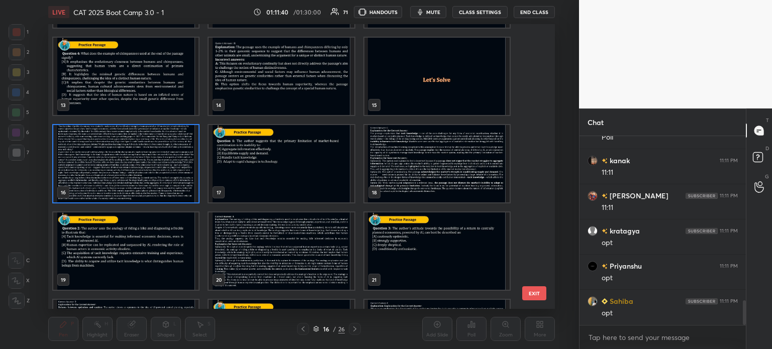
click at [139, 250] on img "grid" at bounding box center [125, 250] width 145 height 77
click at [141, 248] on img "grid" at bounding box center [125, 250] width 145 height 77
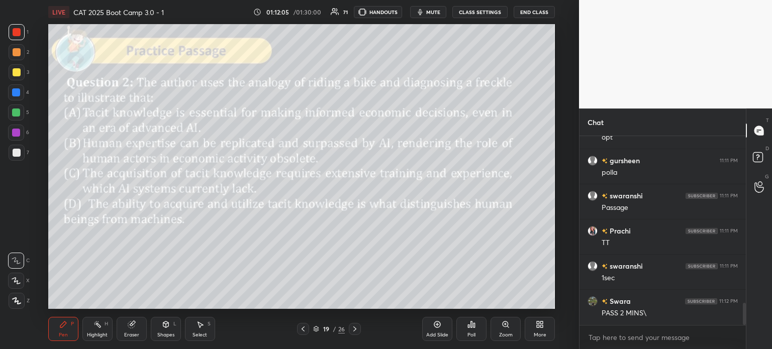
scroll to position [1458, 0]
click at [332, 327] on div "19 / 26" at bounding box center [329, 329] width 32 height 9
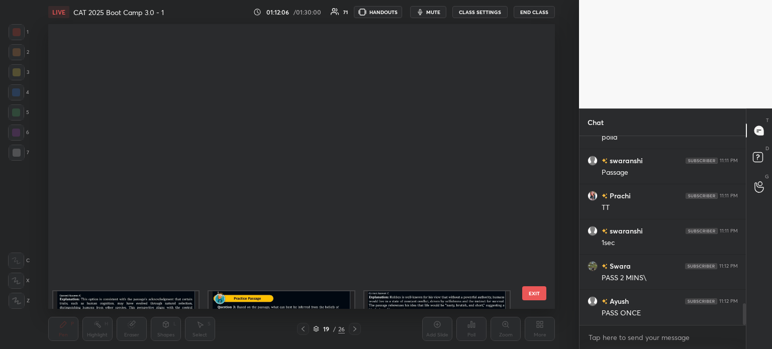
scroll to position [282, 502]
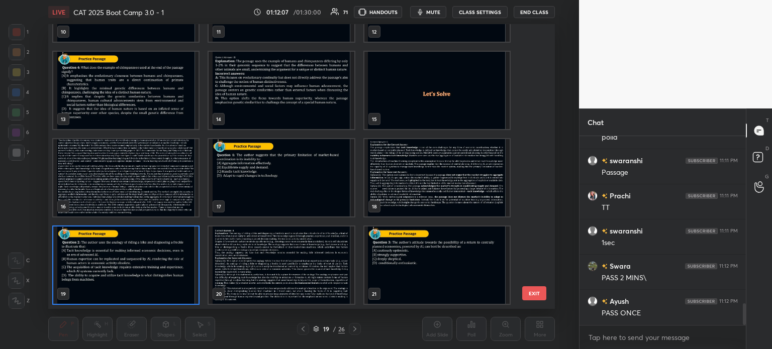
click at [142, 170] on img "grid" at bounding box center [125, 177] width 145 height 77
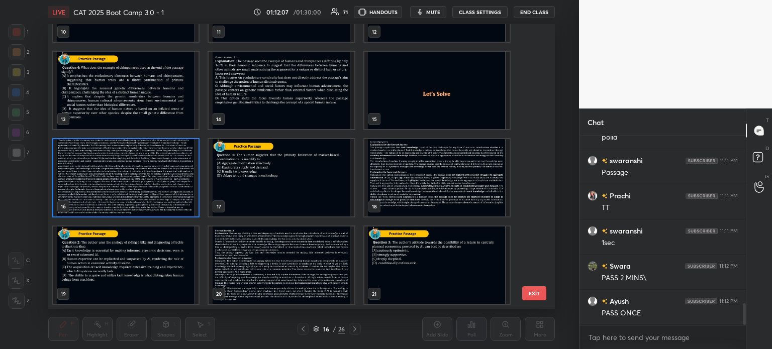
click at [146, 172] on img "grid" at bounding box center [125, 177] width 145 height 77
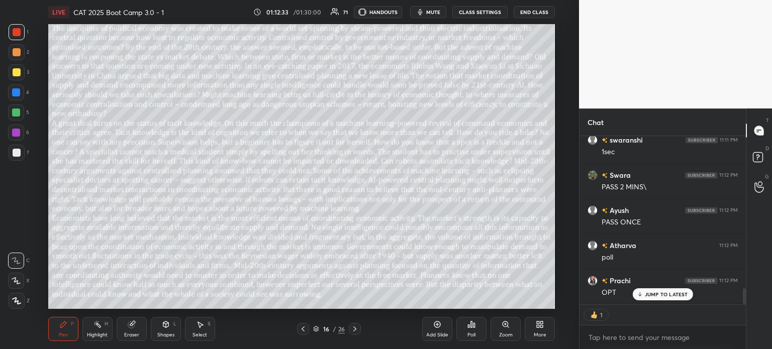
scroll to position [1583, 0]
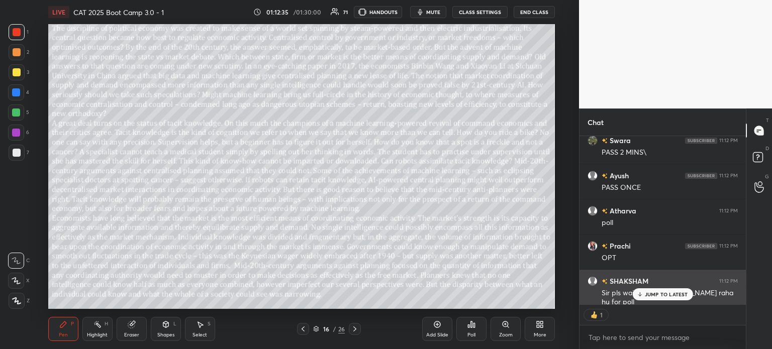
click at [661, 294] on p "JUMP TO LATEST" at bounding box center [666, 294] width 43 height 6
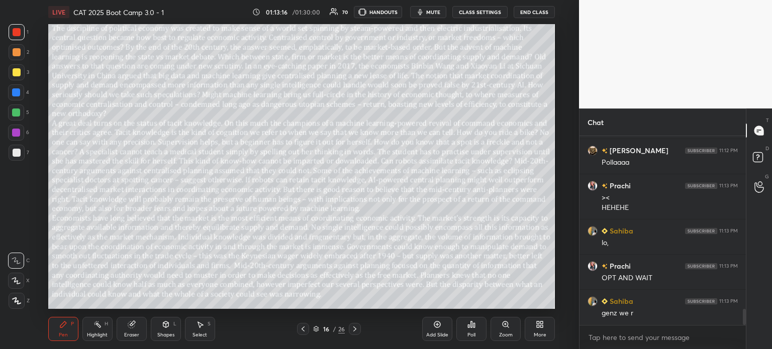
scroll to position [2041, 0]
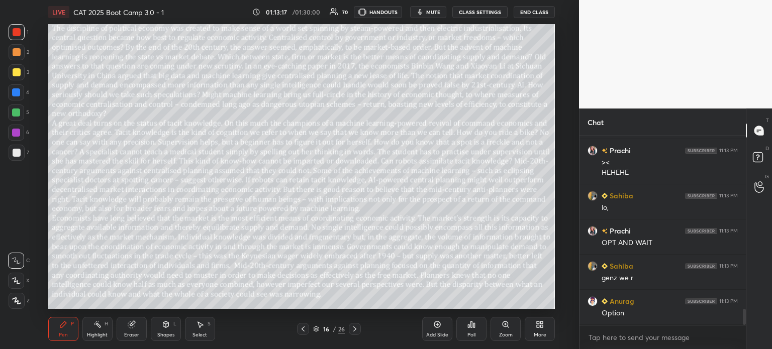
click at [328, 330] on div "16" at bounding box center [326, 329] width 10 height 6
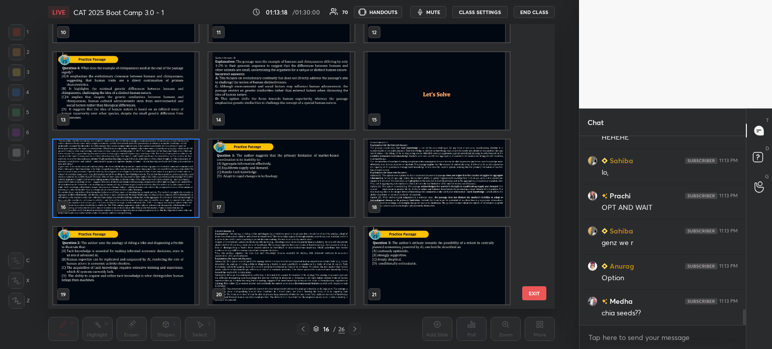
scroll to position [2111, 0]
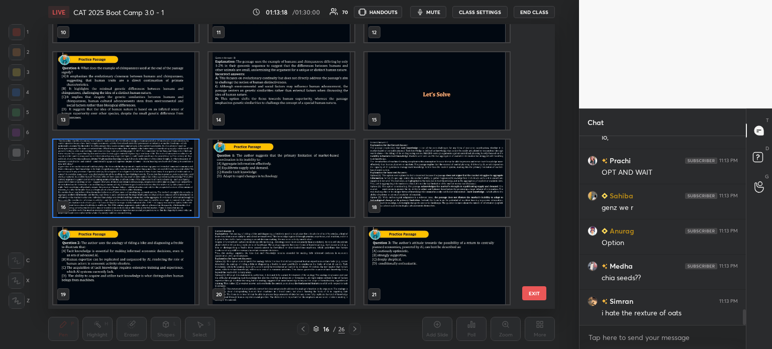
click at [125, 255] on img "grid" at bounding box center [125, 265] width 145 height 77
click at [128, 251] on div "10 11 12 13 14 15 16 17 18 19 20 21 22 23 24" at bounding box center [292, 166] width 489 height 285
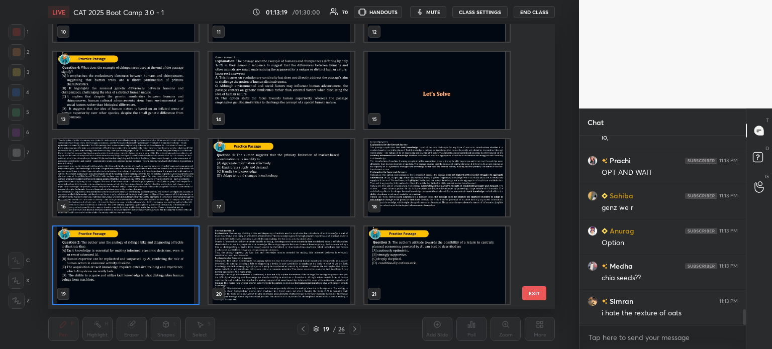
click at [134, 267] on img "grid" at bounding box center [125, 265] width 145 height 77
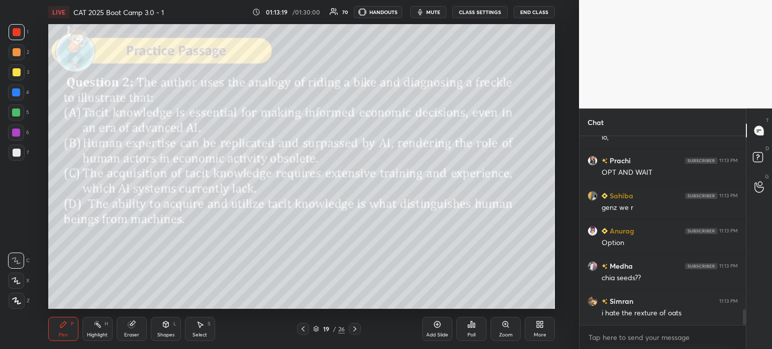
click at [138, 259] on img "grid" at bounding box center [125, 265] width 145 height 77
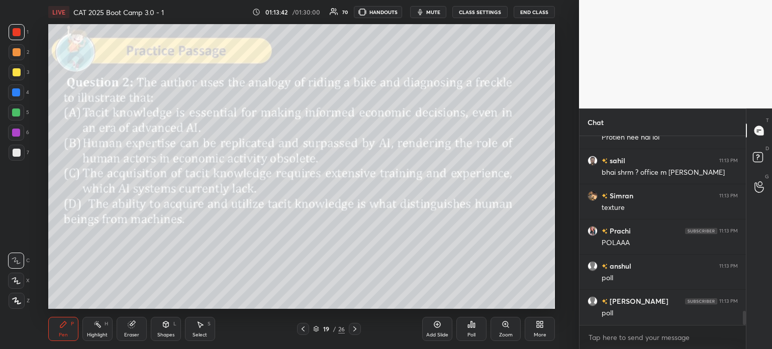
scroll to position [2357, 0]
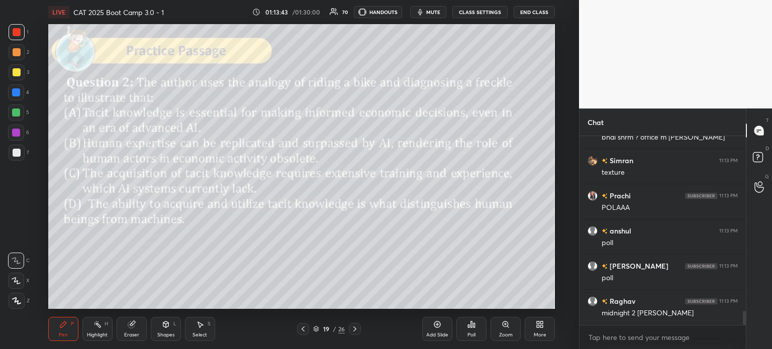
click at [471, 326] on icon at bounding box center [472, 325] width 2 height 6
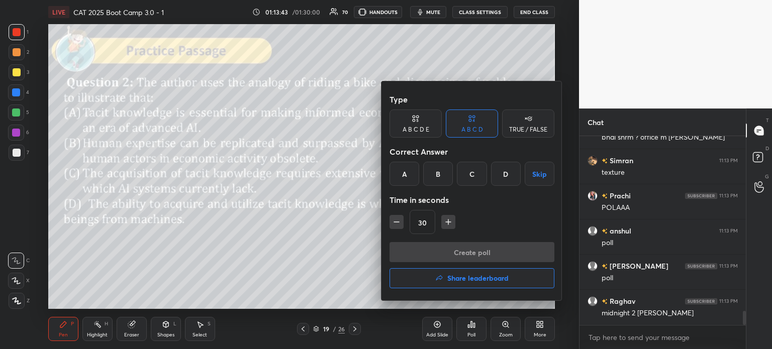
click at [405, 178] on div "A" at bounding box center [404, 174] width 30 height 24
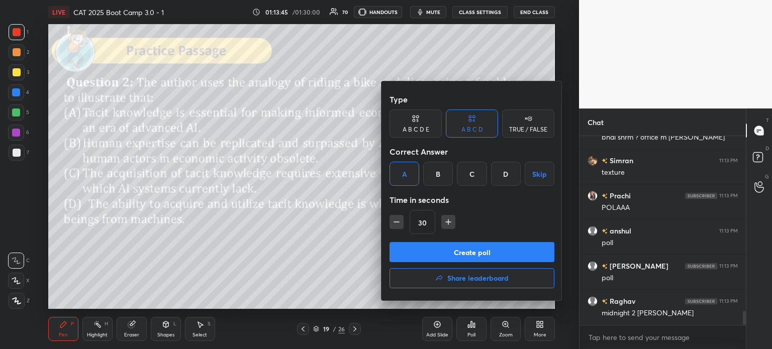
click at [488, 249] on button "Create poll" at bounding box center [471, 252] width 165 height 20
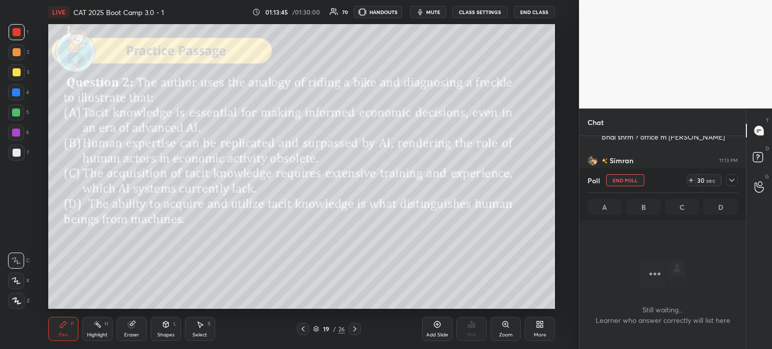
scroll to position [134, 163]
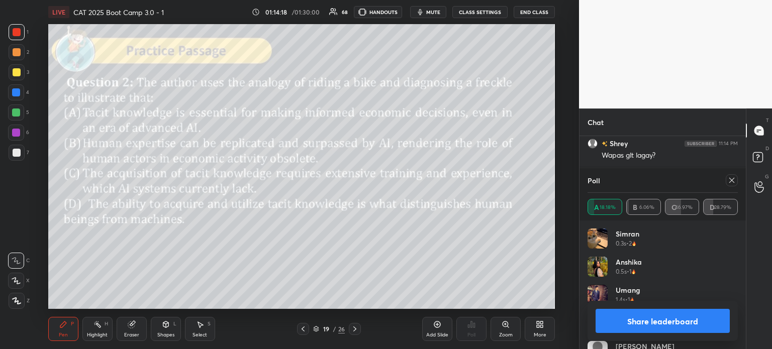
click at [632, 318] on button "Share leaderboard" at bounding box center [662, 321] width 134 height 24
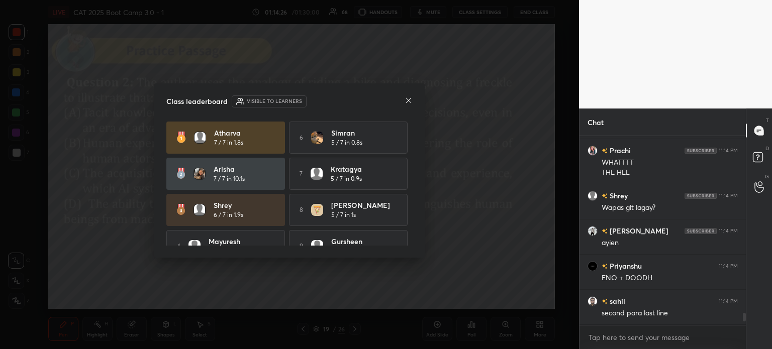
click at [405, 100] on icon at bounding box center [408, 100] width 8 height 8
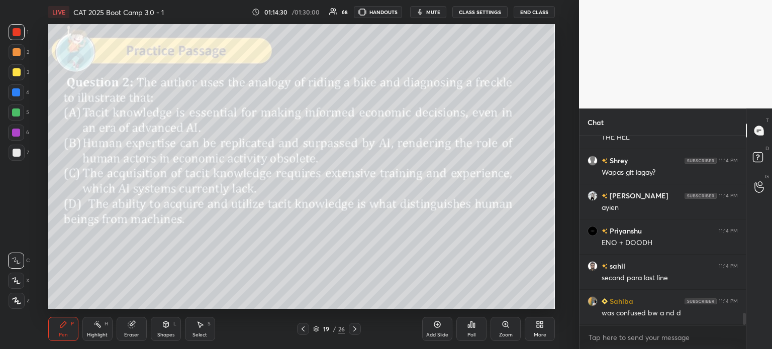
click at [326, 328] on div "19" at bounding box center [326, 329] width 10 height 6
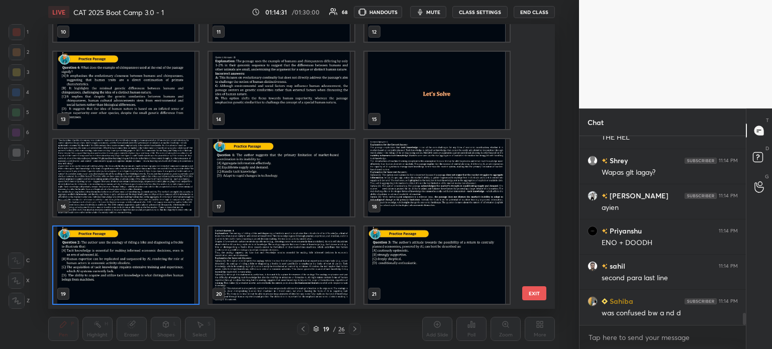
click at [140, 172] on img "grid" at bounding box center [125, 177] width 145 height 77
click at [149, 170] on img "grid" at bounding box center [125, 177] width 145 height 77
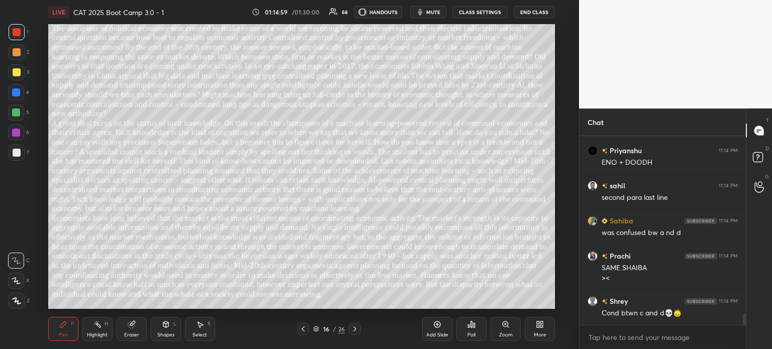
scroll to position [2905, 0]
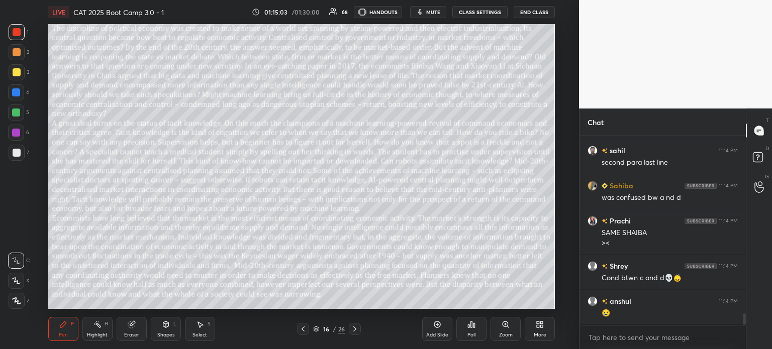
click at [329, 329] on div "16" at bounding box center [326, 329] width 10 height 6
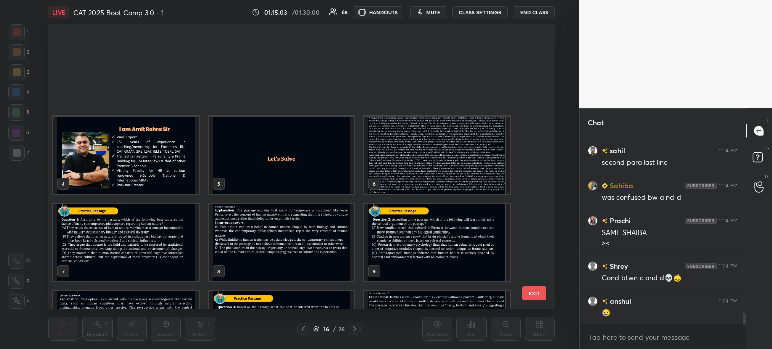
scroll to position [239, 0]
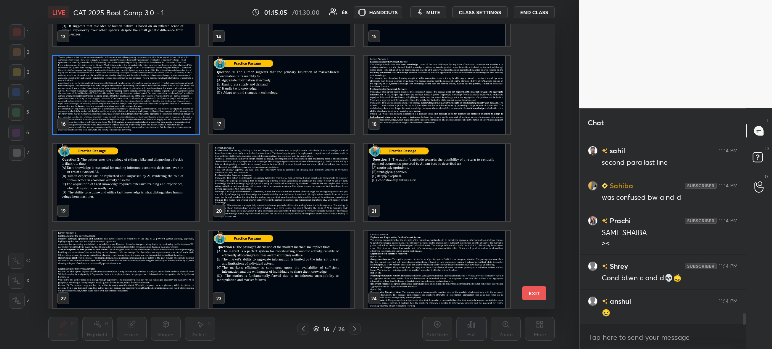
click at [117, 186] on img "grid" at bounding box center [125, 182] width 145 height 77
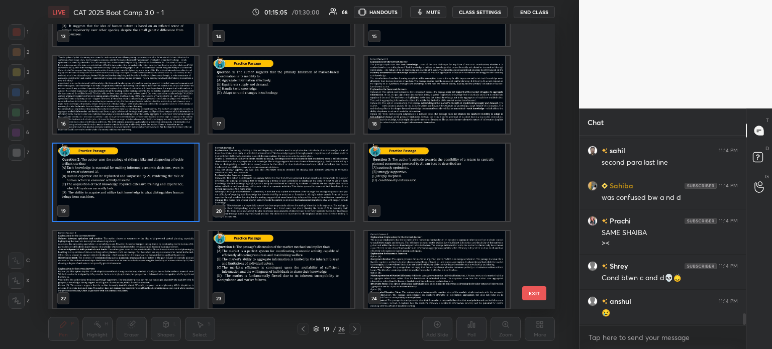
click at [119, 183] on img "grid" at bounding box center [125, 182] width 145 height 77
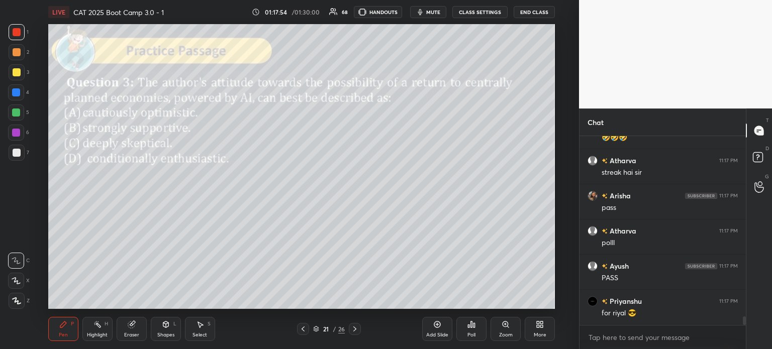
scroll to position [4009, 0]
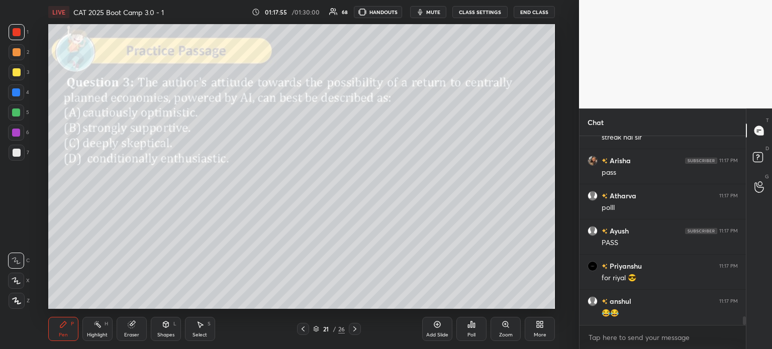
click at [328, 327] on div "21" at bounding box center [326, 329] width 10 height 6
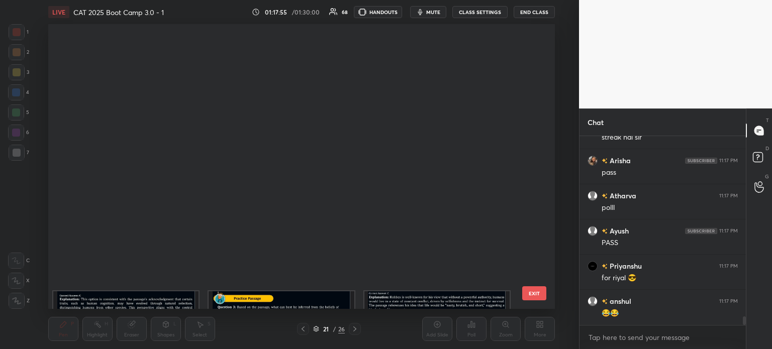
scroll to position [282, 502]
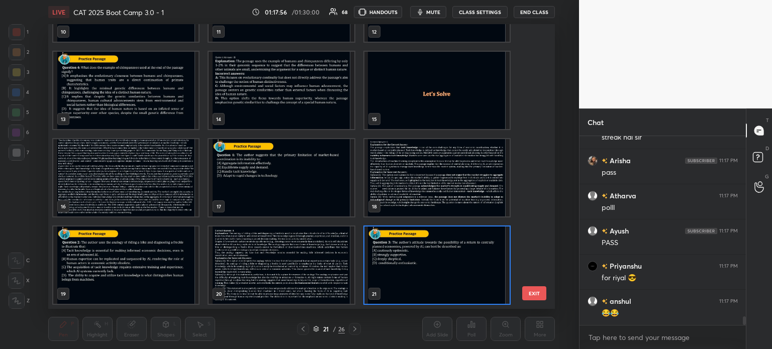
click at [165, 179] on img "grid" at bounding box center [125, 177] width 145 height 77
click at [165, 177] on img "grid" at bounding box center [125, 177] width 145 height 77
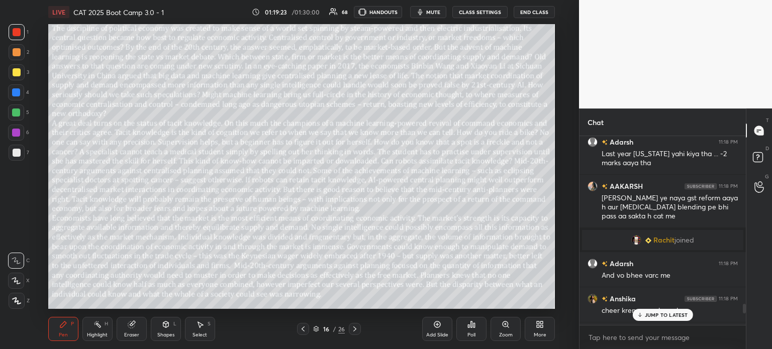
scroll to position [3278, 0]
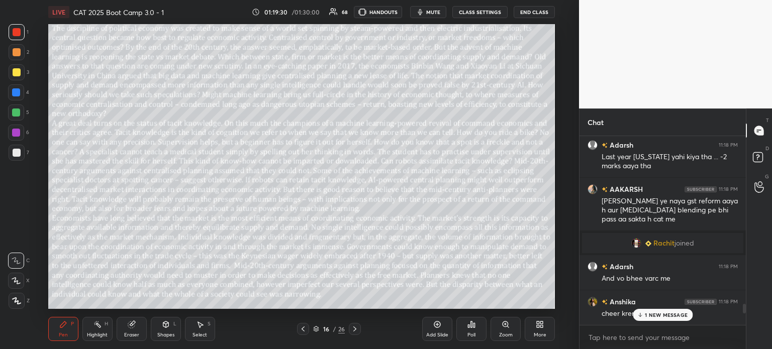
click at [652, 317] on p "1 NEW MESSAGE" at bounding box center [666, 315] width 43 height 6
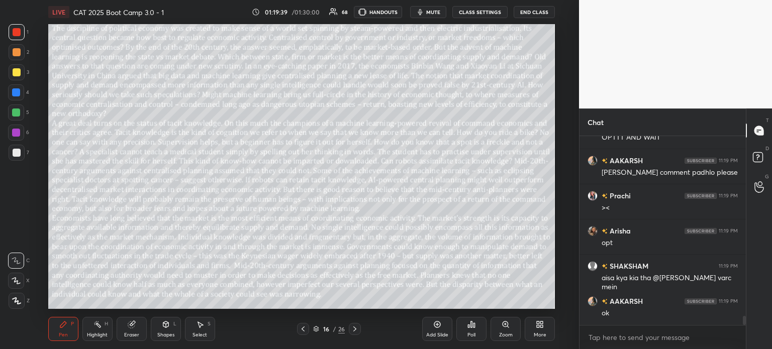
scroll to position [3816, 0]
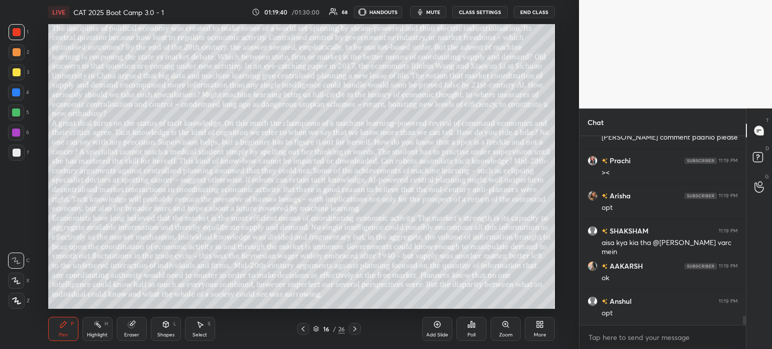
click at [333, 329] on div "/" at bounding box center [334, 329] width 3 height 6
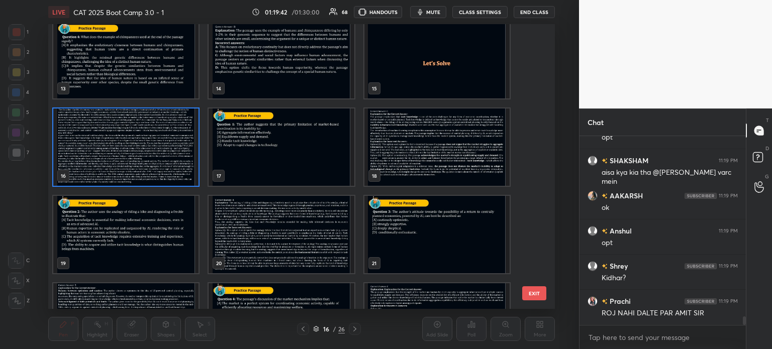
scroll to position [3896, 0]
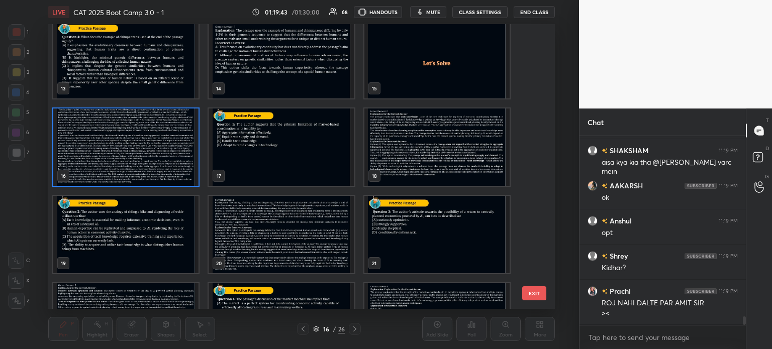
click at [406, 233] on img "grid" at bounding box center [436, 234] width 145 height 77
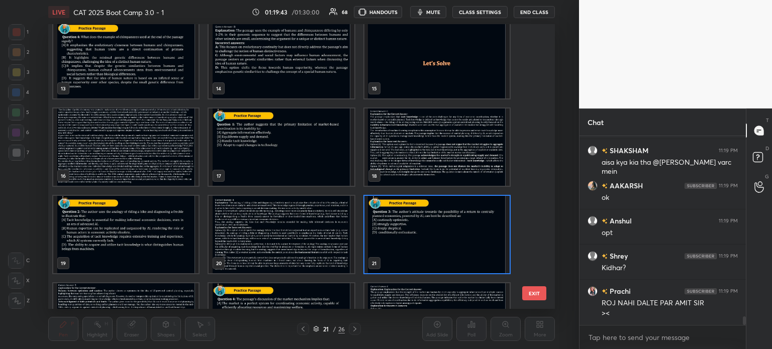
click at [409, 233] on img "grid" at bounding box center [436, 234] width 145 height 77
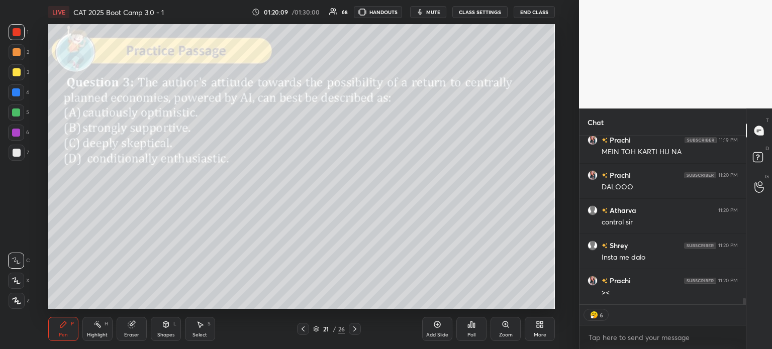
scroll to position [4198, 0]
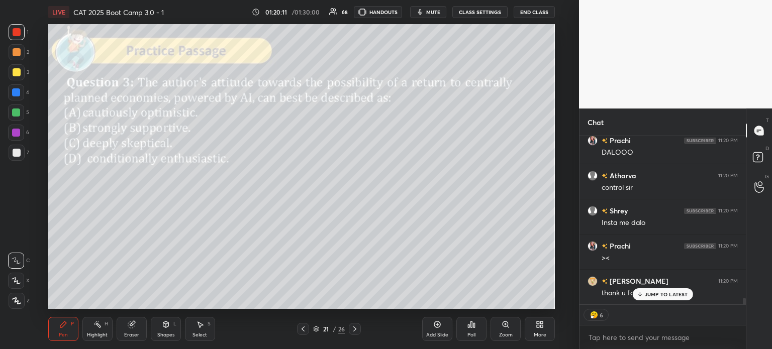
click at [661, 296] on p "JUMP TO LATEST" at bounding box center [666, 294] width 43 height 6
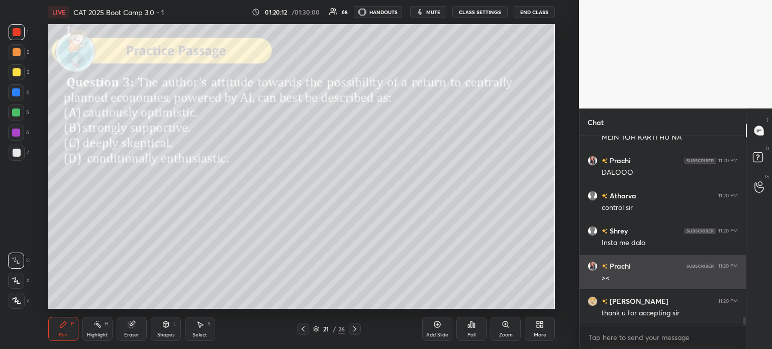
scroll to position [3, 3]
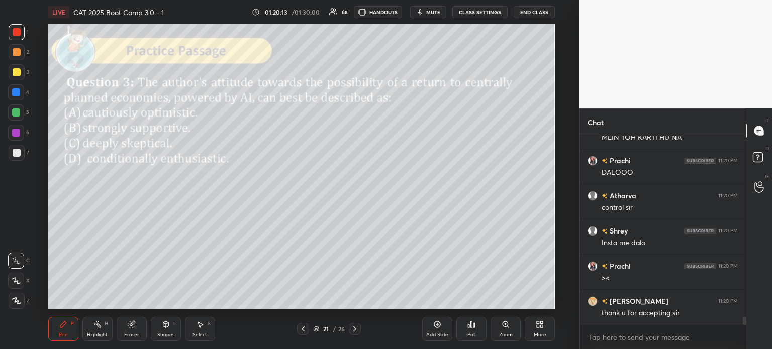
click at [132, 331] on div "Eraser" at bounding box center [132, 329] width 30 height 24
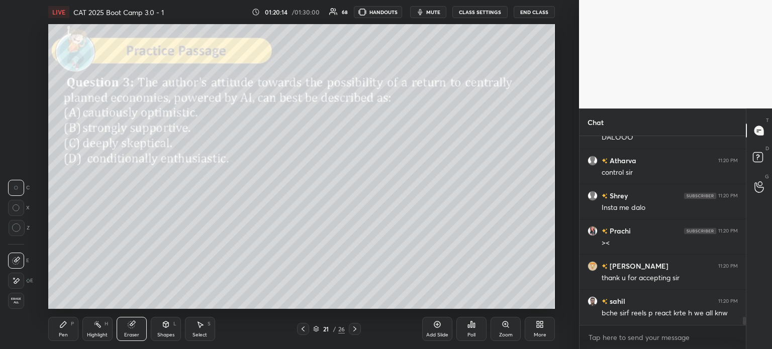
click at [14, 303] on span "Erase all" at bounding box center [16, 300] width 15 height 7
click at [470, 327] on icon at bounding box center [471, 325] width 8 height 8
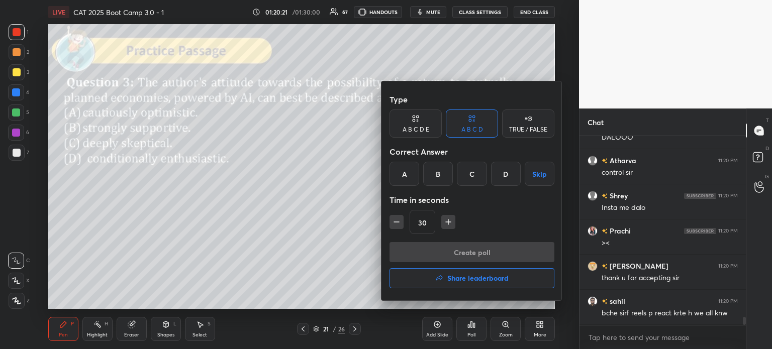
click at [505, 173] on div "D" at bounding box center [506, 174] width 30 height 24
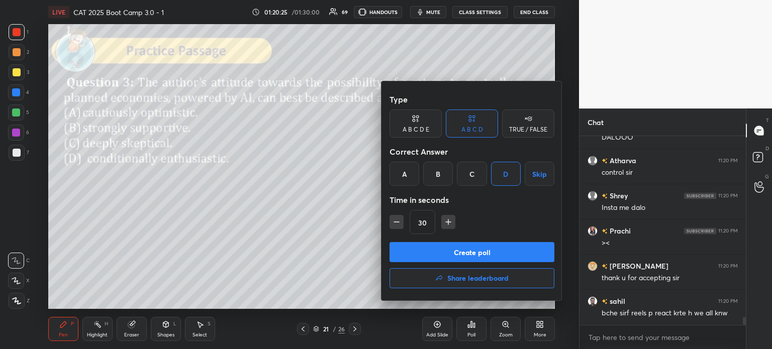
click at [492, 254] on button "Create poll" at bounding box center [471, 252] width 165 height 20
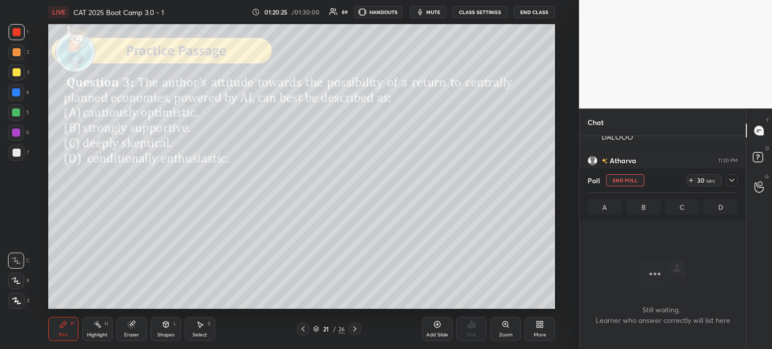
scroll to position [153, 163]
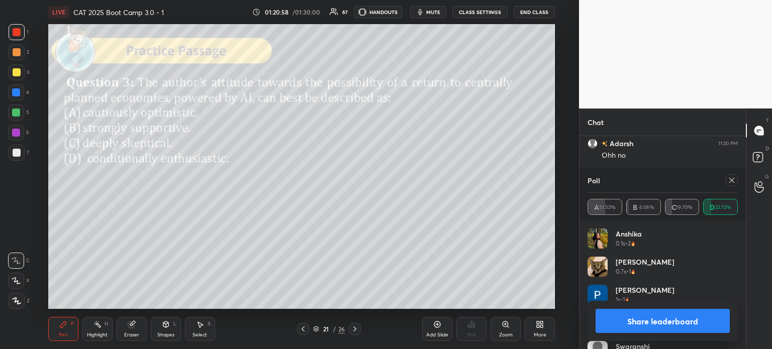
click at [622, 318] on button "Share leaderboard" at bounding box center [662, 321] width 134 height 24
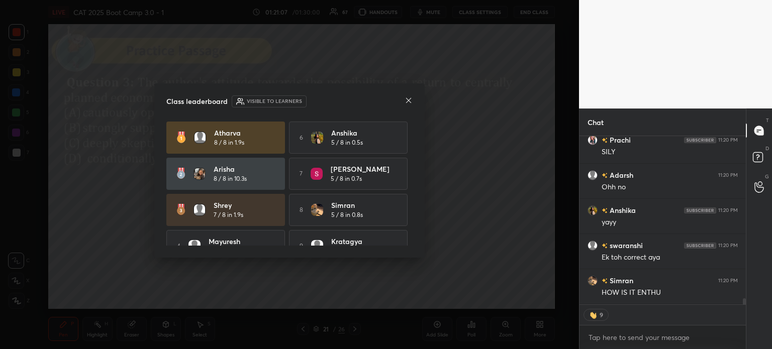
click at [403, 98] on div "Class leaderboard Visible to learners" at bounding box center [289, 101] width 246 height 12
click at [409, 99] on icon at bounding box center [408, 100] width 8 height 8
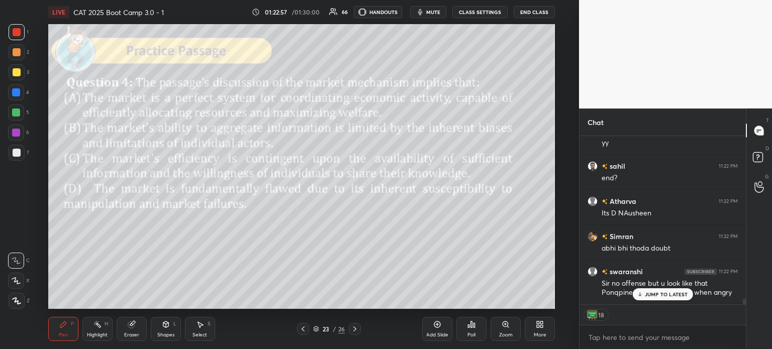
scroll to position [5132, 0]
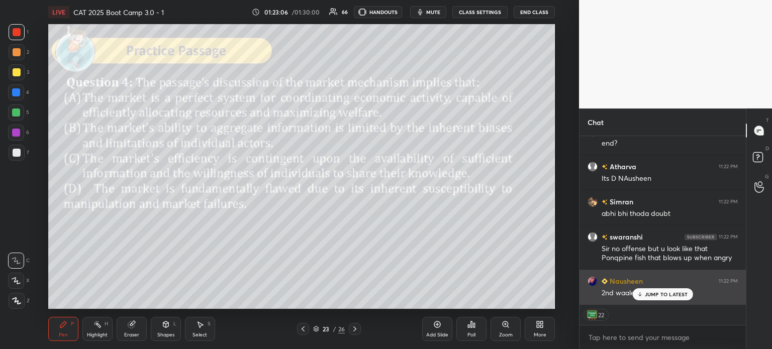
click at [668, 291] on p "JUMP TO LATEST" at bounding box center [666, 294] width 43 height 6
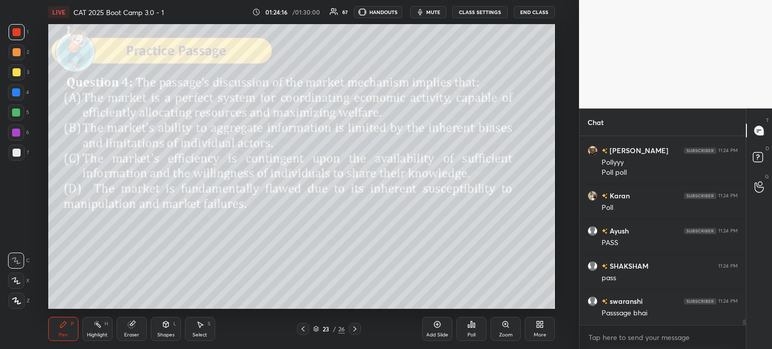
scroll to position [6247, 0]
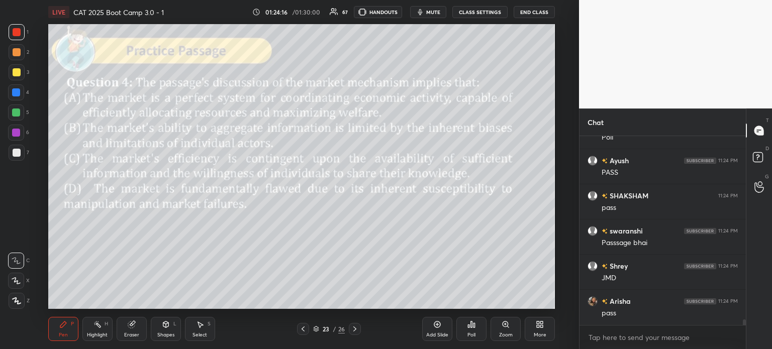
click at [334, 330] on div "/" at bounding box center [334, 329] width 3 height 6
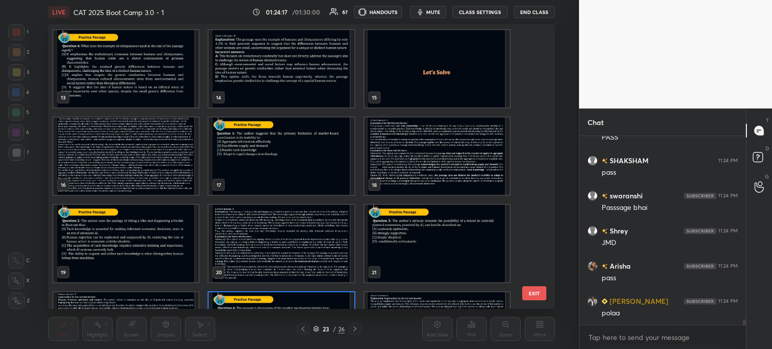
scroll to position [337, 0]
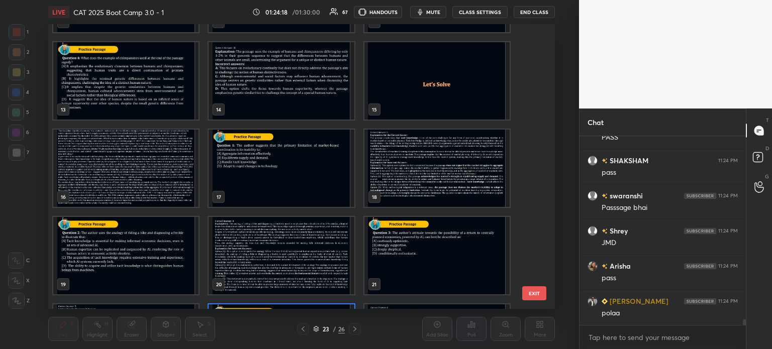
click at [155, 164] on img "grid" at bounding box center [125, 168] width 145 height 77
click at [158, 163] on img "grid" at bounding box center [125, 168] width 145 height 77
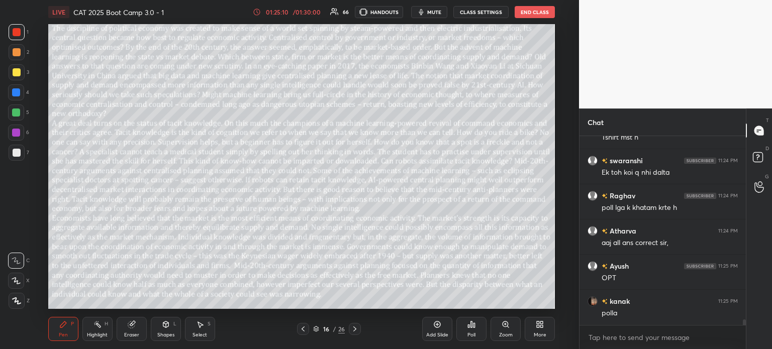
scroll to position [6599, 0]
click at [328, 332] on div "16" at bounding box center [326, 329] width 10 height 6
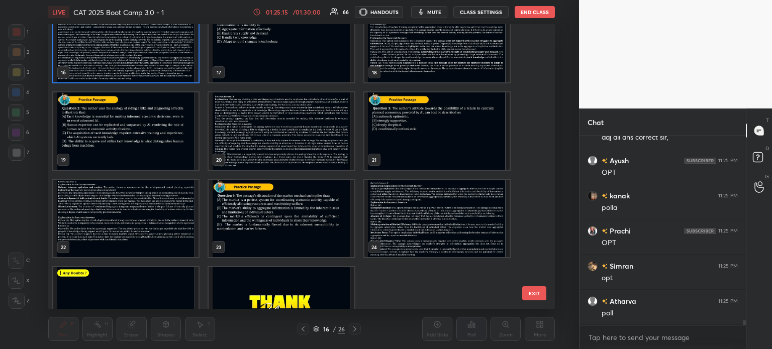
scroll to position [6704, 0]
click at [292, 223] on img "grid" at bounding box center [280, 218] width 145 height 77
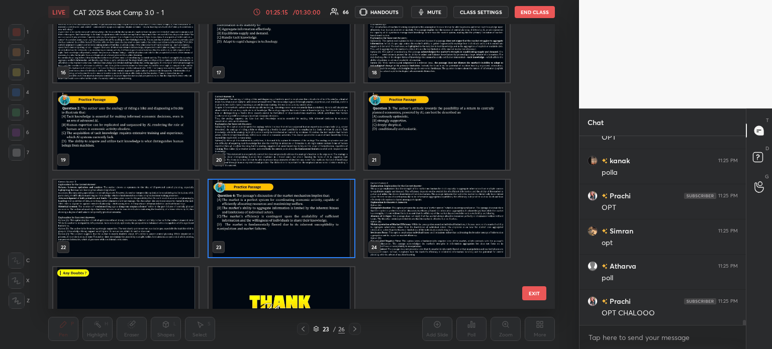
click at [296, 221] on img "grid" at bounding box center [280, 218] width 145 height 77
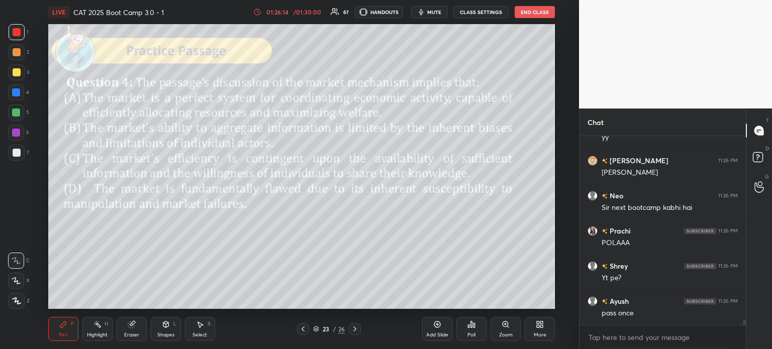
scroll to position [6155, 0]
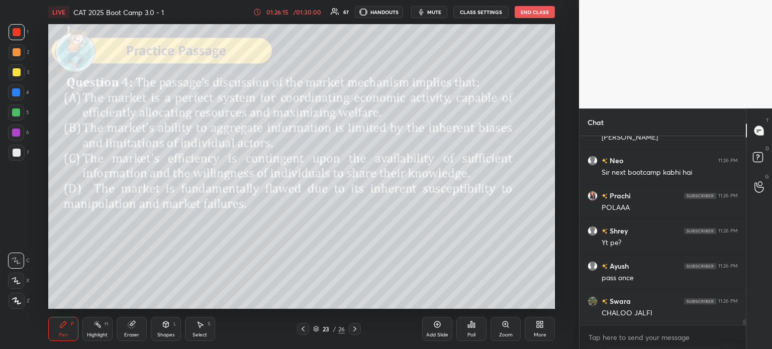
click at [471, 329] on icon at bounding box center [471, 325] width 8 height 8
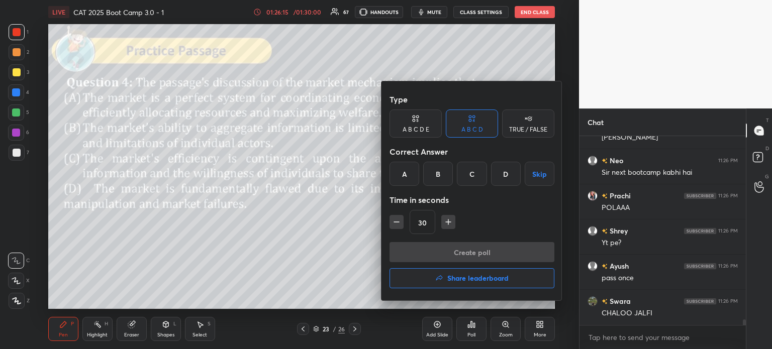
scroll to position [6190, 0]
click at [473, 167] on div "C" at bounding box center [472, 174] width 30 height 24
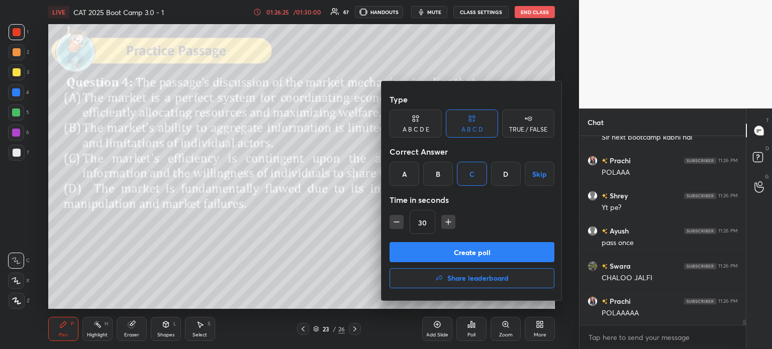
click at [483, 249] on button "Create poll" at bounding box center [471, 252] width 165 height 20
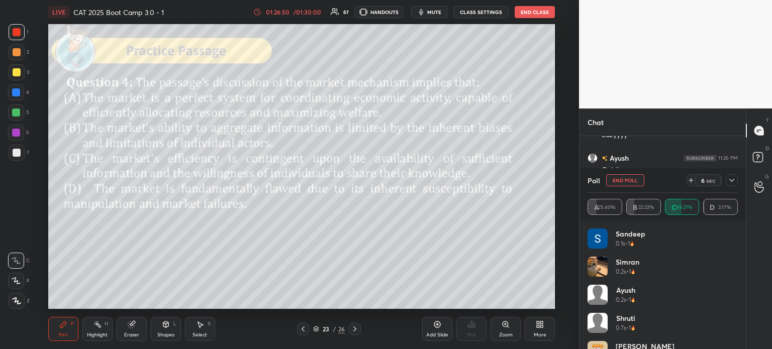
scroll to position [6448, 0]
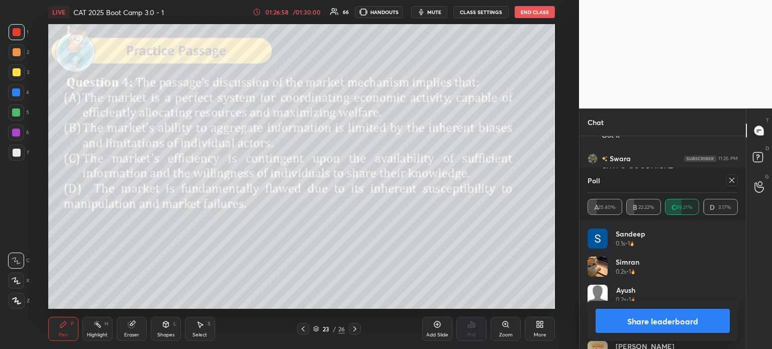
click at [629, 322] on button "Share leaderboard" at bounding box center [662, 321] width 134 height 24
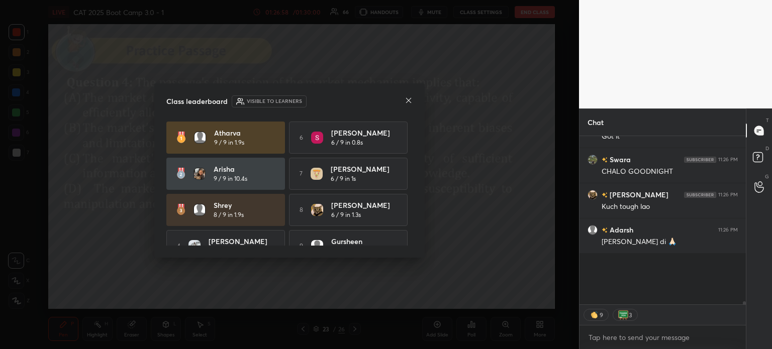
scroll to position [198, 163]
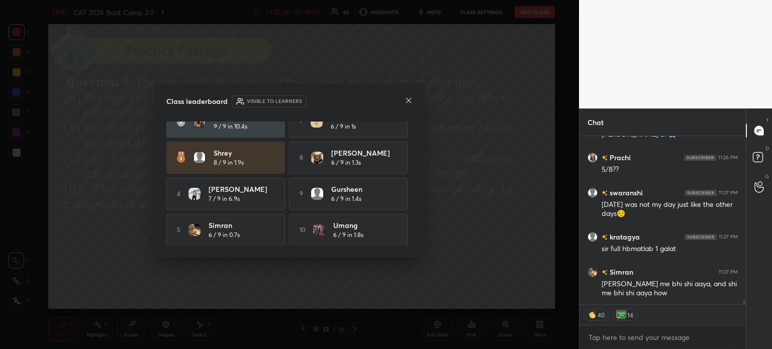
click at [408, 98] on icon at bounding box center [408, 100] width 8 height 8
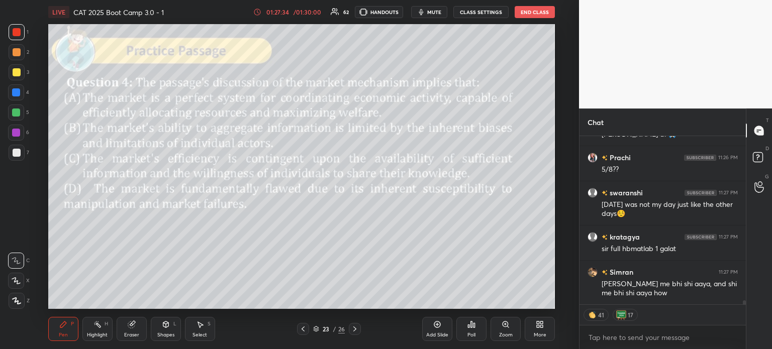
scroll to position [6590, 0]
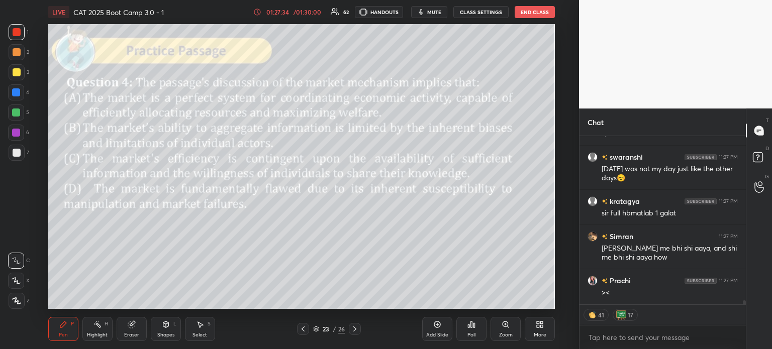
type textarea "x"
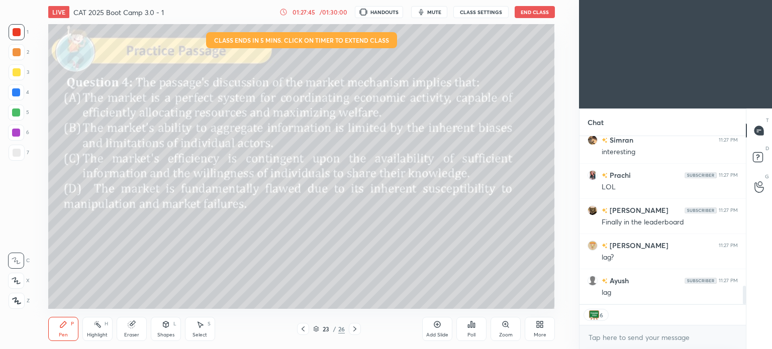
scroll to position [49950, 49697]
click at [539, 331] on div "More" at bounding box center [539, 329] width 30 height 24
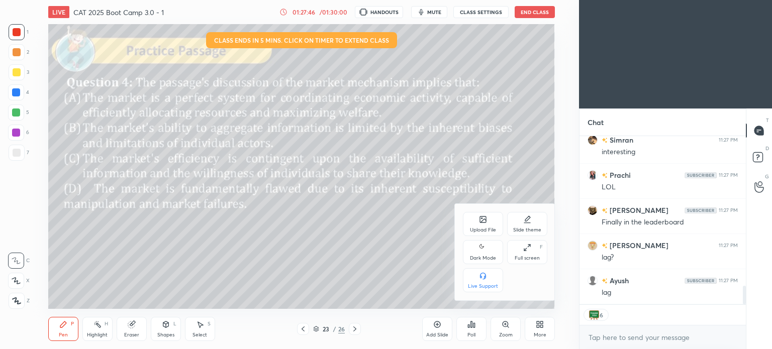
click at [483, 257] on div "Dark Mode" at bounding box center [483, 258] width 26 height 5
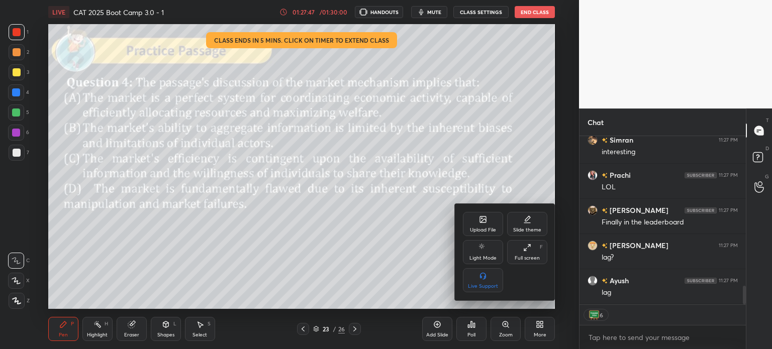
click at [539, 331] on div at bounding box center [386, 174] width 772 height 349
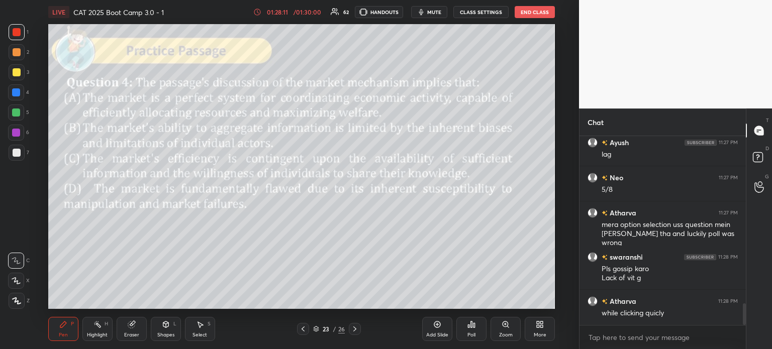
scroll to position [0, 0]
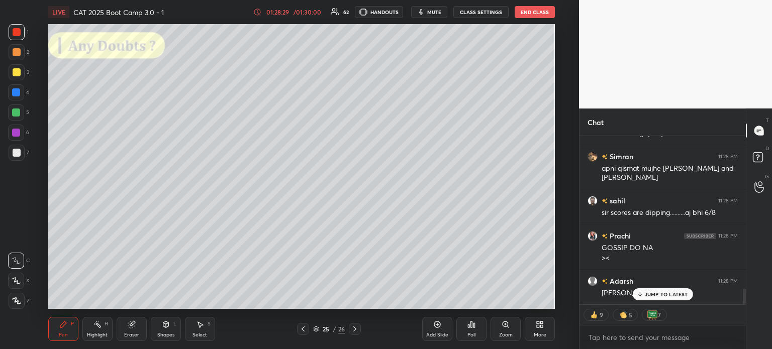
click at [129, 327] on icon at bounding box center [131, 325] width 7 height 7
click at [15, 301] on span "Erase all" at bounding box center [16, 300] width 15 height 7
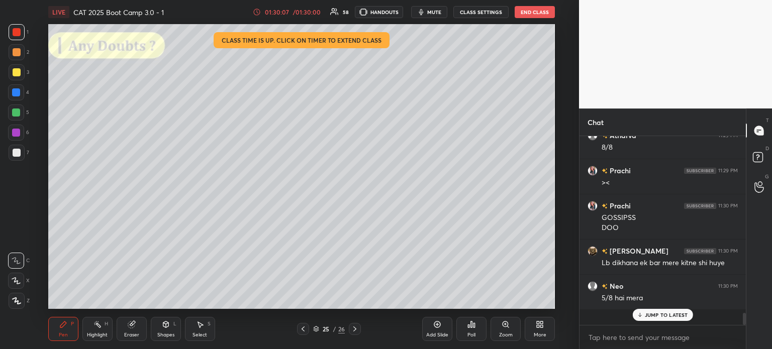
scroll to position [2506, 0]
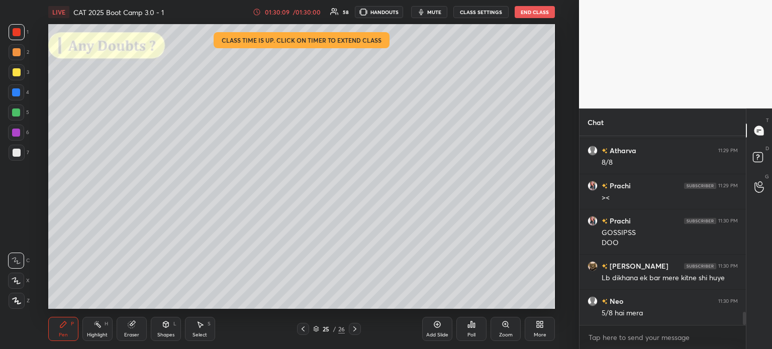
click at [467, 329] on div "Poll" at bounding box center [471, 329] width 30 height 24
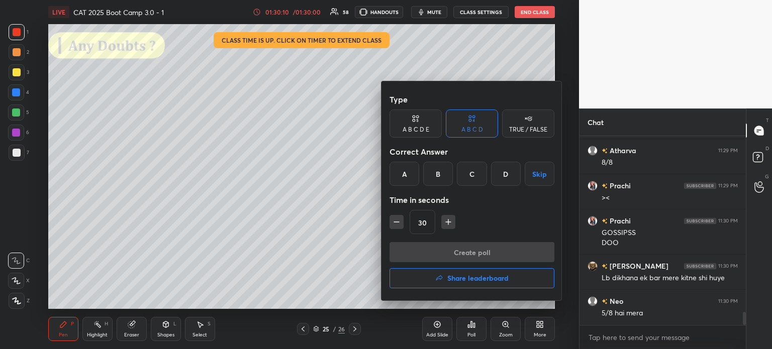
click at [422, 282] on button "Share leaderboard" at bounding box center [471, 278] width 165 height 20
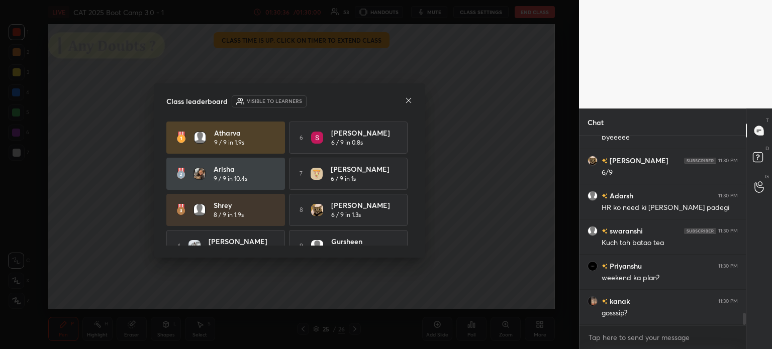
scroll to position [55, 0]
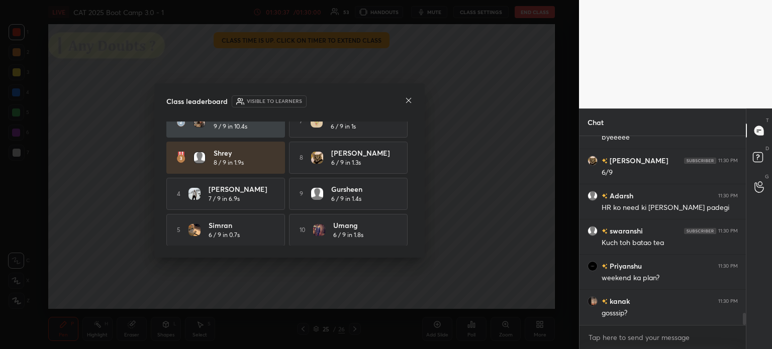
click at [405, 99] on icon at bounding box center [408, 100] width 8 height 8
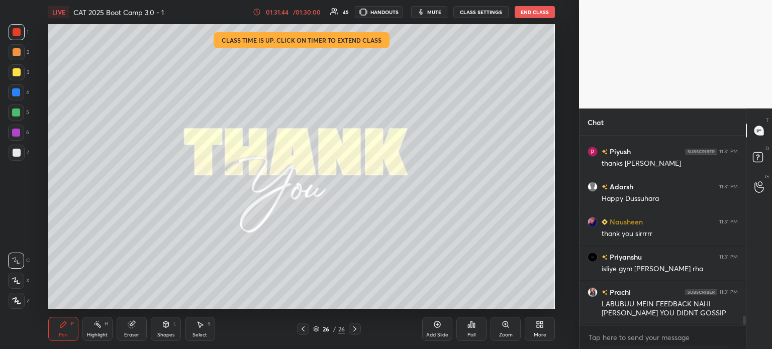
scroll to position [3800, 0]
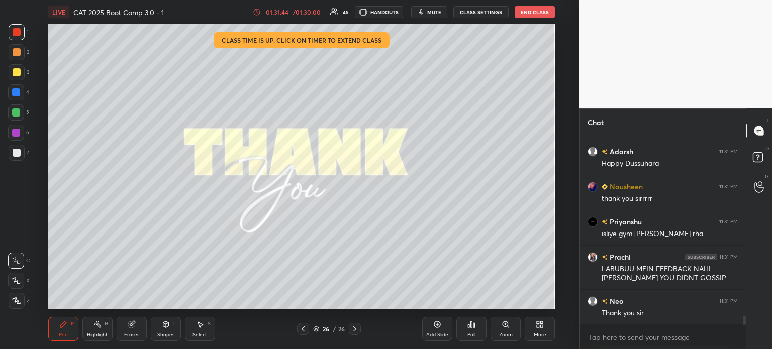
click at [530, 14] on button "End Class" at bounding box center [534, 12] width 40 height 12
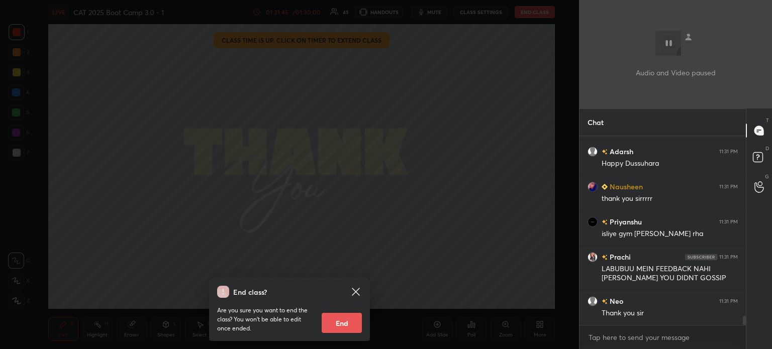
scroll to position [3835, 0]
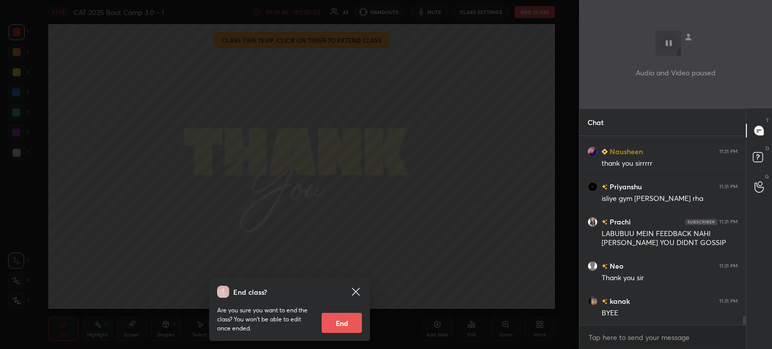
click at [350, 322] on button "End" at bounding box center [342, 323] width 40 height 20
type textarea "x"
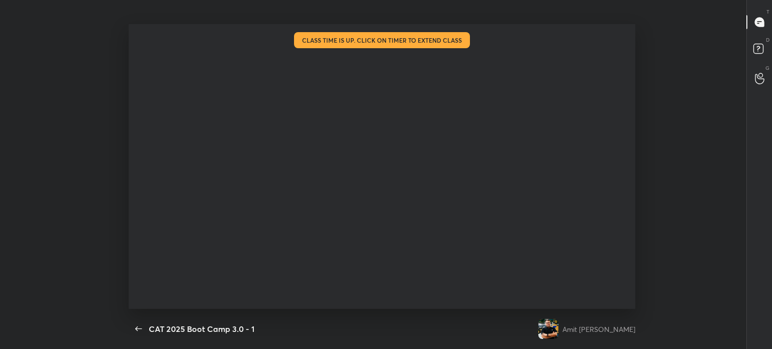
scroll to position [0, 0]
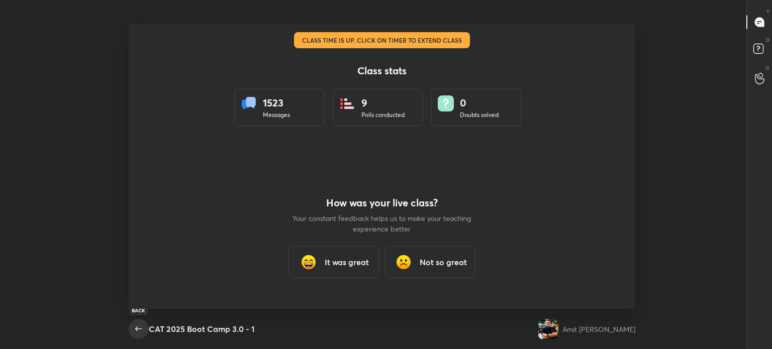
click at [137, 330] on icon "button" at bounding box center [139, 329] width 12 height 12
